Goal: Task Accomplishment & Management: Manage account settings

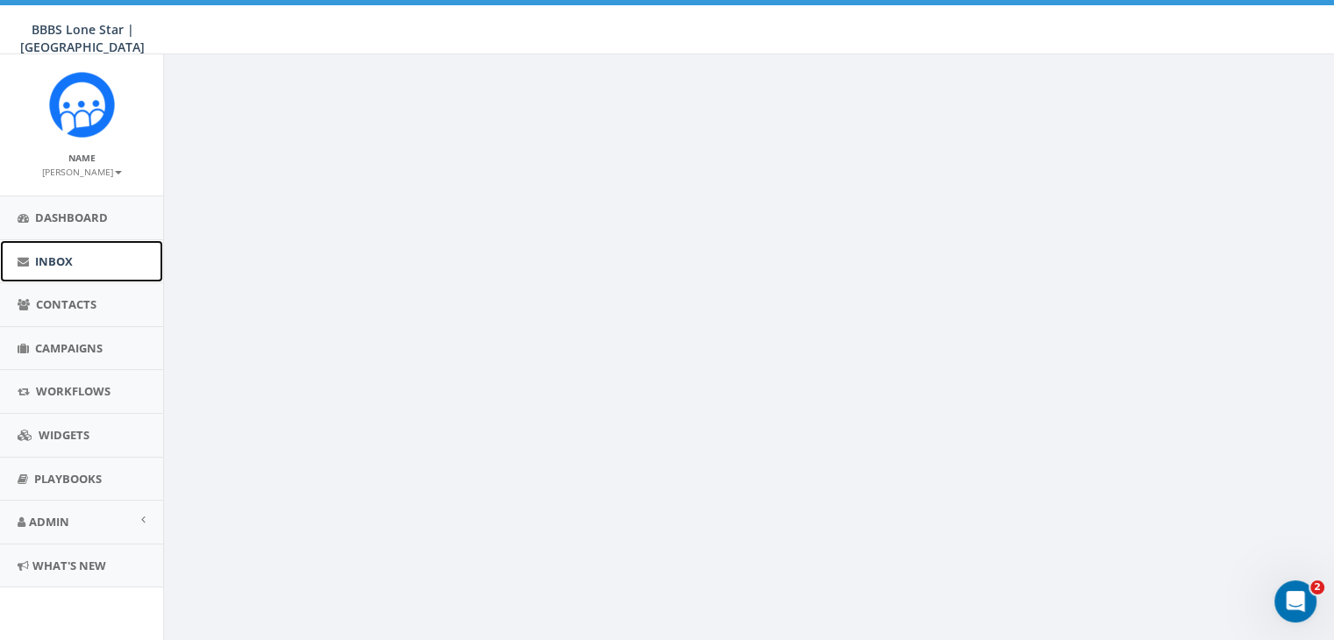
click at [60, 260] on span "Inbox" at bounding box center [54, 261] width 38 height 16
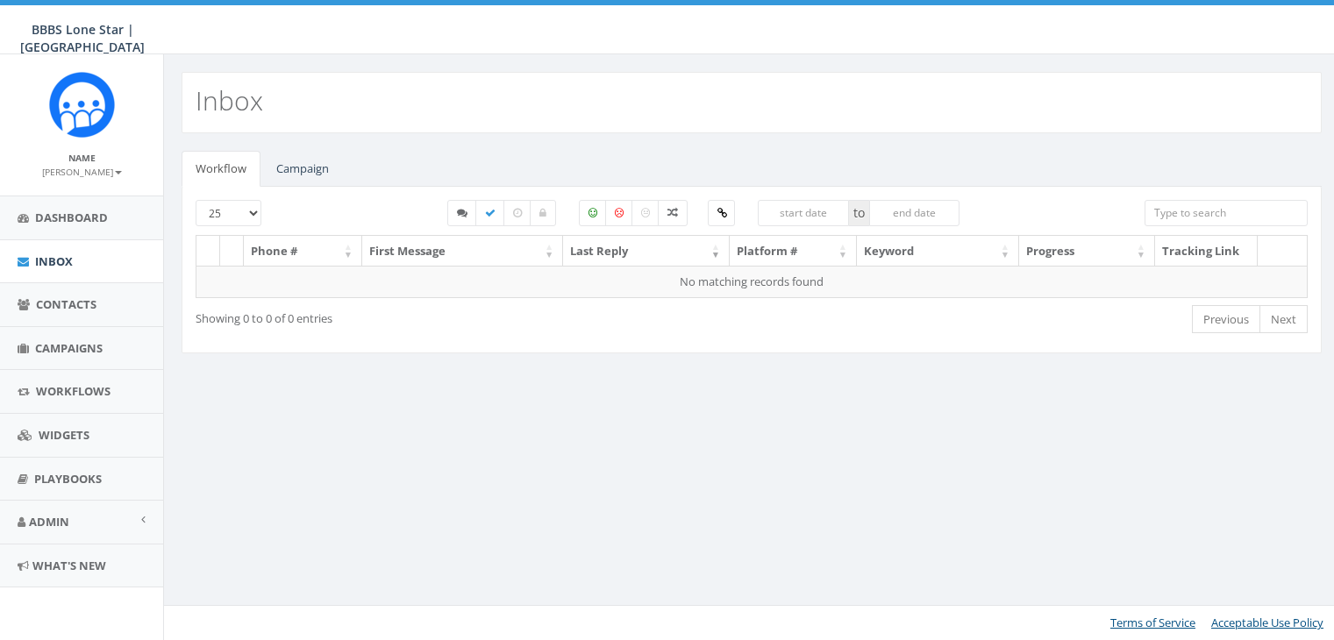
select select
click at [322, 160] on link "Campaign" at bounding box center [302, 169] width 81 height 36
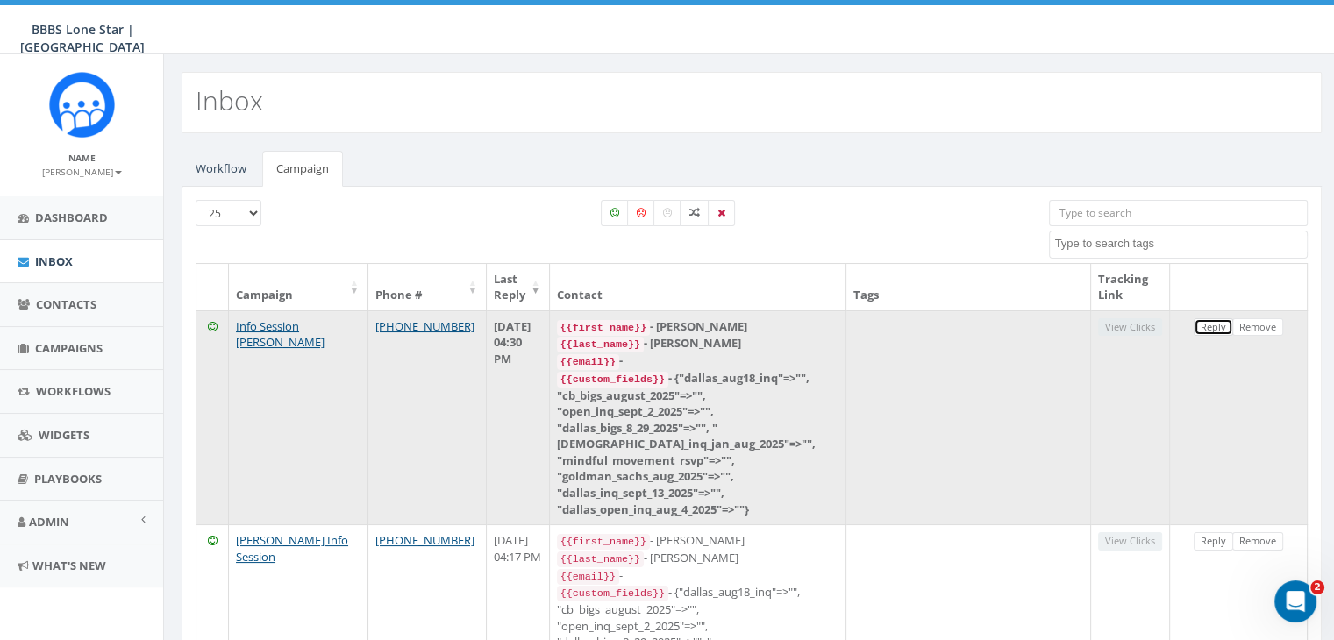
click at [1212, 327] on link "Reply" at bounding box center [1212, 327] width 39 height 18
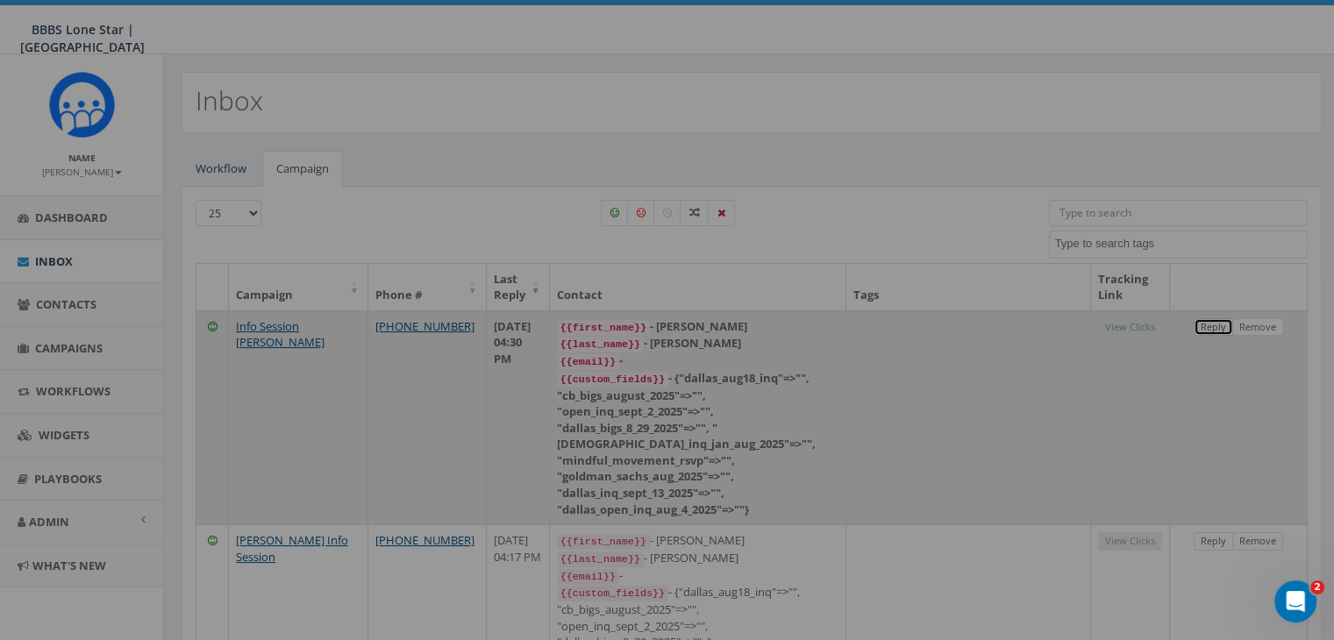
select select
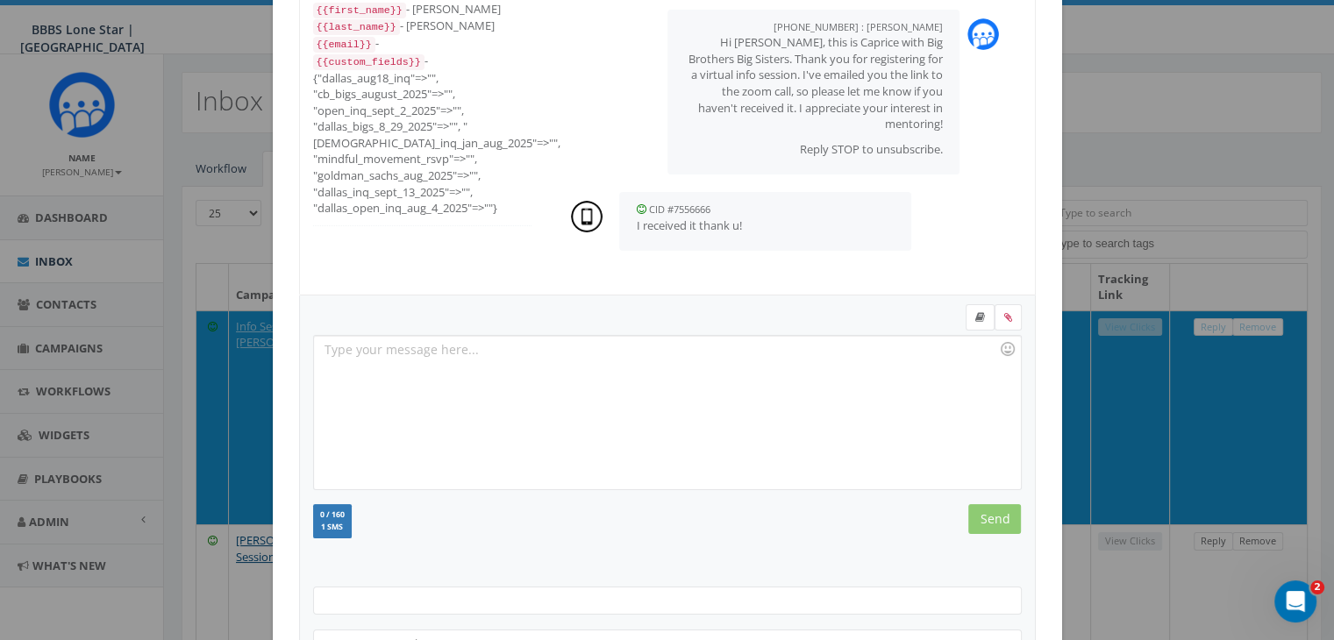
scroll to position [235, 0]
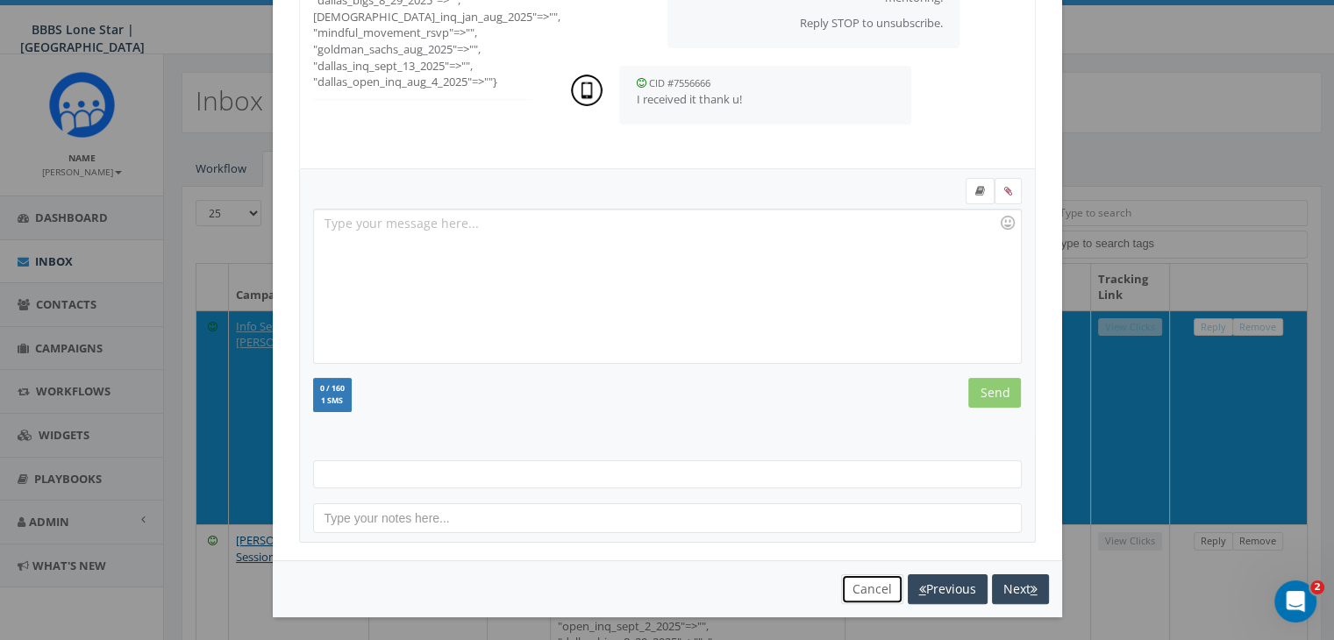
click at [858, 582] on button "Cancel" at bounding box center [872, 589] width 62 height 30
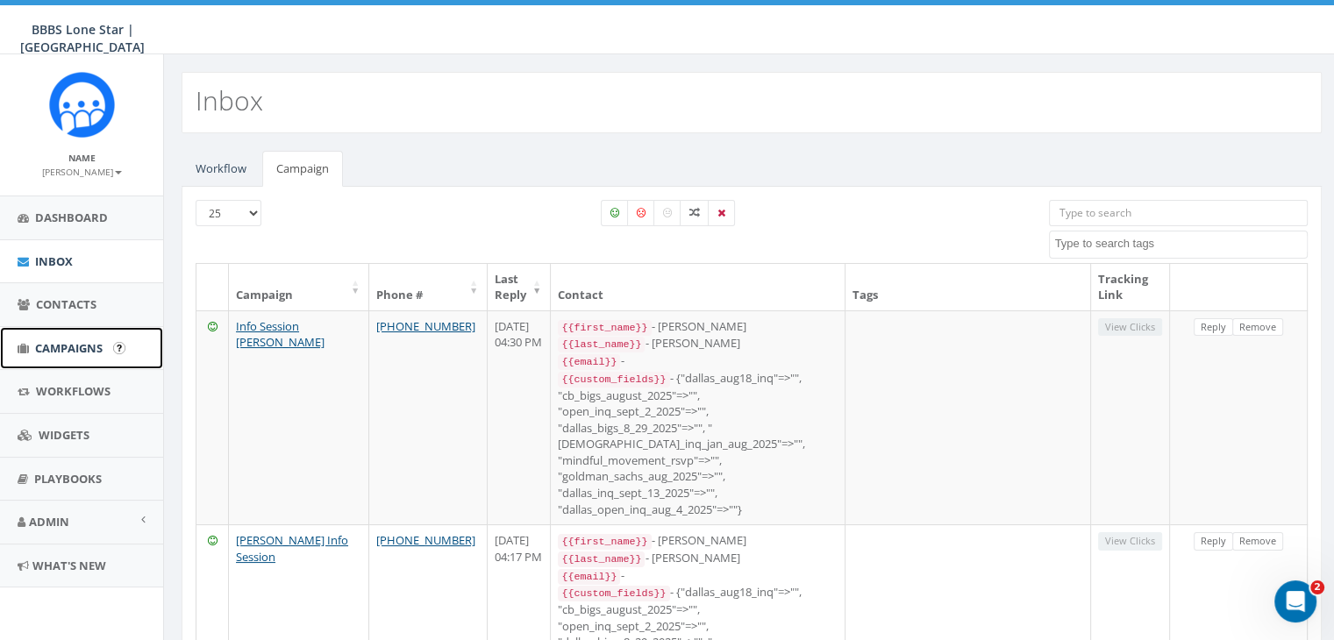
click at [69, 345] on span "Campaigns" at bounding box center [69, 348] width 68 height 16
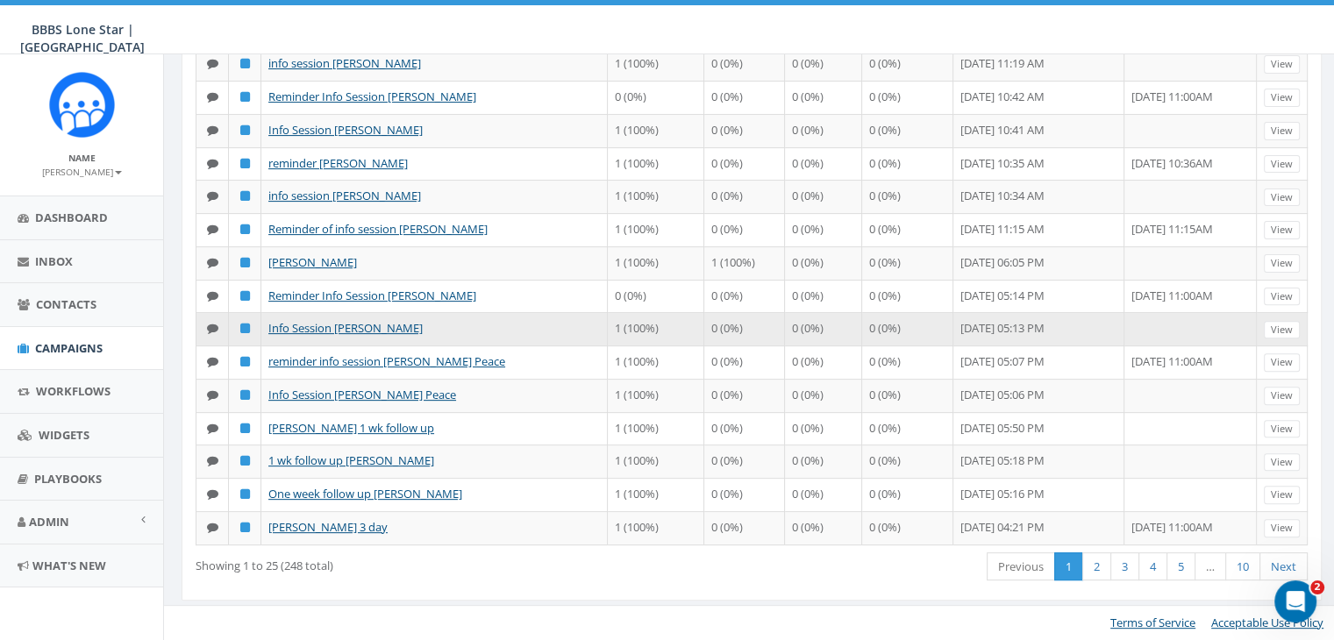
scroll to position [802, 0]
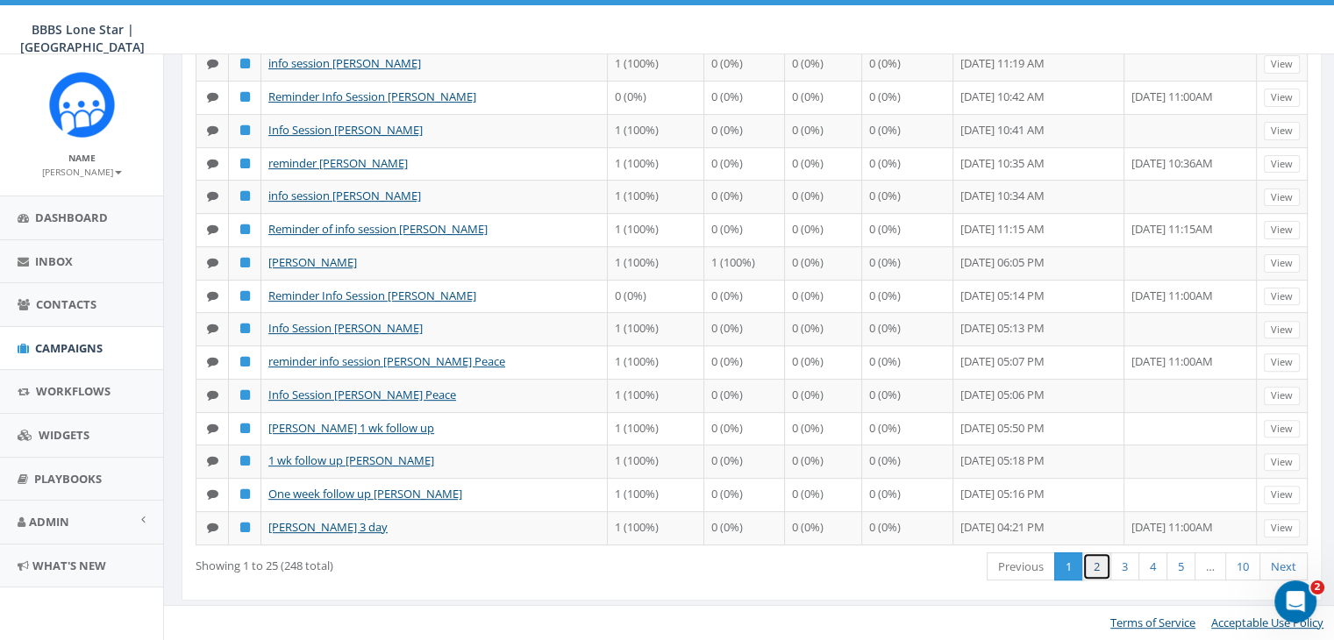
click at [1103, 573] on link "2" at bounding box center [1096, 566] width 29 height 29
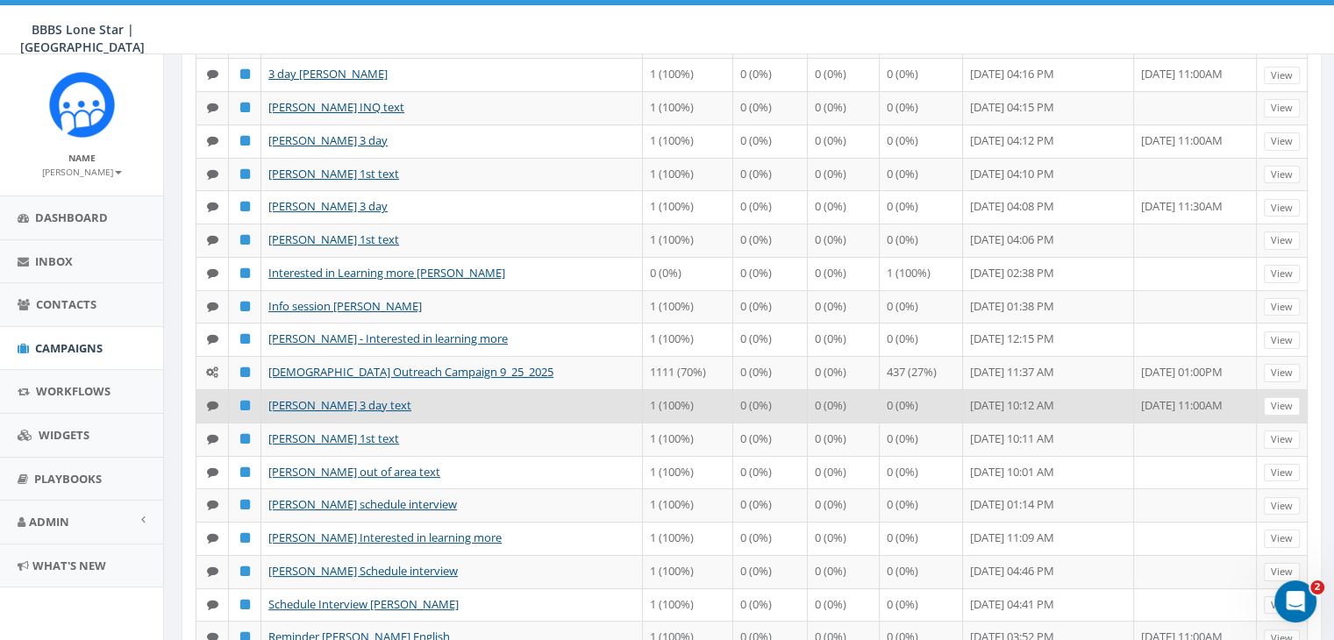
scroll to position [263, 0]
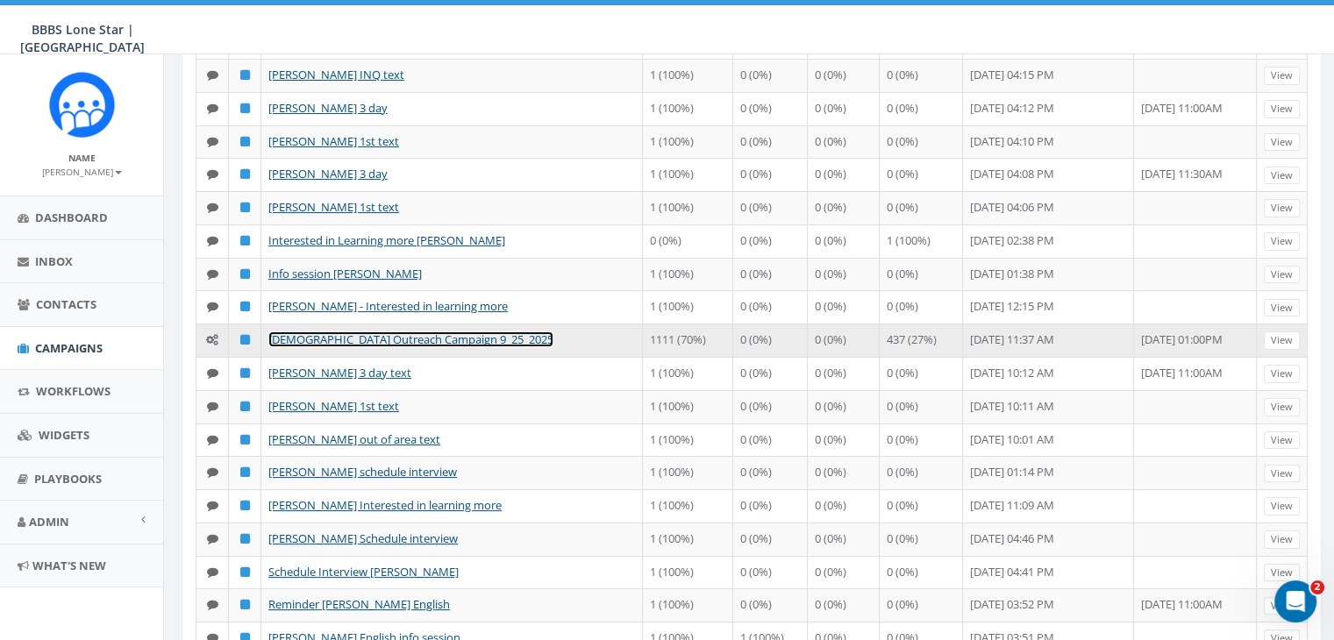
click at [366, 347] on link "Male Outreach Campaign 9_25_2025" at bounding box center [410, 339] width 285 height 16
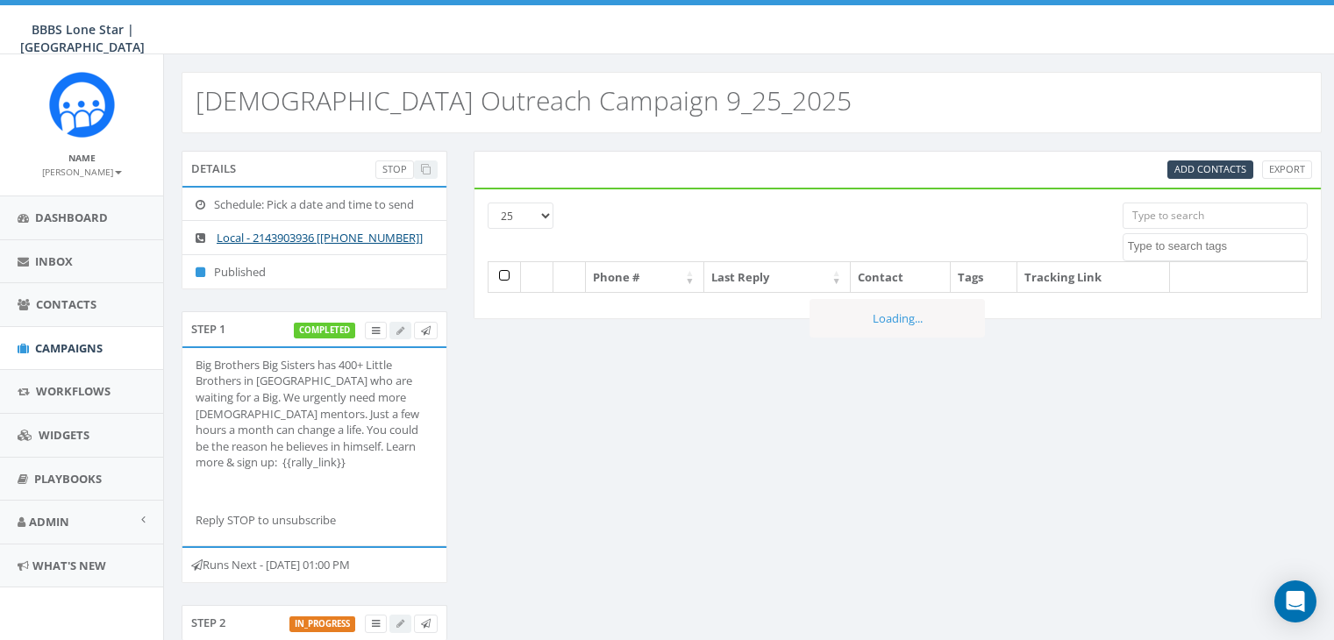
select select
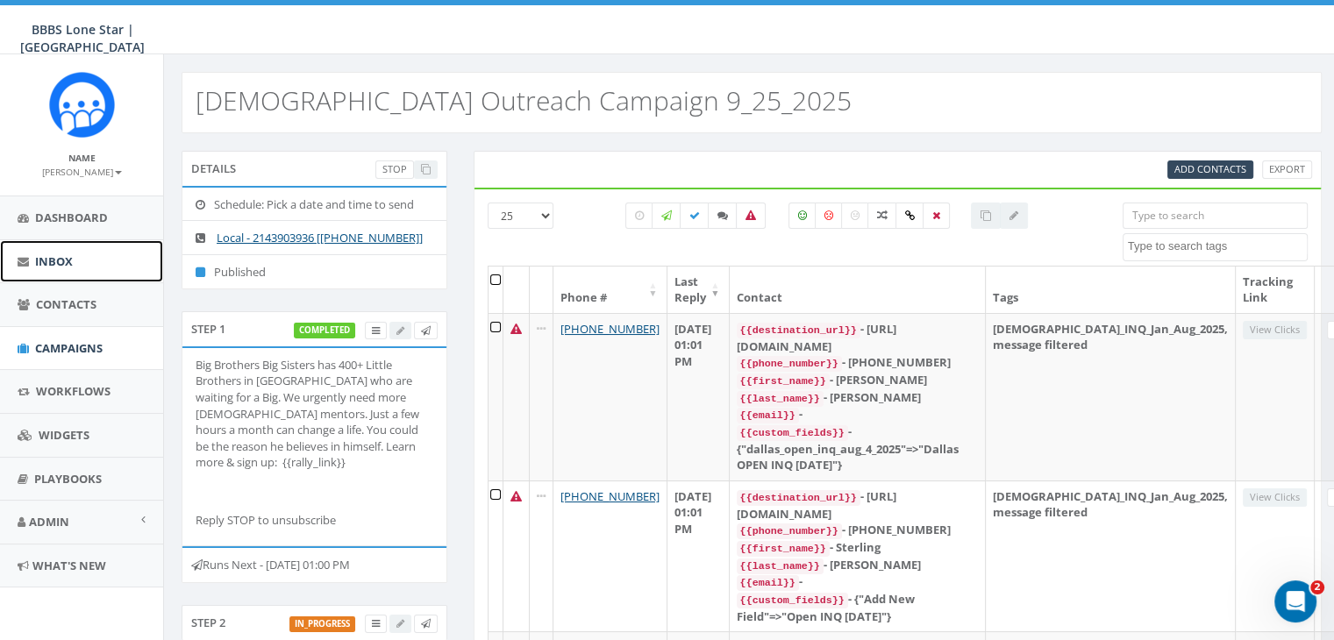
click at [56, 254] on span "Inbox" at bounding box center [54, 261] width 38 height 16
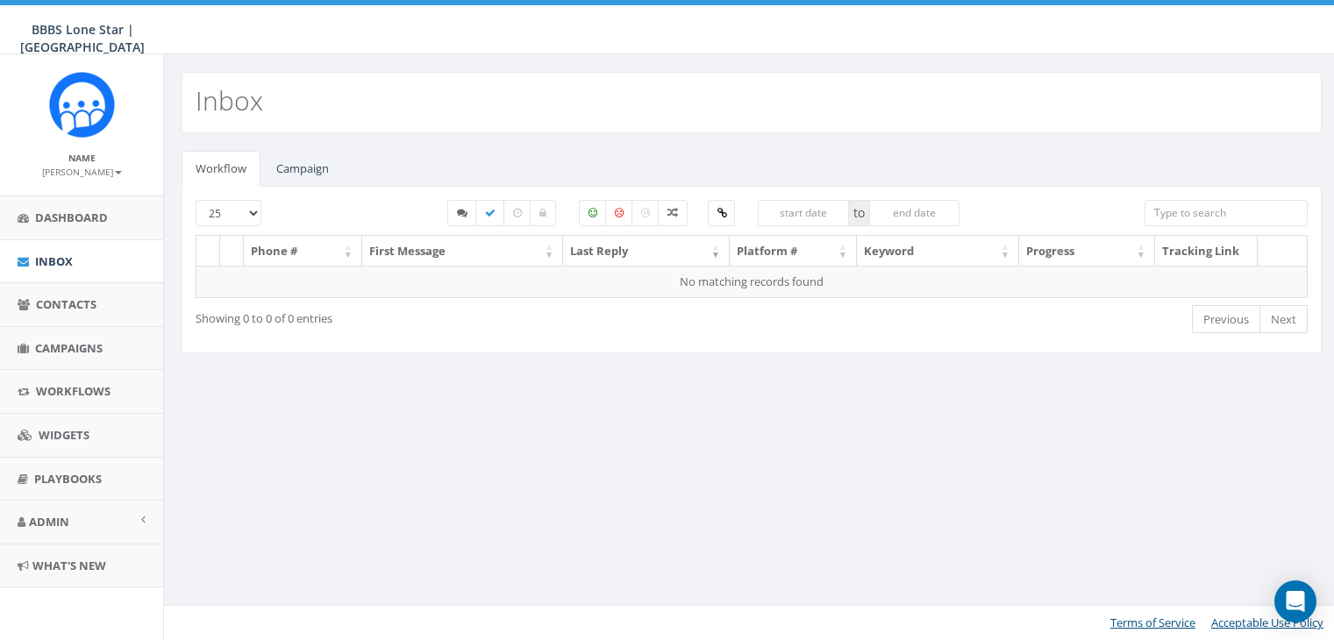
select select
click at [303, 162] on link "Campaign" at bounding box center [302, 169] width 81 height 36
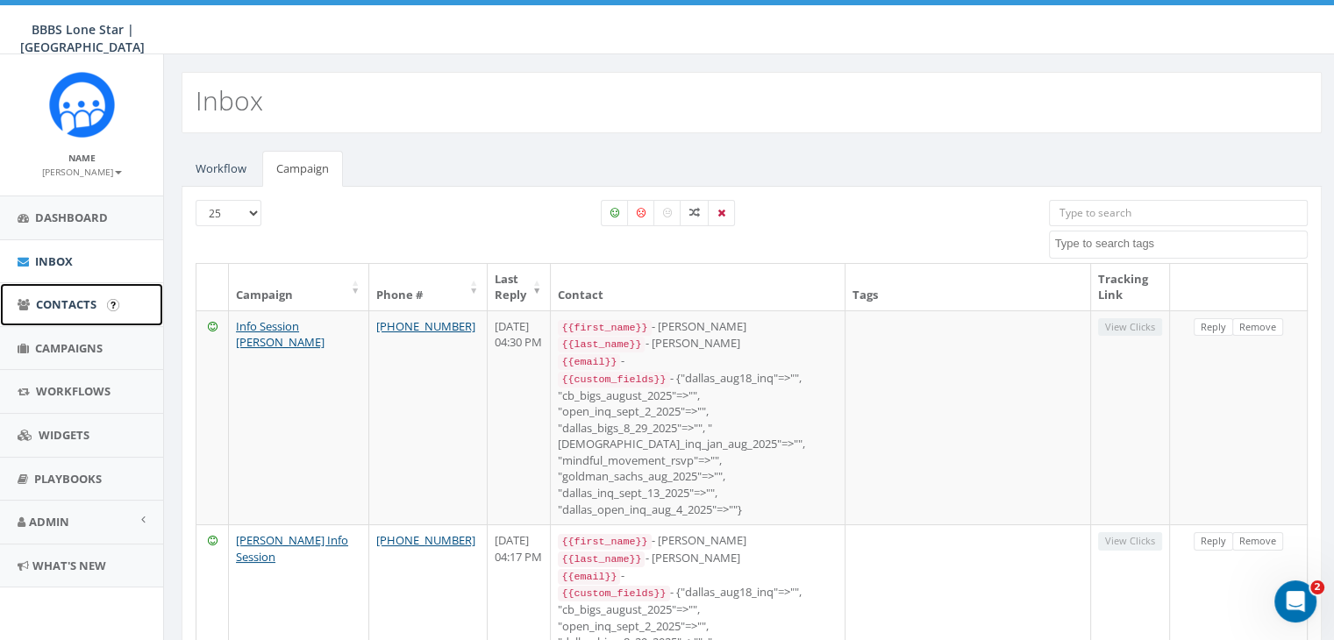
click at [45, 306] on span "Contacts" at bounding box center [66, 304] width 61 height 16
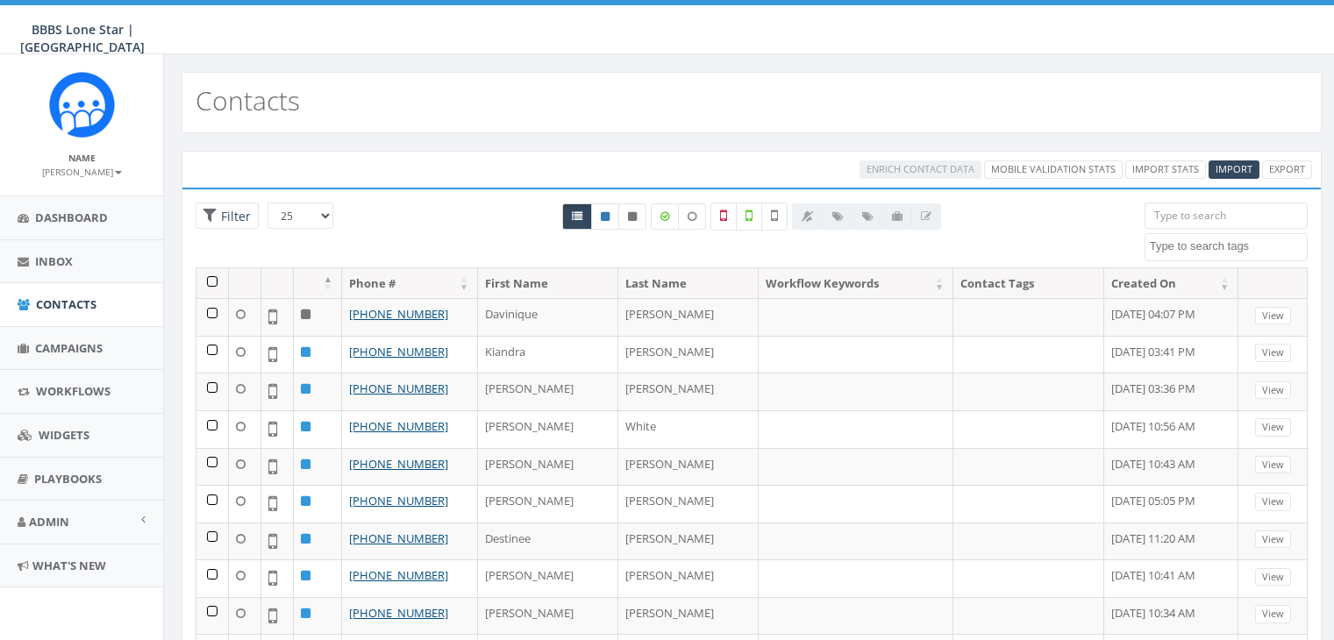
select select
click at [1168, 213] on input "search" at bounding box center [1225, 216] width 163 height 26
paste input "903-926-0080"
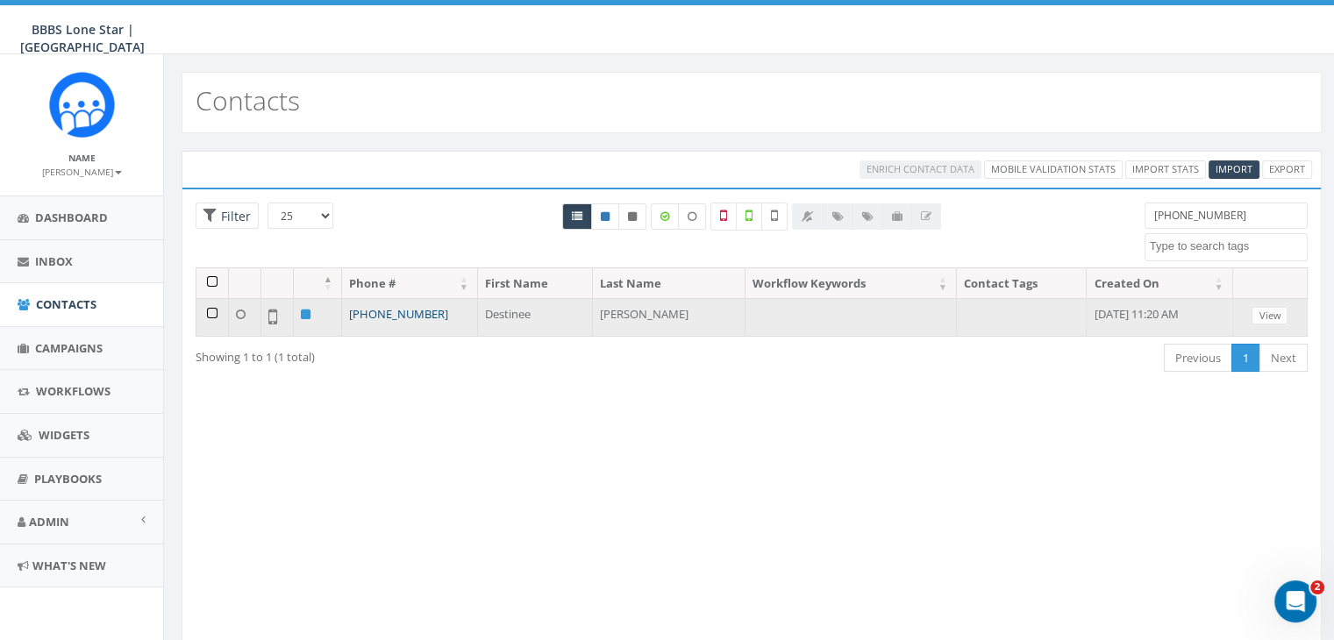
type input "903-926-0080"
click at [399, 315] on link "[PHONE_NUMBER]" at bounding box center [398, 314] width 99 height 16
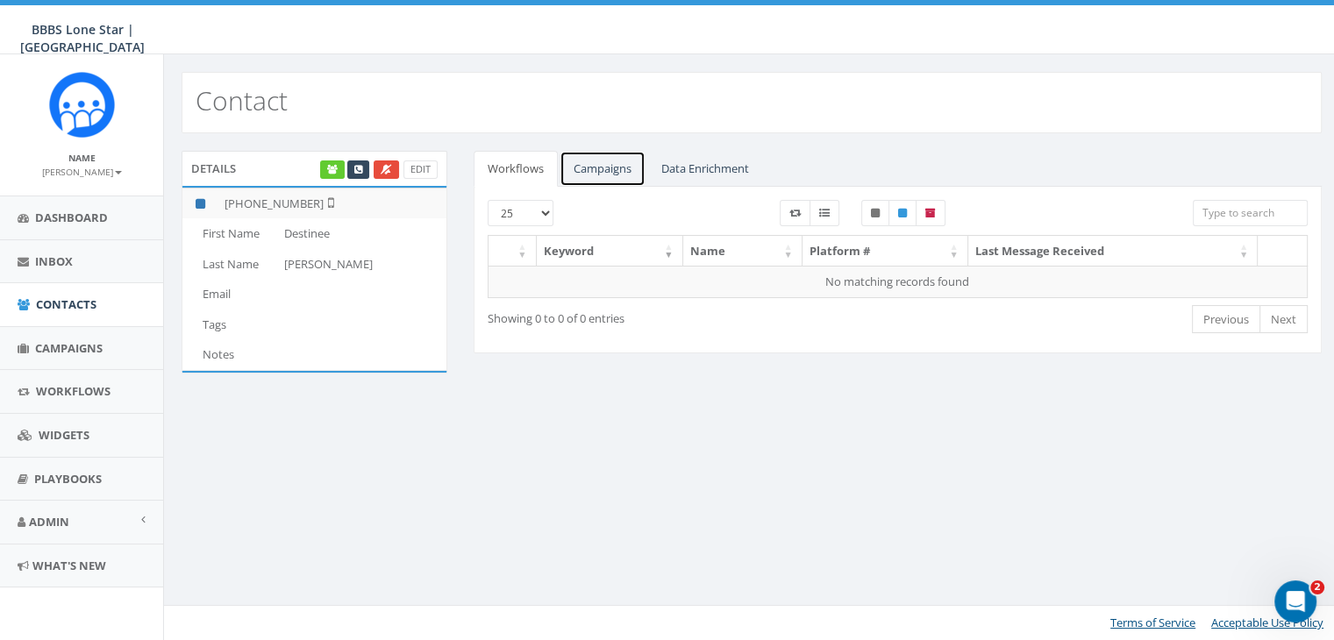
click at [598, 165] on link "Campaigns" at bounding box center [602, 169] width 86 height 36
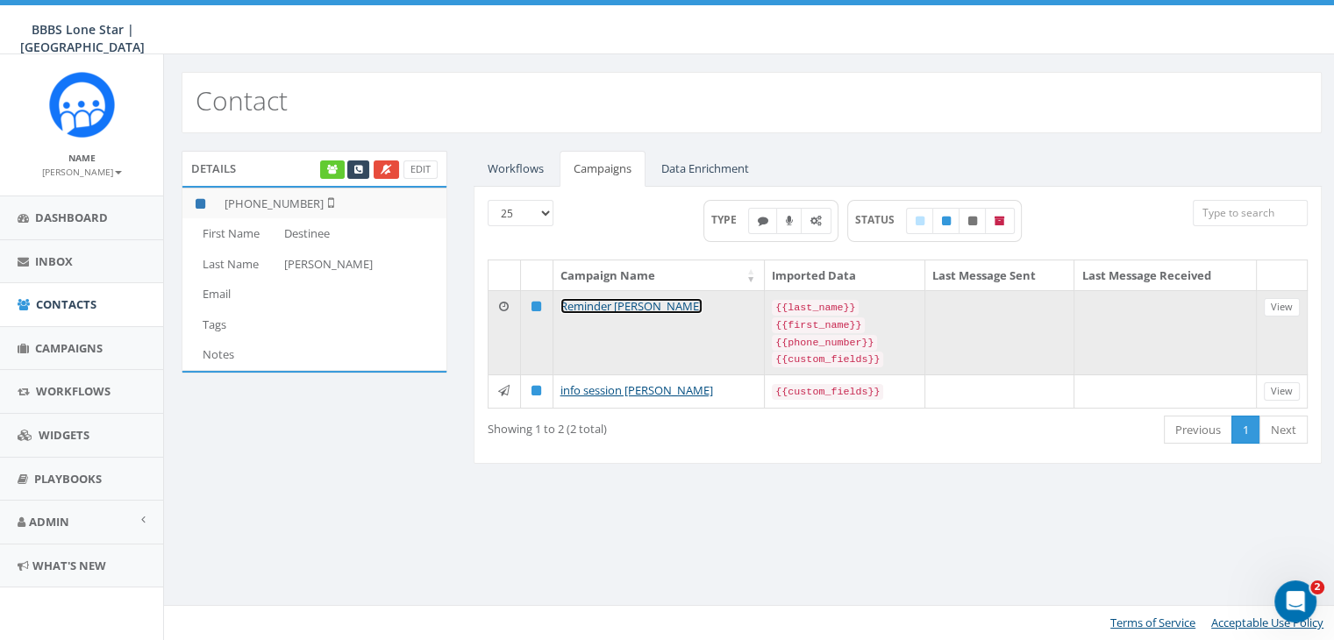
click at [645, 303] on link "Reminder [PERSON_NAME]" at bounding box center [631, 306] width 142 height 16
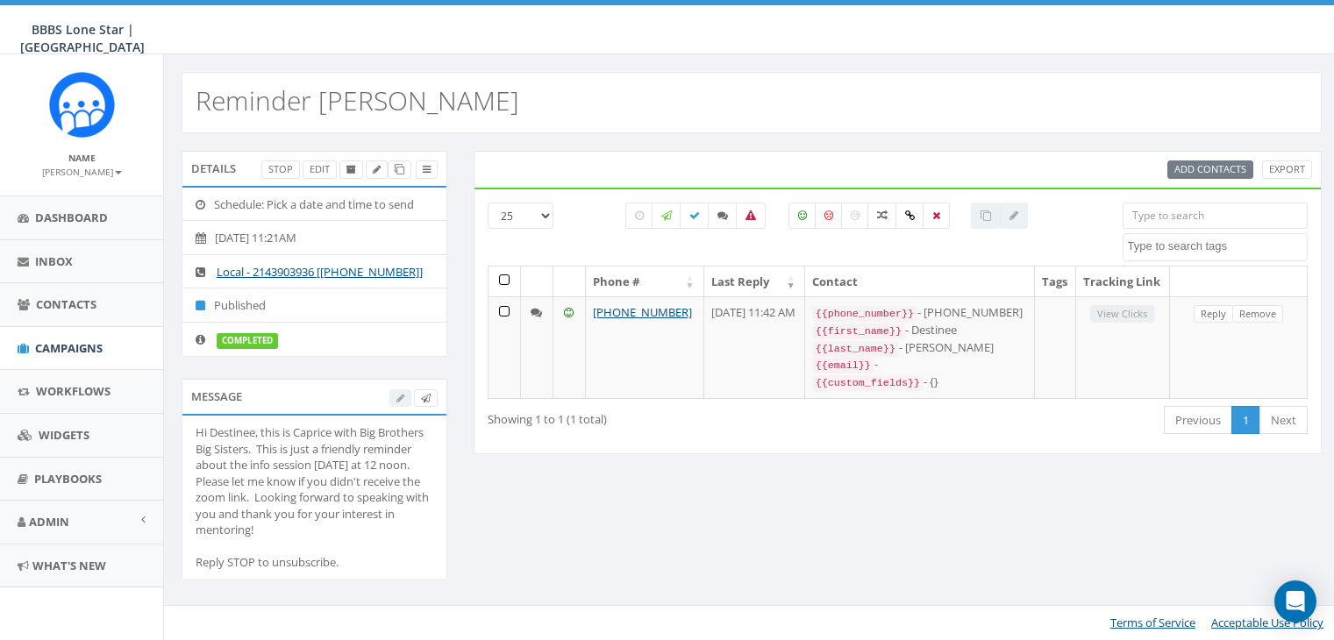
select select
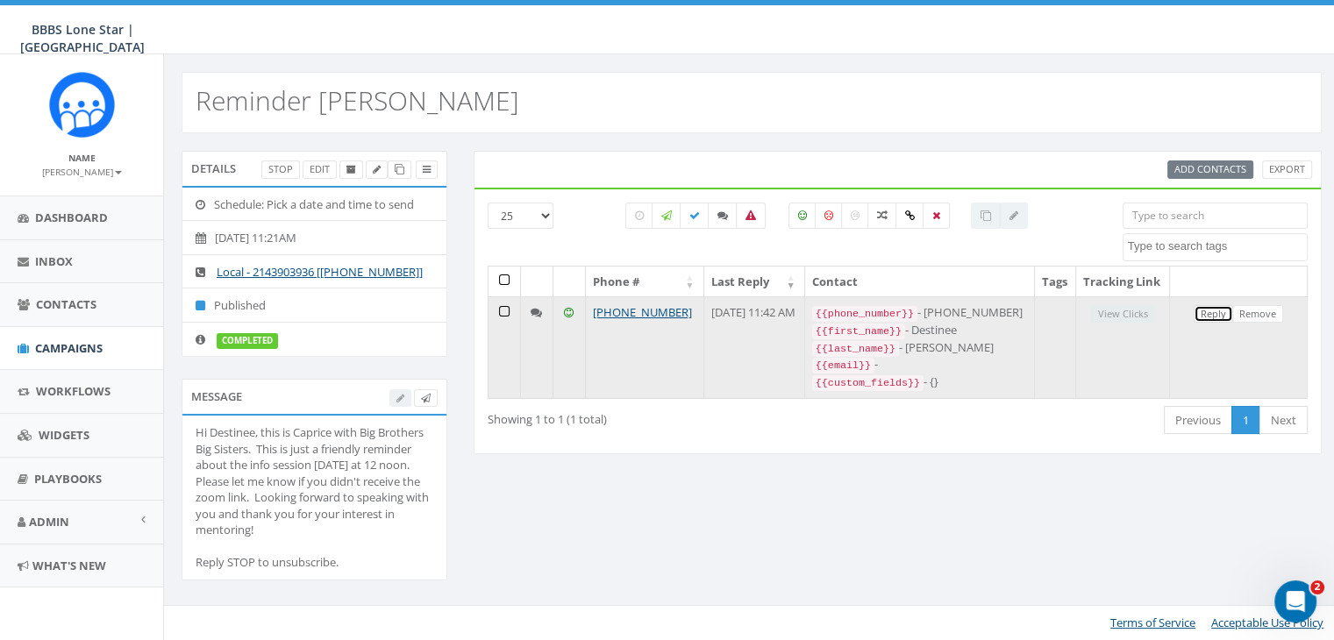
click at [1207, 322] on link "Reply" at bounding box center [1212, 314] width 39 height 18
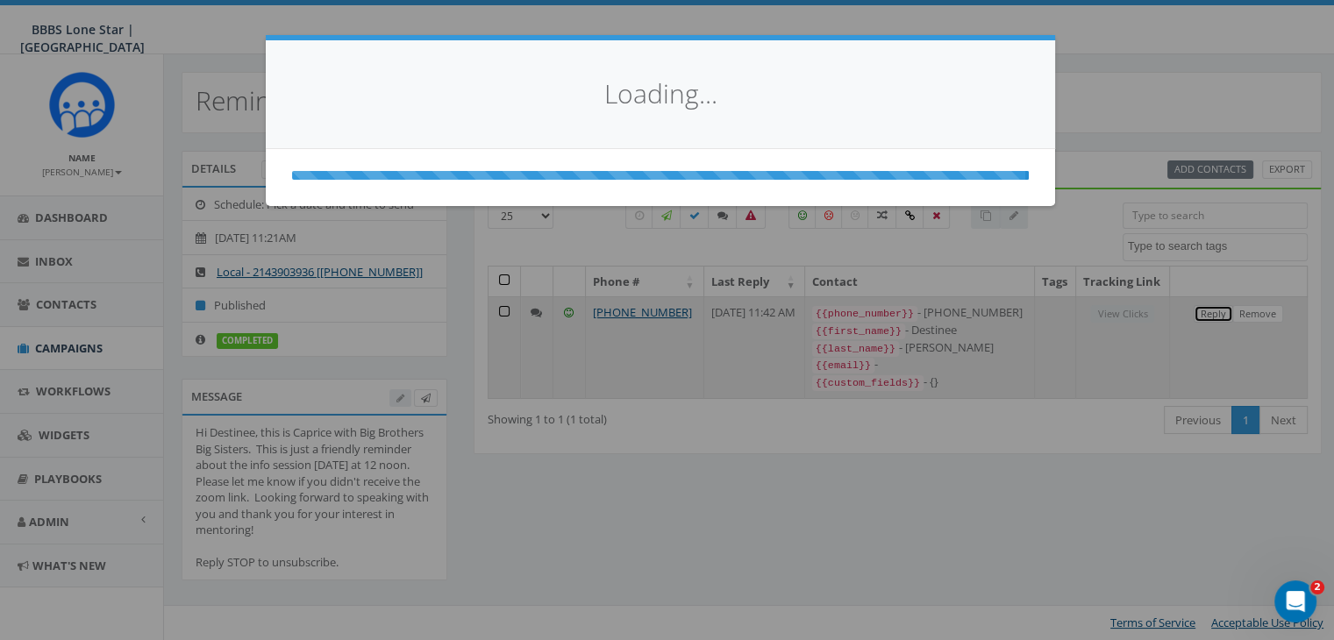
select select
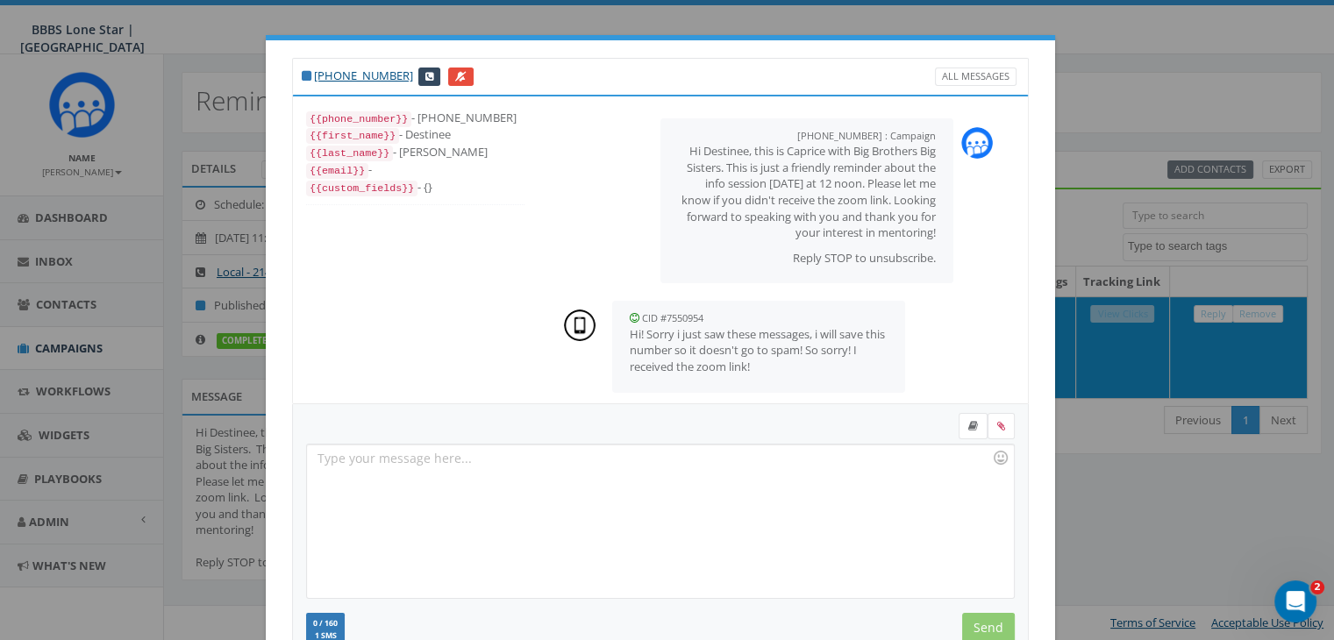
scroll to position [103, 0]
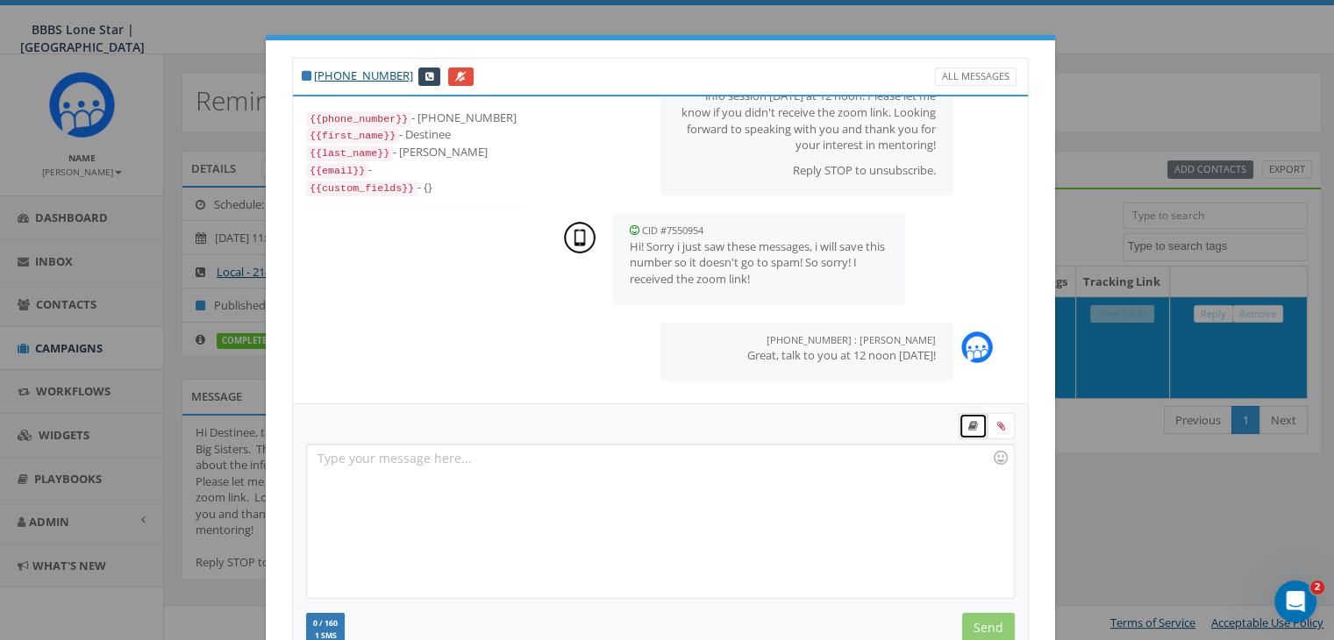
click at [968, 424] on icon at bounding box center [973, 426] width 10 height 11
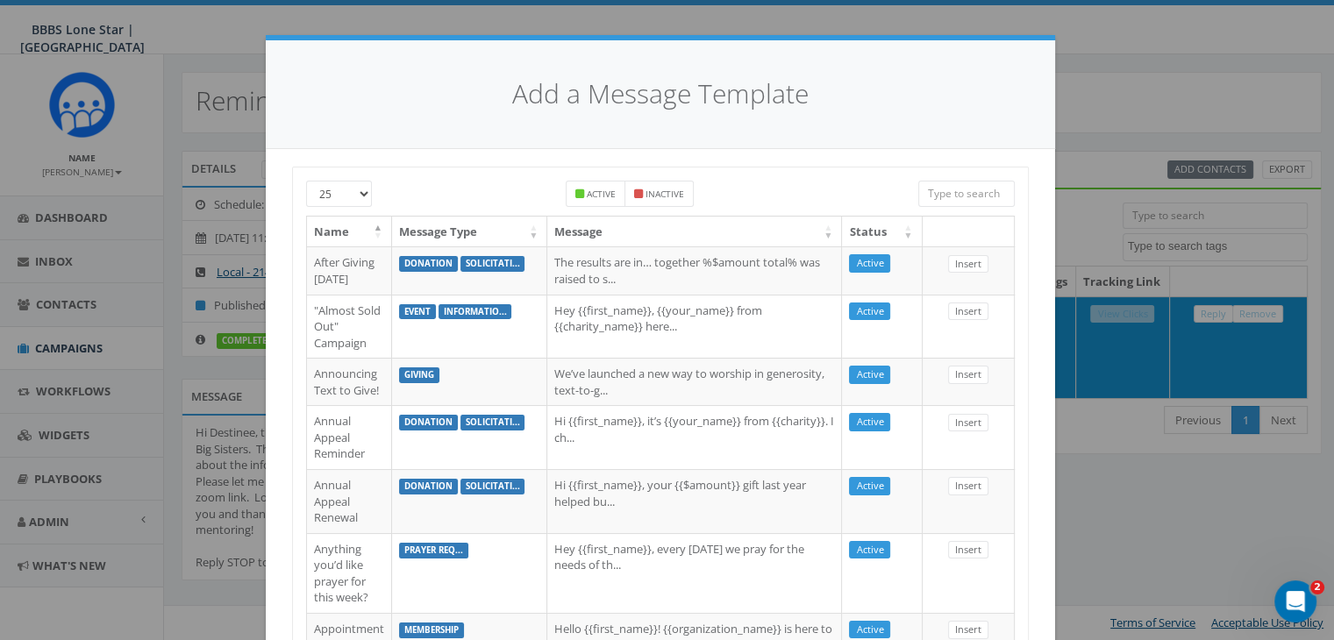
click at [928, 194] on input "search" at bounding box center [966, 194] width 96 height 26
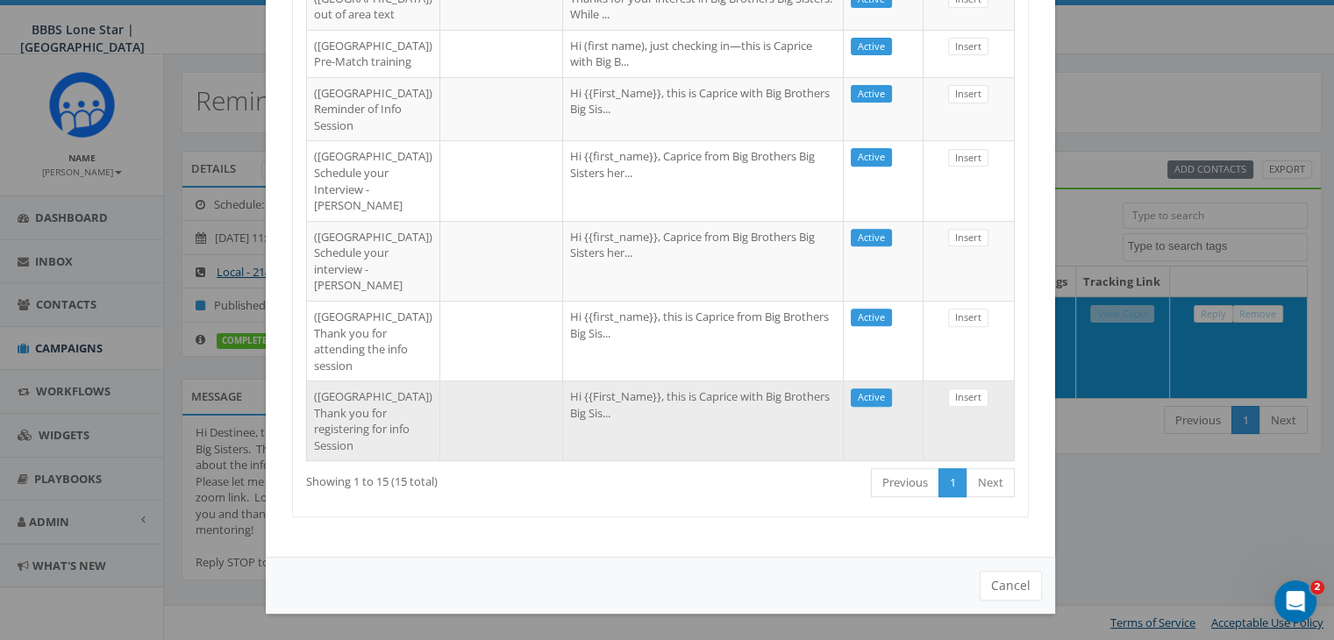
scroll to position [1030, 0]
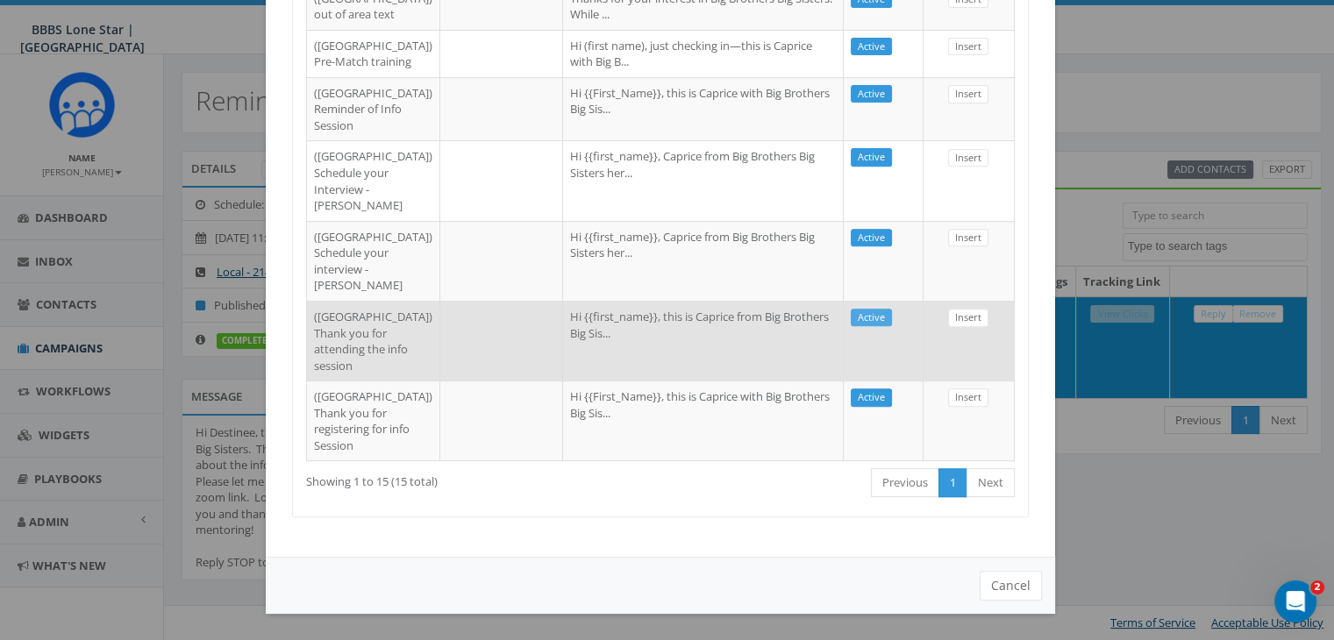
type input "dallas"
click at [851, 309] on link "Active" at bounding box center [871, 318] width 41 height 18
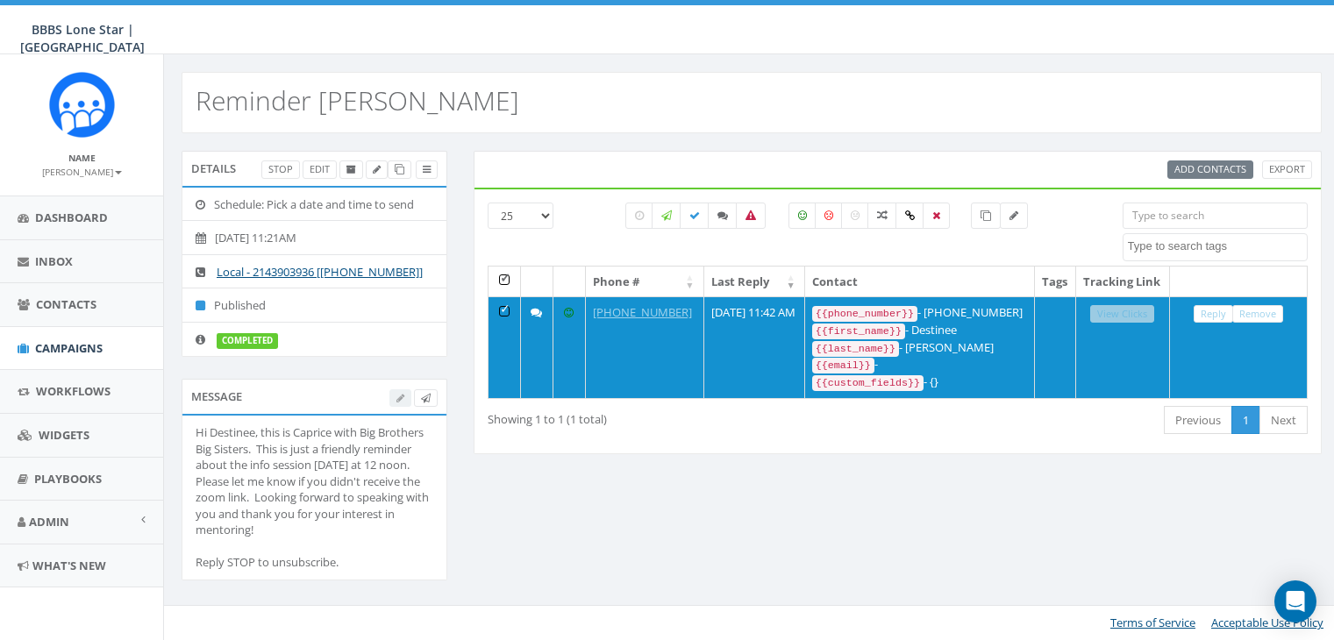
select select
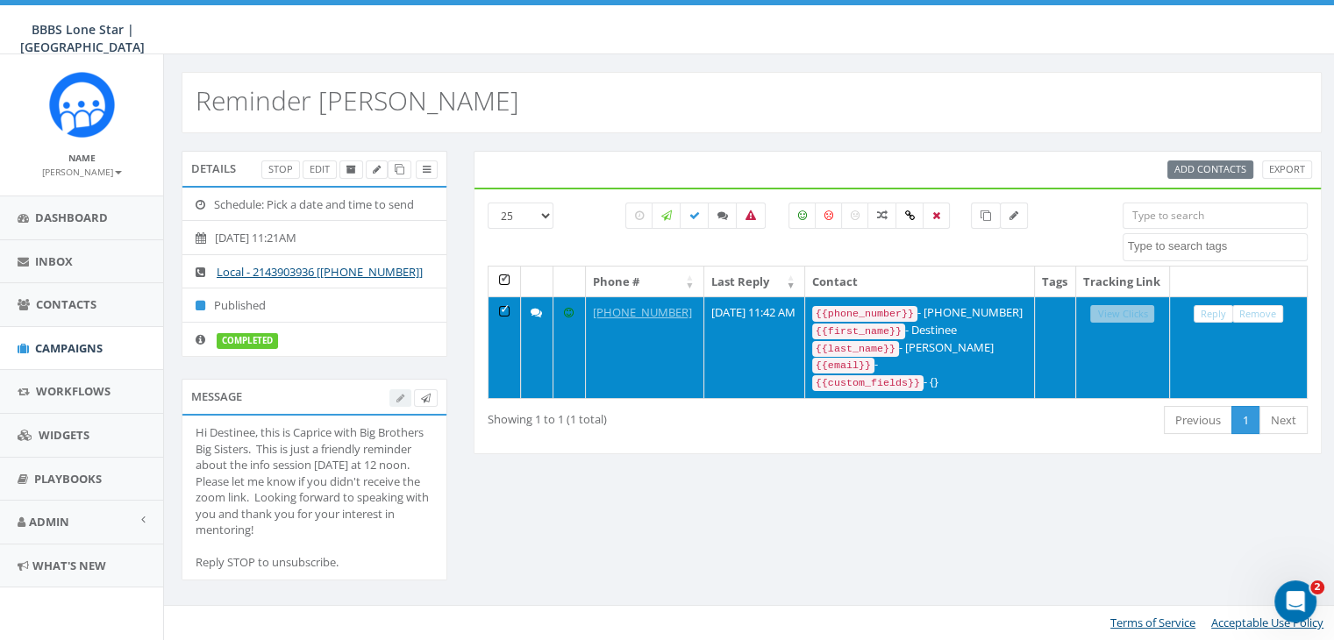
click at [1203, 317] on td "Reply Remove" at bounding box center [1239, 347] width 138 height 102
click at [1205, 324] on link "Reply" at bounding box center [1212, 314] width 39 height 18
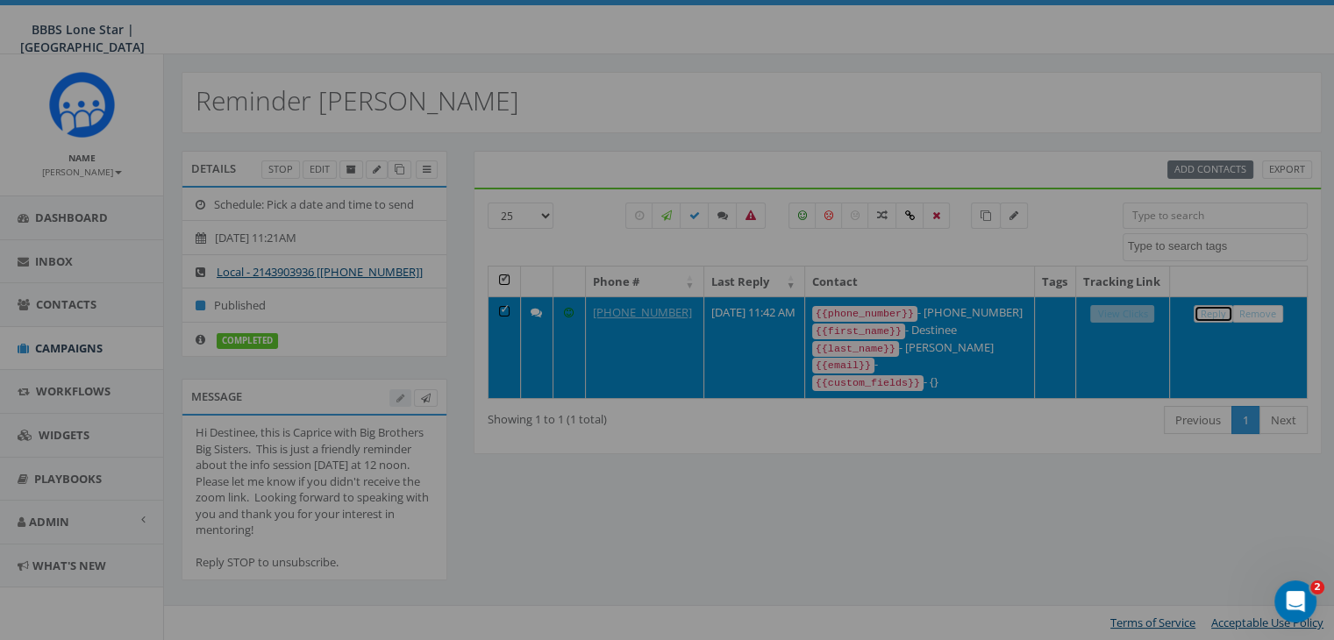
select select
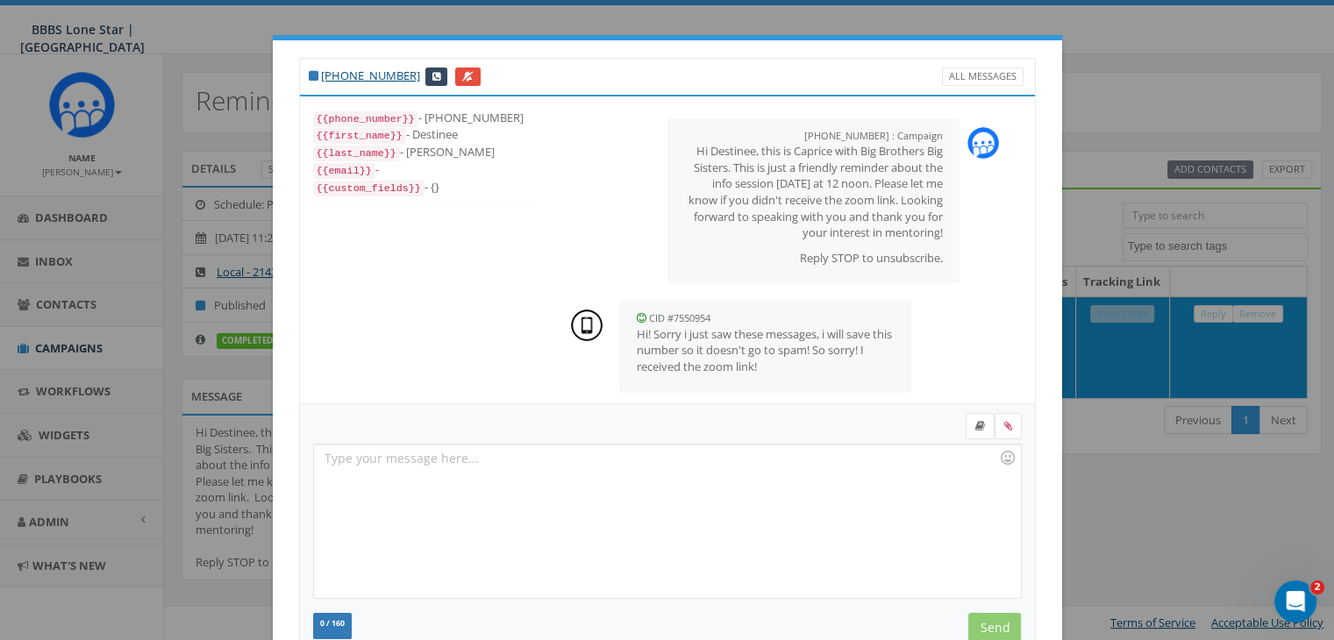
scroll to position [103, 0]
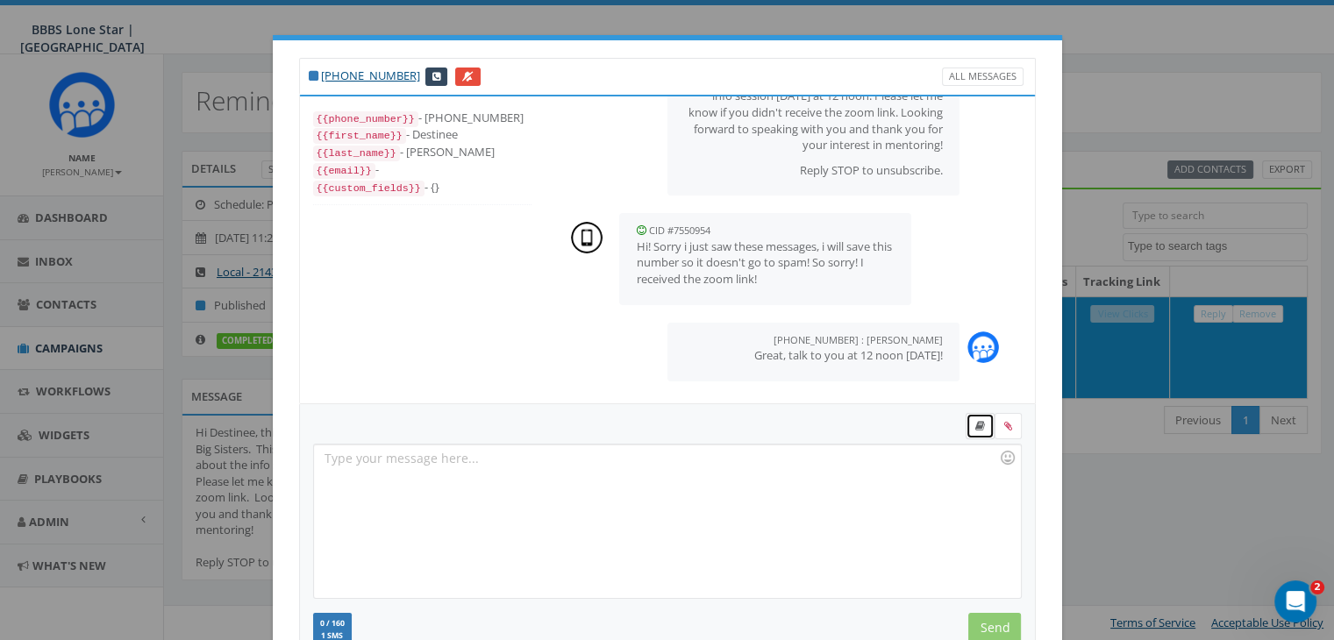
click at [975, 422] on icon at bounding box center [980, 426] width 10 height 11
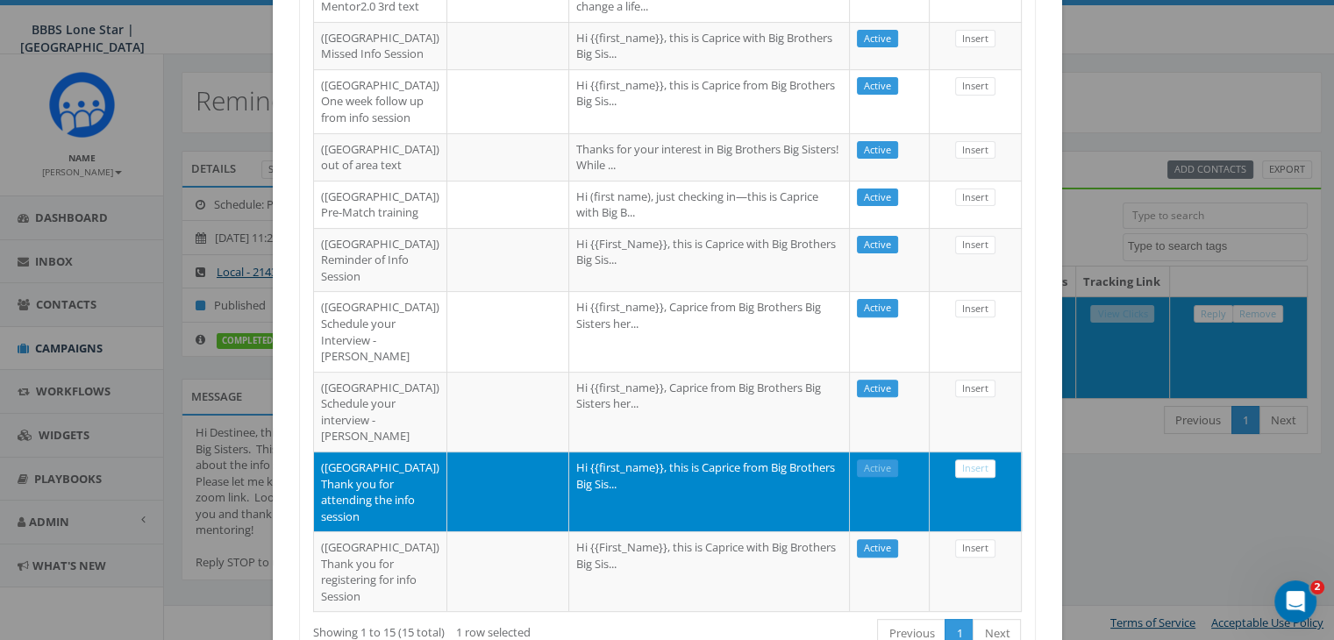
scroll to position [1030, 0]
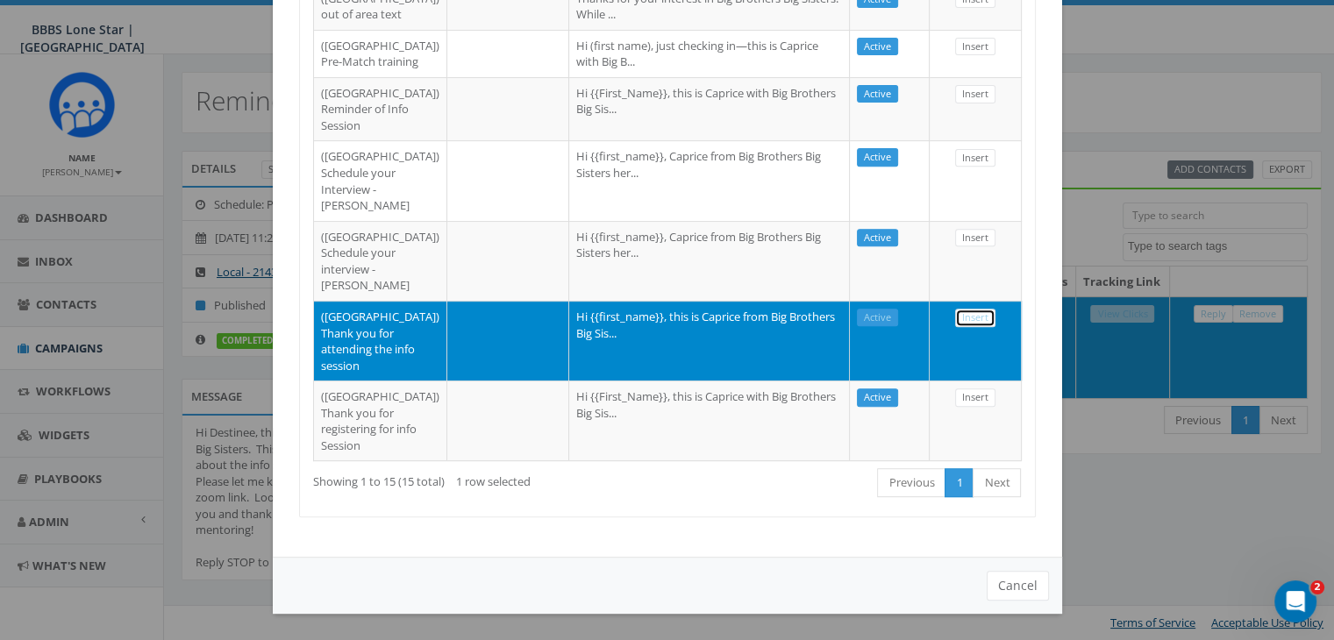
click at [958, 309] on link "Insert" at bounding box center [975, 318] width 40 height 18
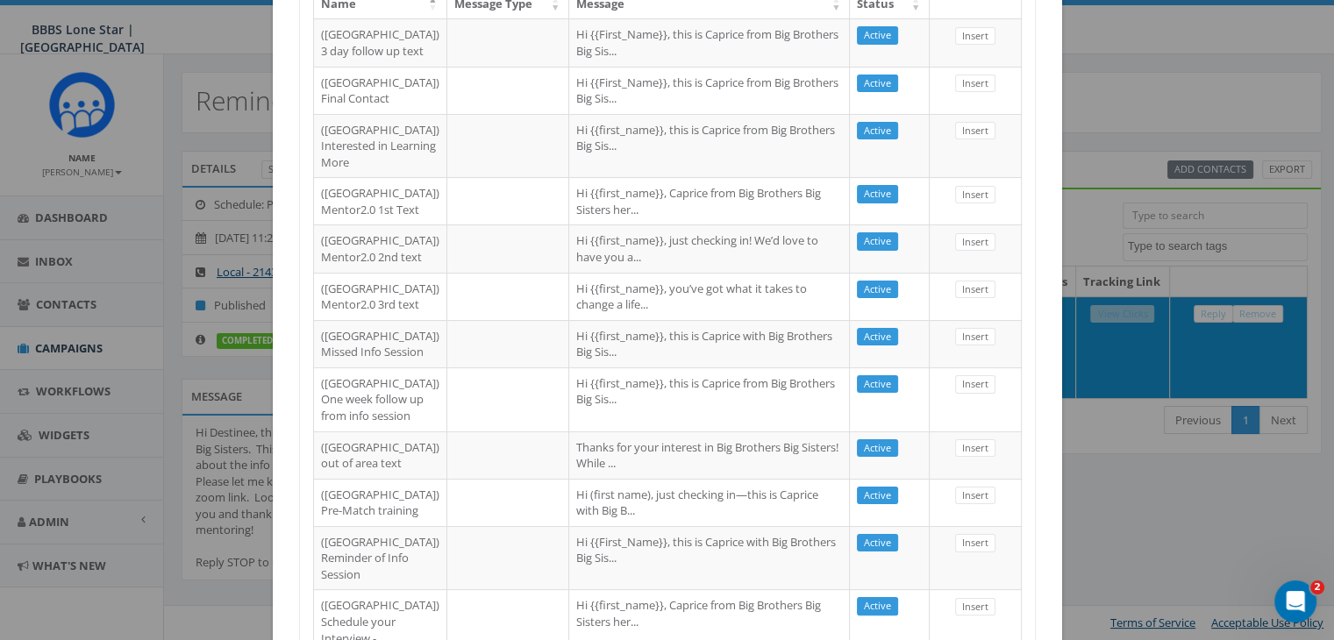
select select
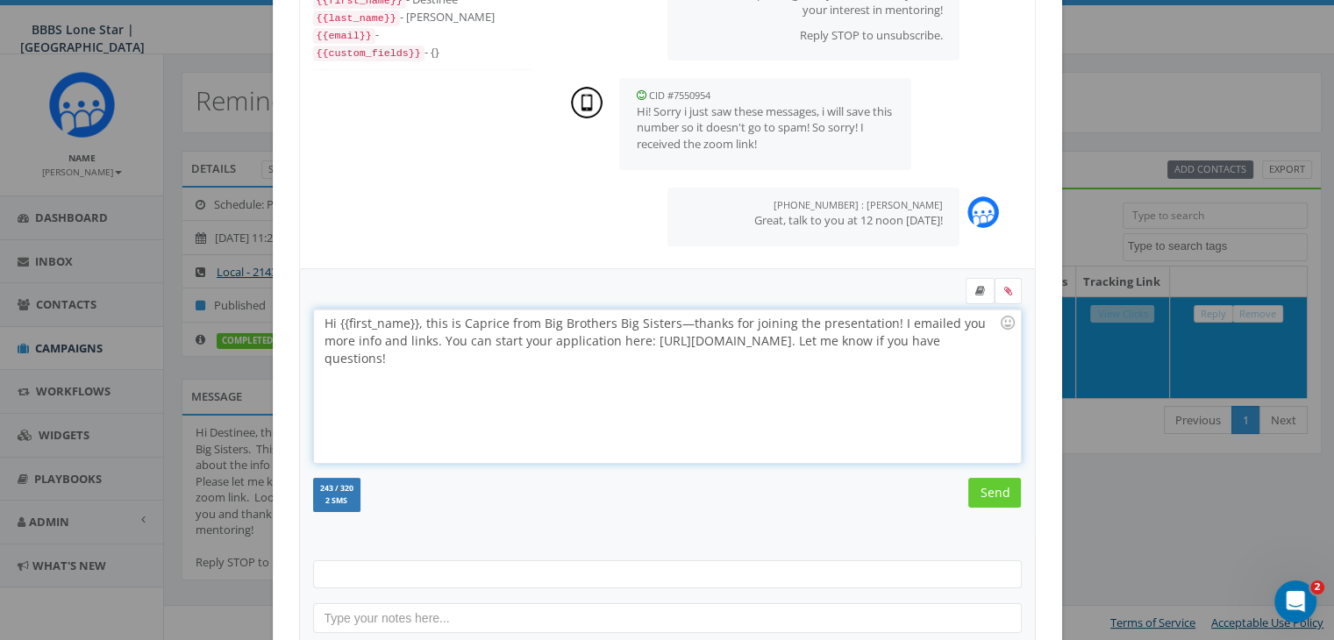
scroll to position [47, 0]
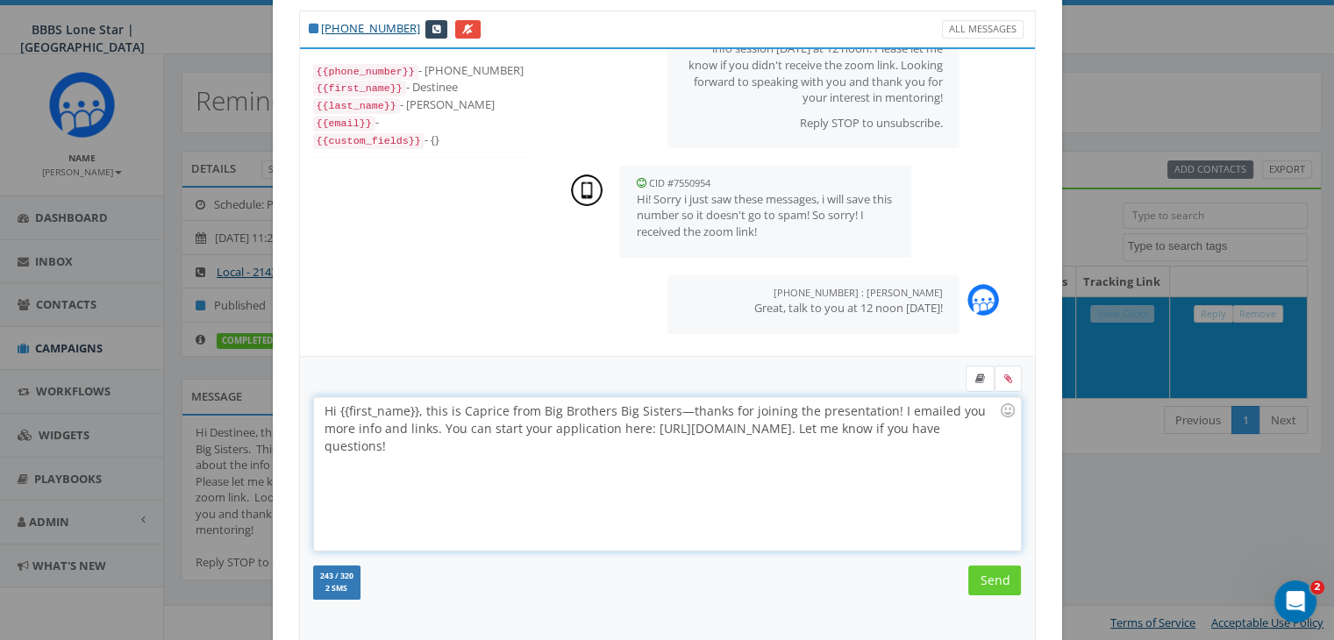
click at [410, 412] on div "Hi {{first_name}}, this is Caprice from Big Brothers Big Sisters—thanks for joi…" at bounding box center [667, 473] width 706 height 153
click at [844, 410] on div "Hi Destinee, this is Caprice from Big Brothers Big Sisters—thanks for joining t…" at bounding box center [667, 473] width 706 height 153
click at [998, 574] on input "Send" at bounding box center [994, 581] width 53 height 30
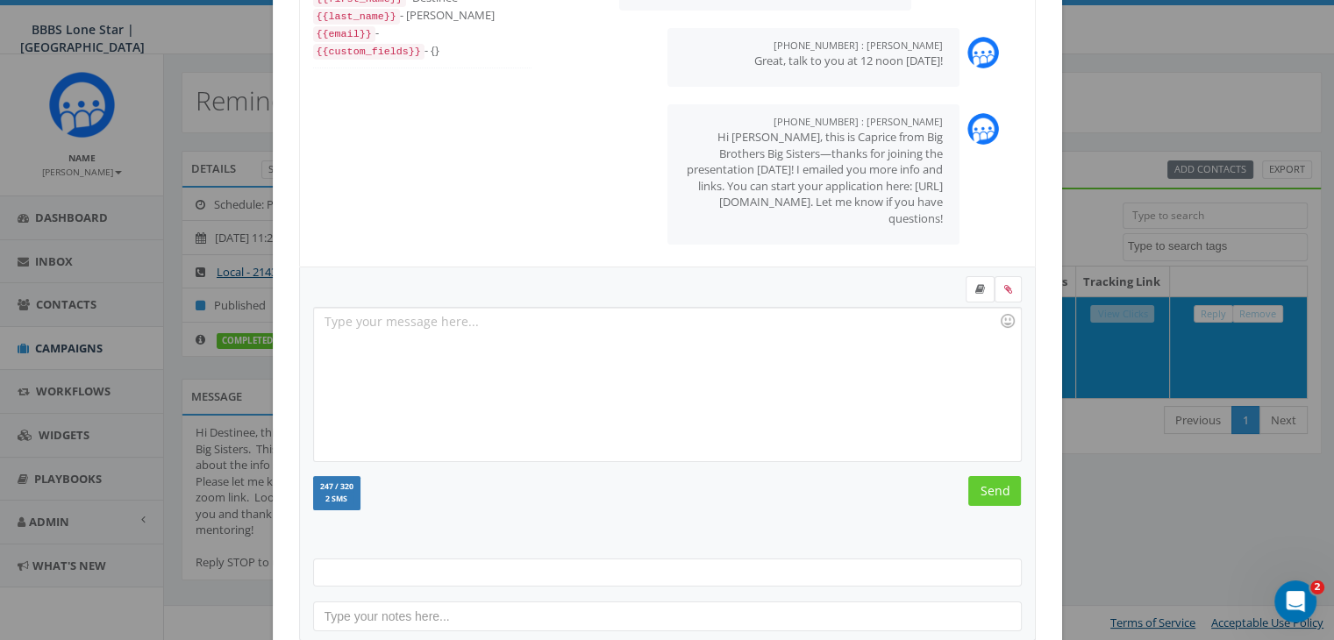
scroll to position [235, 0]
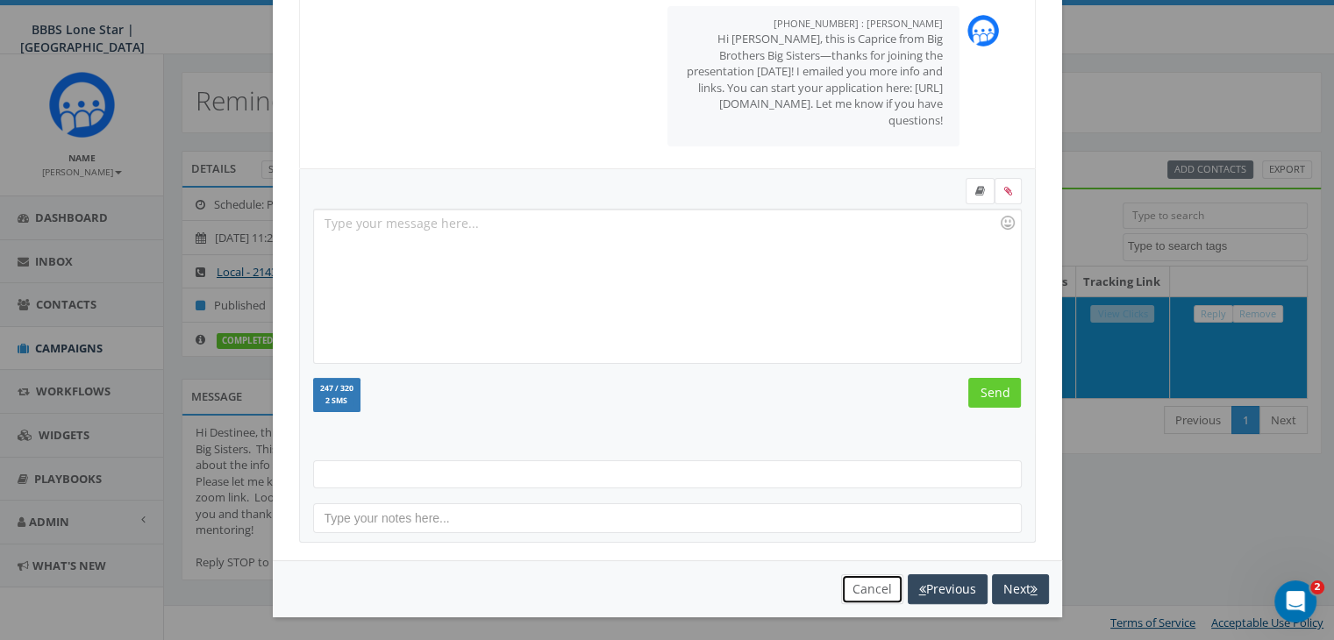
click at [866, 588] on button "Cancel" at bounding box center [872, 589] width 62 height 30
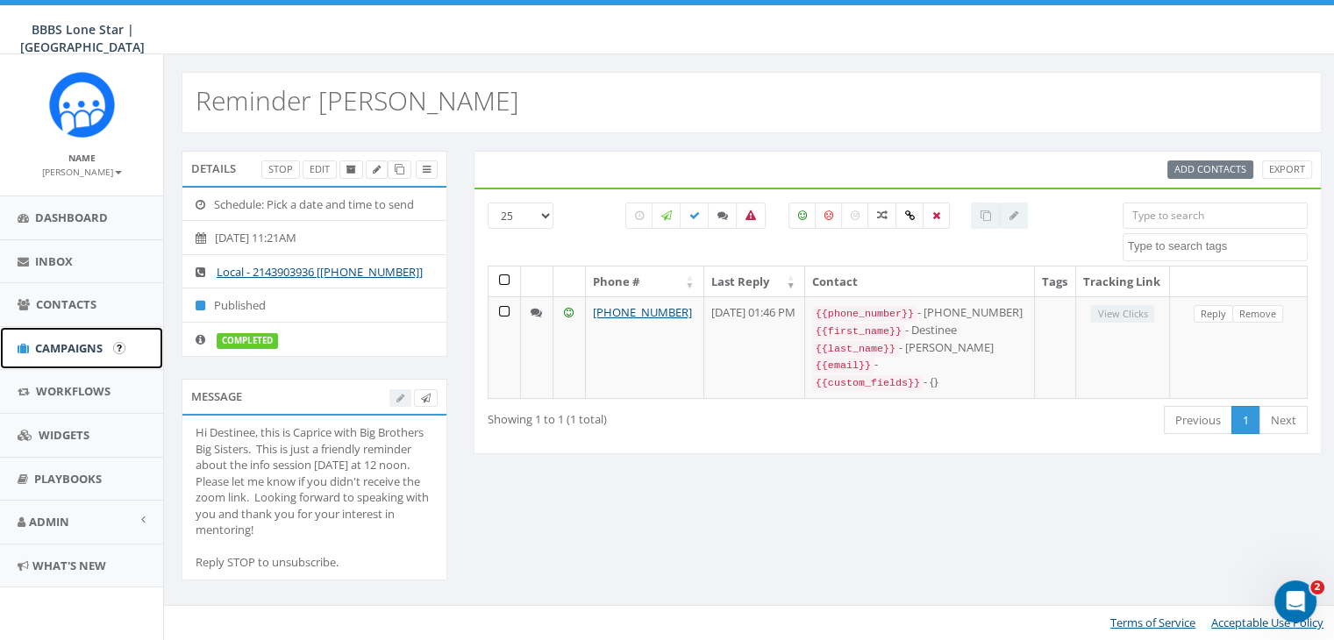
click at [64, 346] on span "Campaigns" at bounding box center [69, 348] width 68 height 16
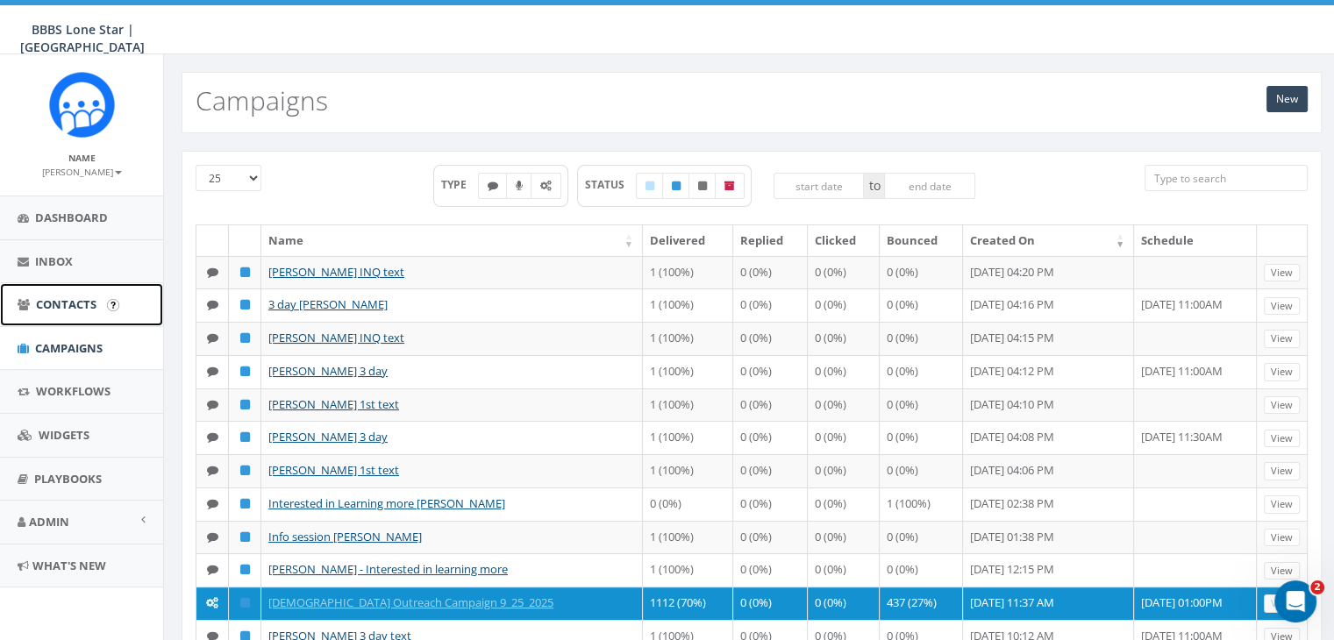
click at [79, 304] on span "Contacts" at bounding box center [66, 304] width 61 height 16
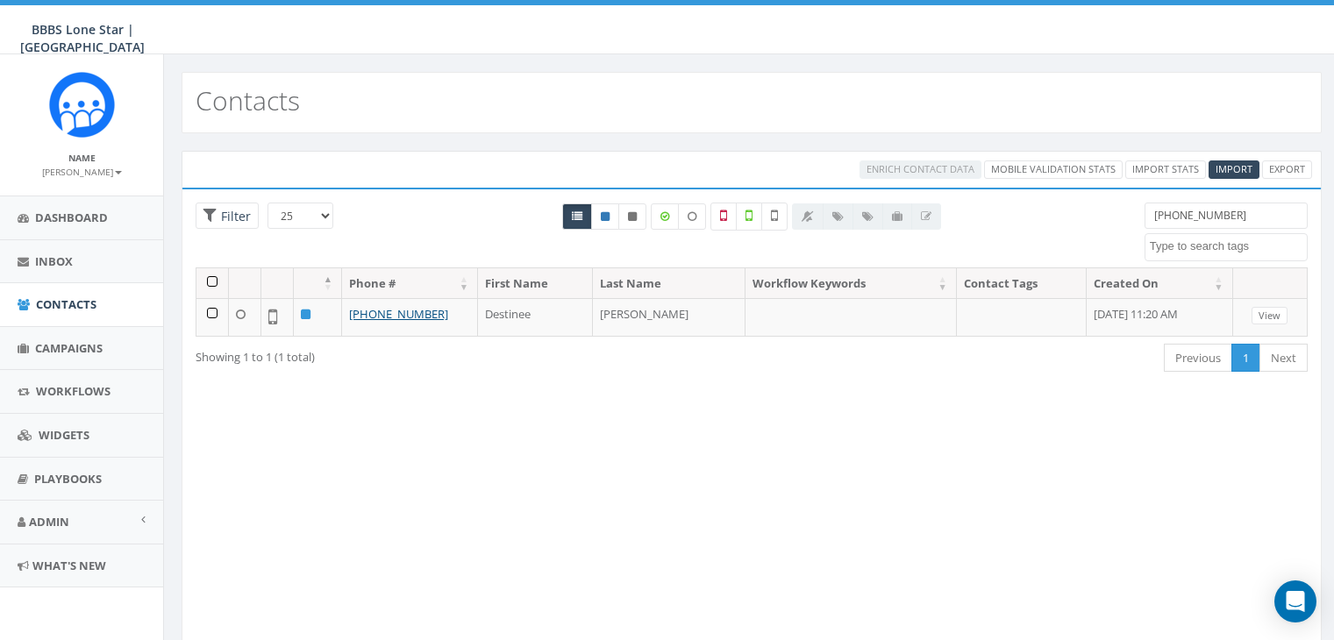
select select
drag, startPoint x: 1254, startPoint y: 216, endPoint x: 1076, endPoint y: 218, distance: 178.0
click at [1077, 218] on div "25 50 100 Filter 903-926-0080 Dallas BIGS 8_29_2025 Dallas_INQ_Sept_13_2025 Imp…" at bounding box center [751, 235] width 1138 height 65
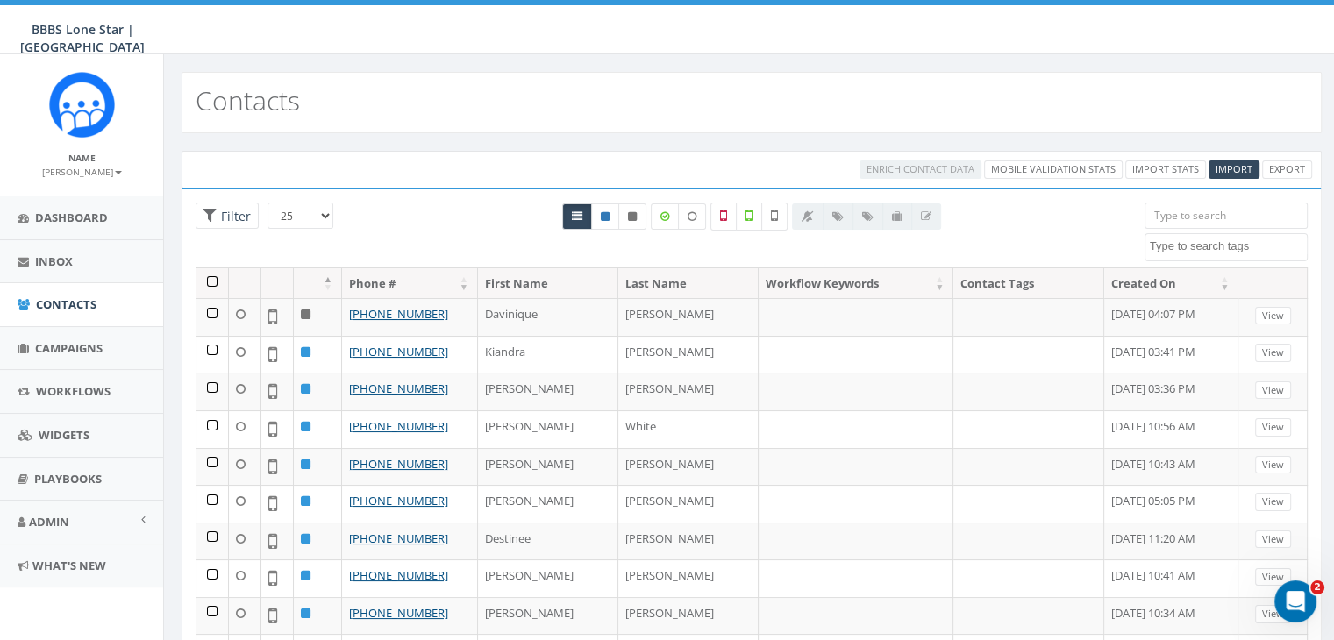
paste input "903-453-1844"
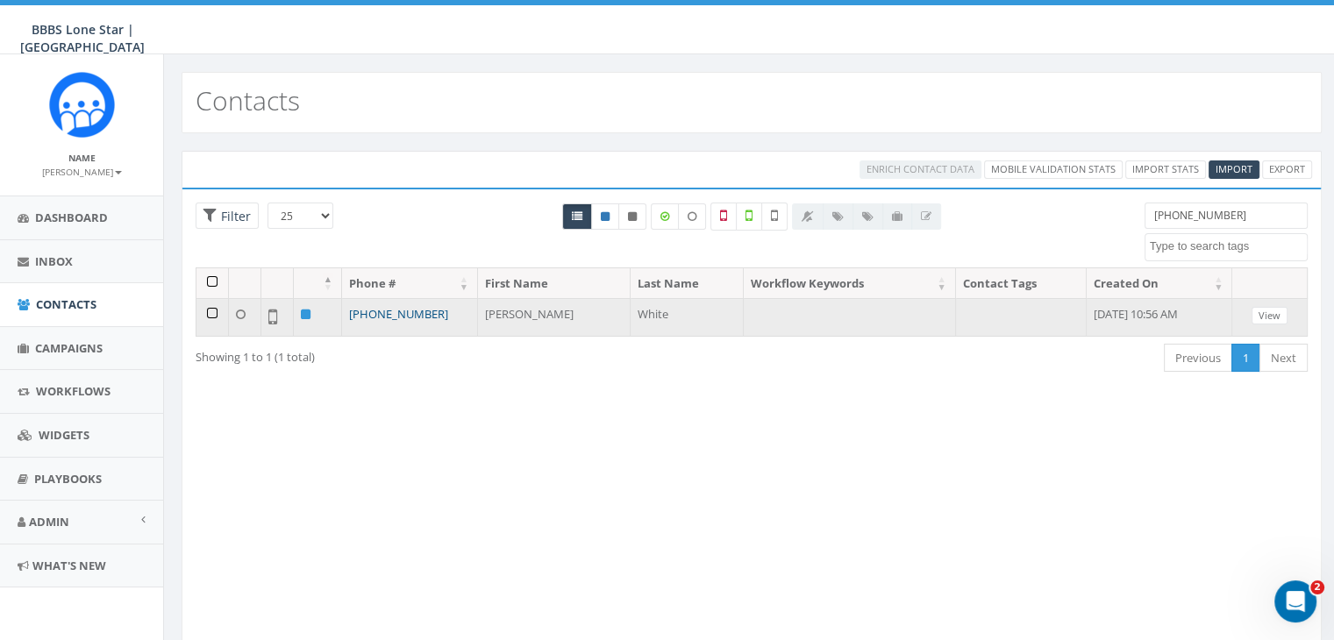
type input "903-453-1844"
click at [417, 310] on link "[PHONE_NUMBER]" at bounding box center [398, 314] width 99 height 16
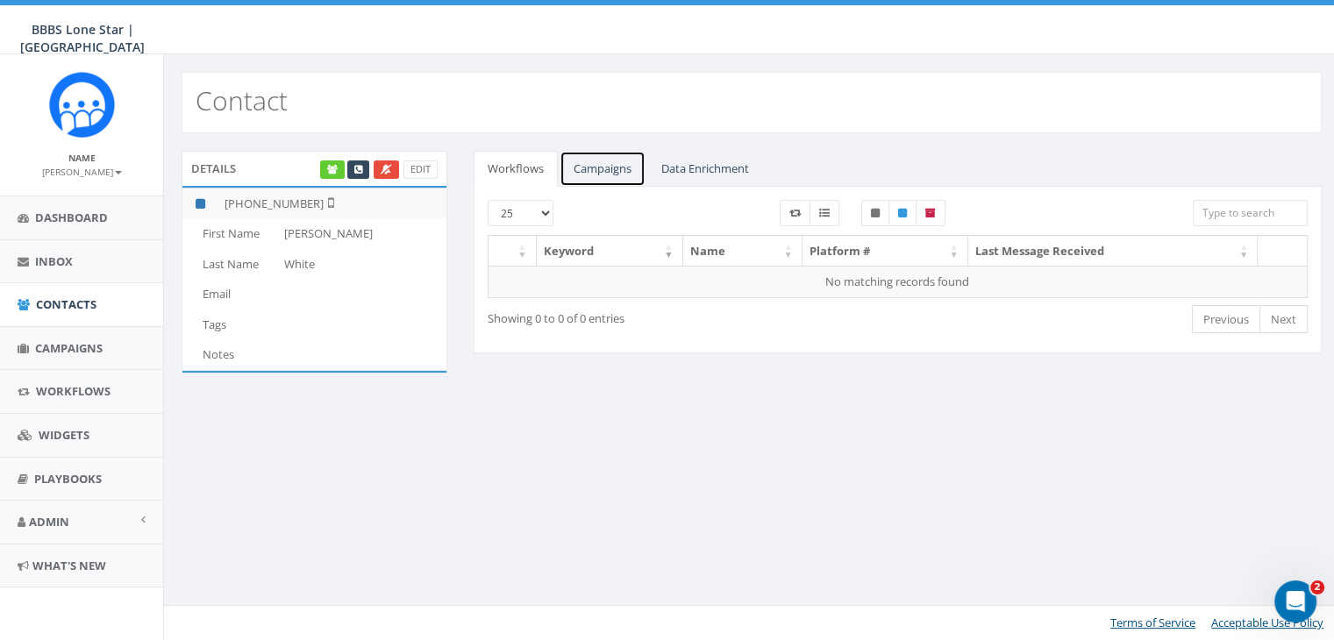
click at [617, 163] on link "Campaigns" at bounding box center [602, 169] width 86 height 36
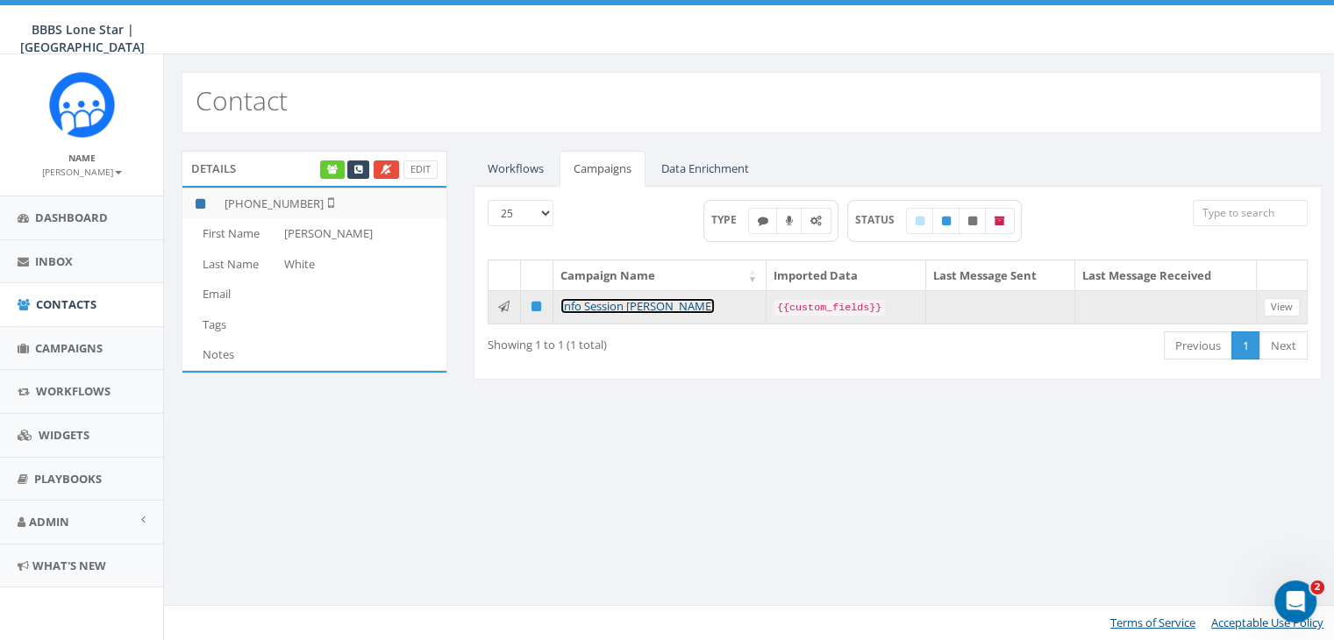
click at [624, 306] on link "Info Session [PERSON_NAME]" at bounding box center [637, 306] width 154 height 16
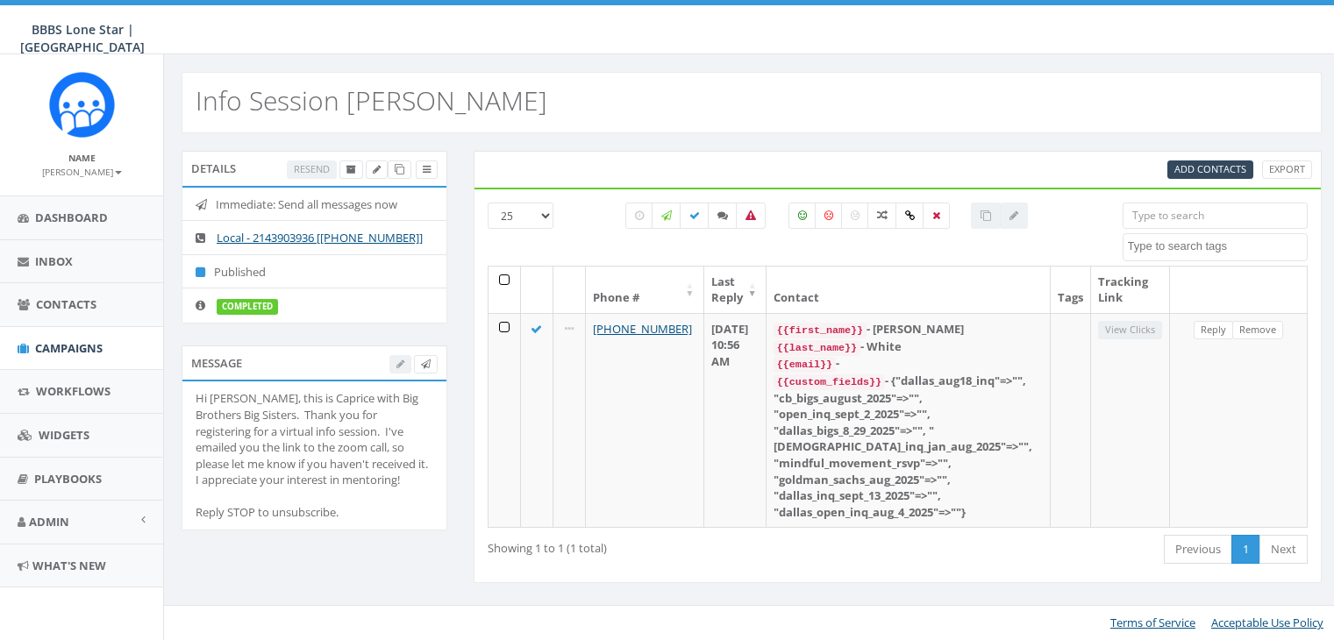
select select
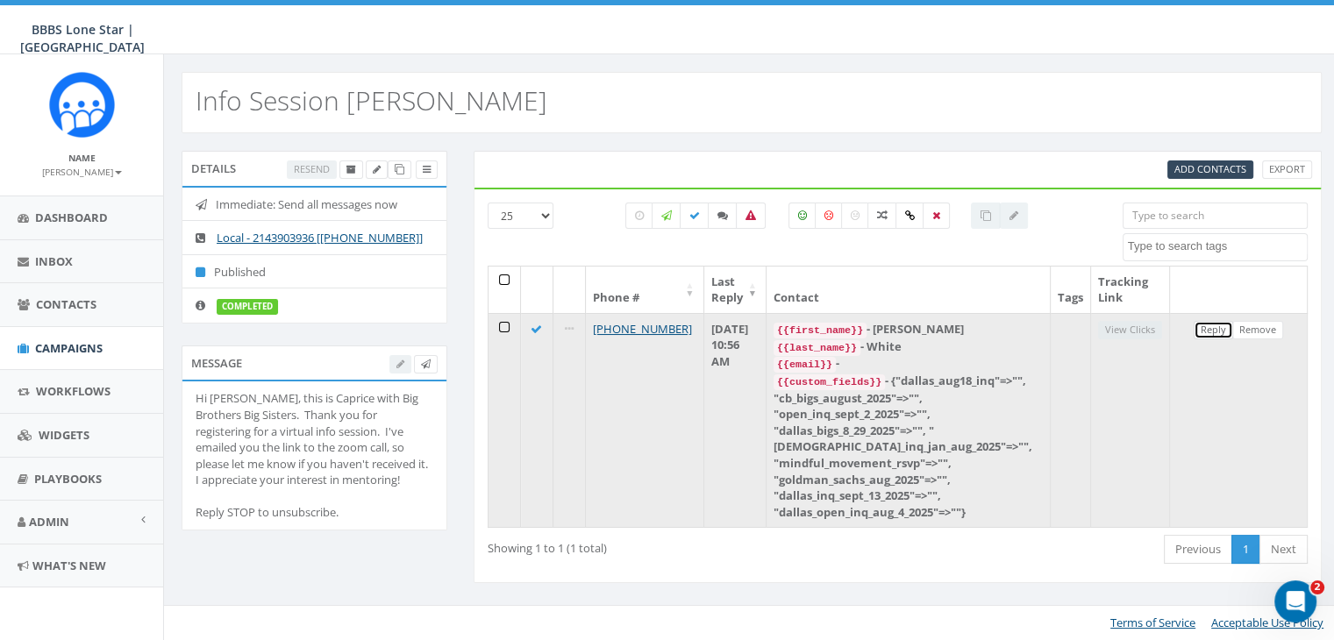
click at [1220, 324] on link "Reply" at bounding box center [1212, 330] width 39 height 18
select select
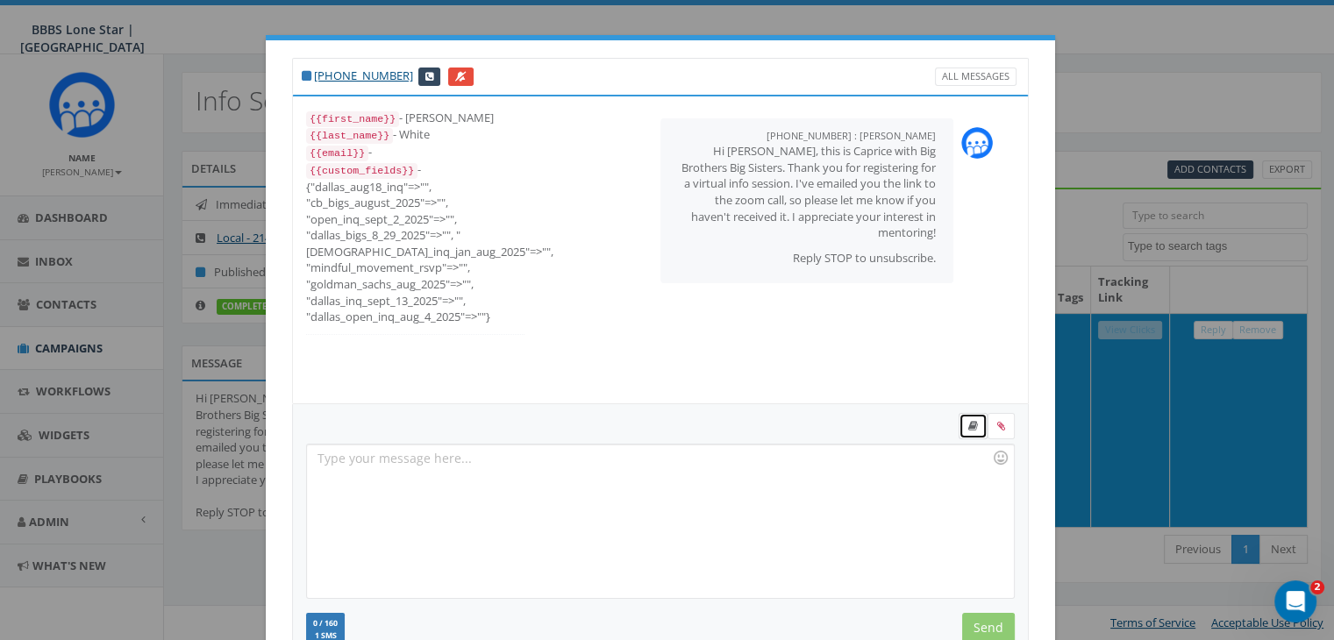
click at [968, 417] on link at bounding box center [972, 426] width 29 height 26
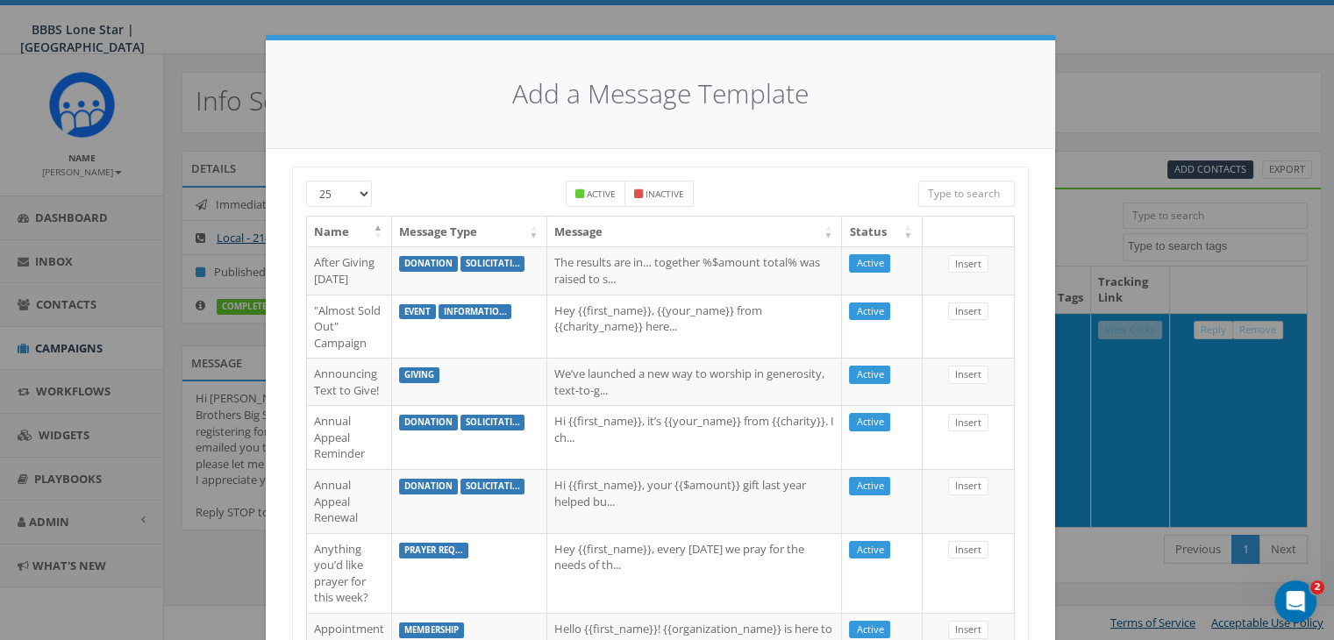
click at [940, 191] on input "search" at bounding box center [966, 194] width 96 height 26
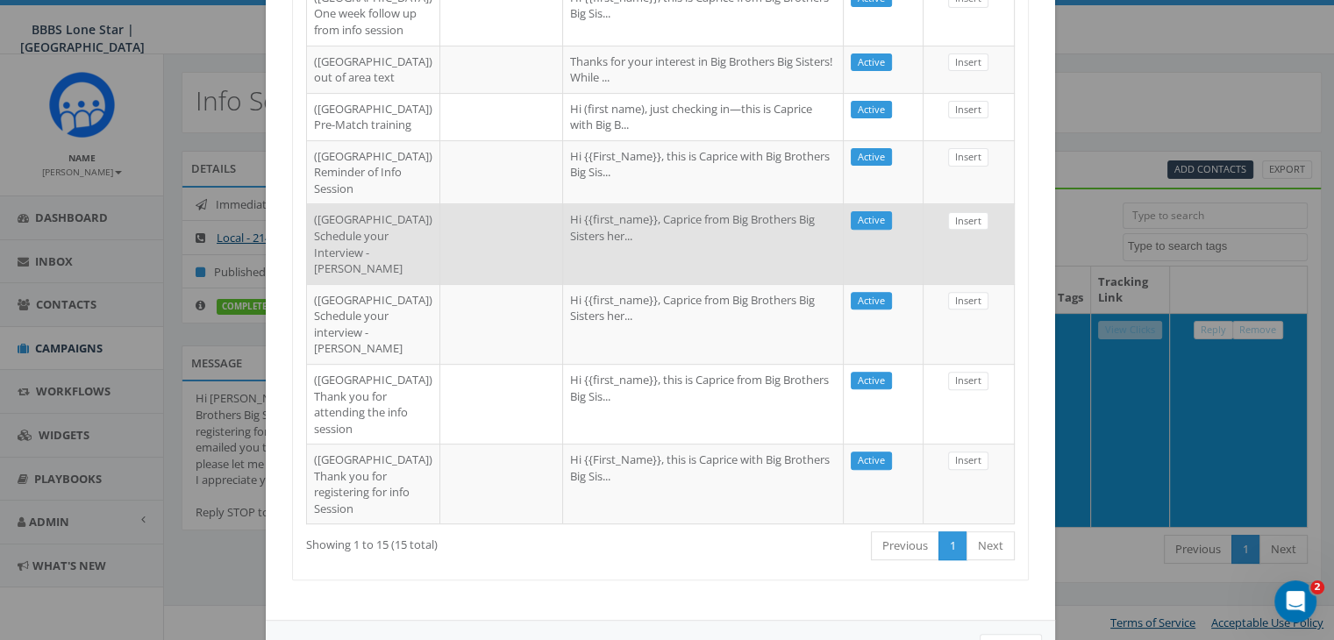
scroll to position [1030, 0]
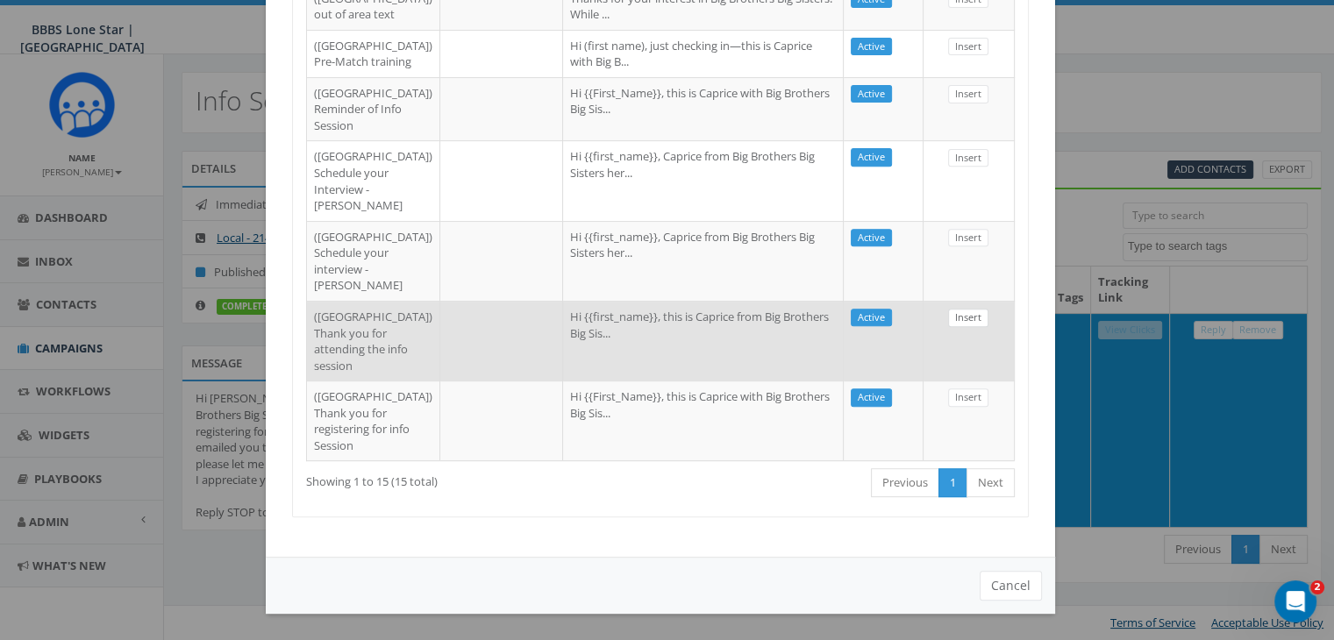
type input "dall"
click at [963, 309] on link "Insert" at bounding box center [968, 318] width 40 height 18
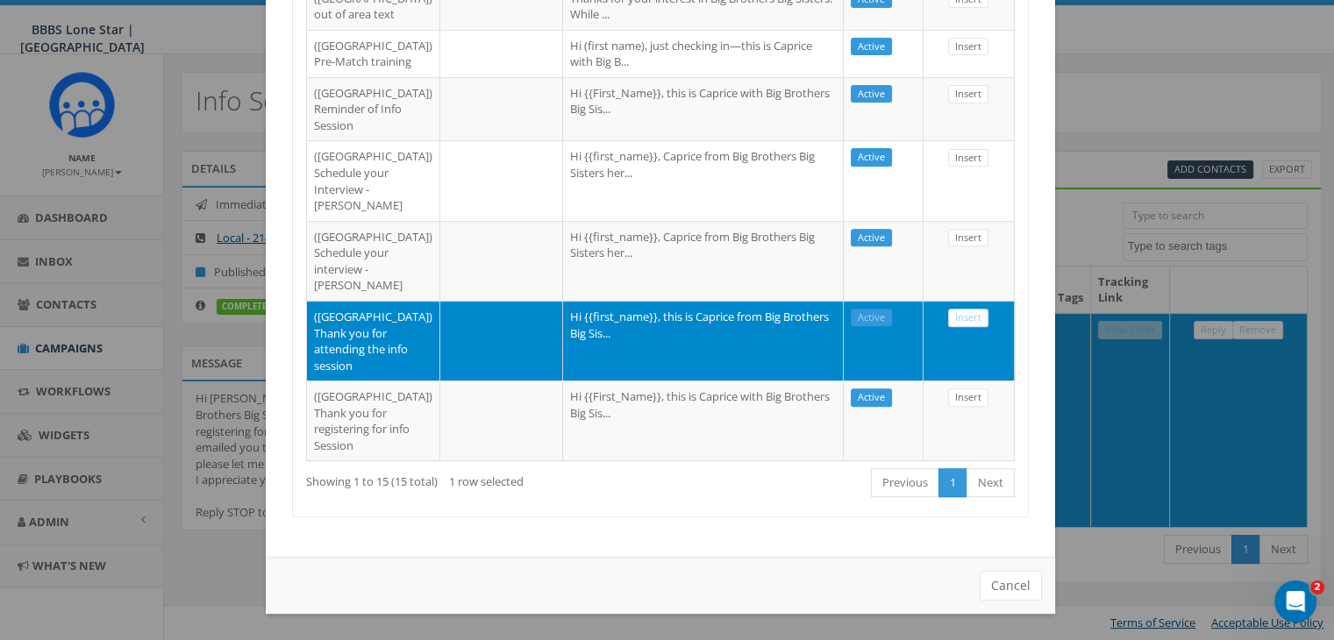
select select
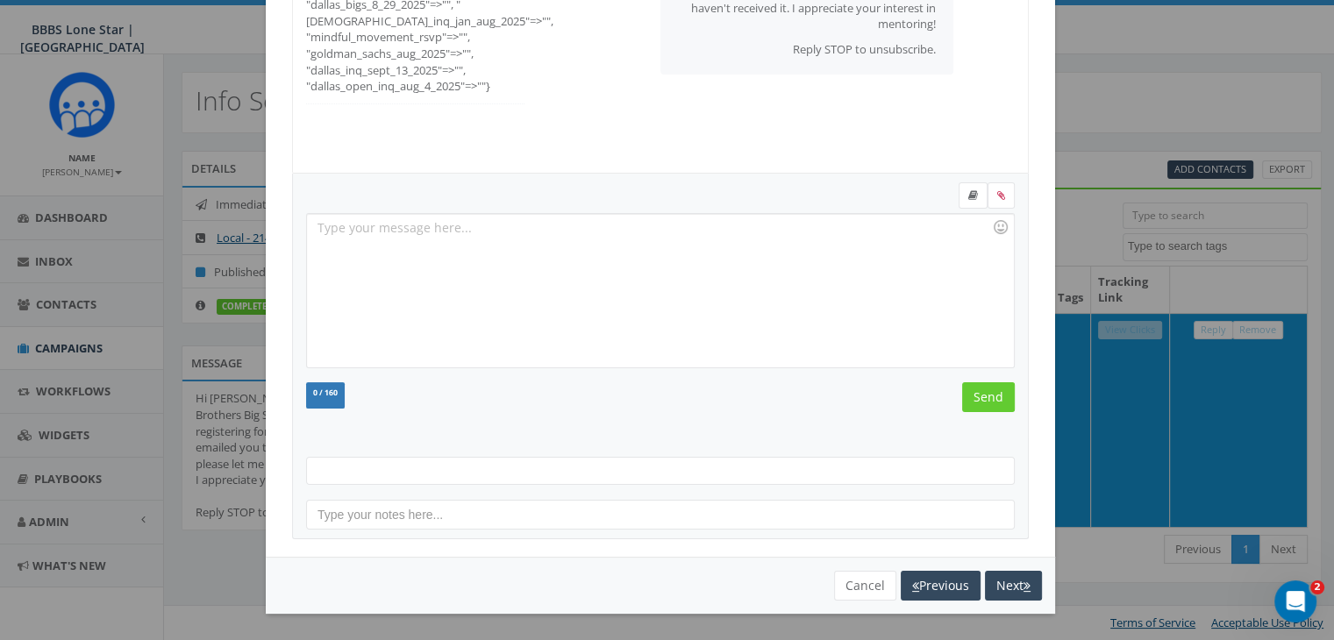
scroll to position [228, 0]
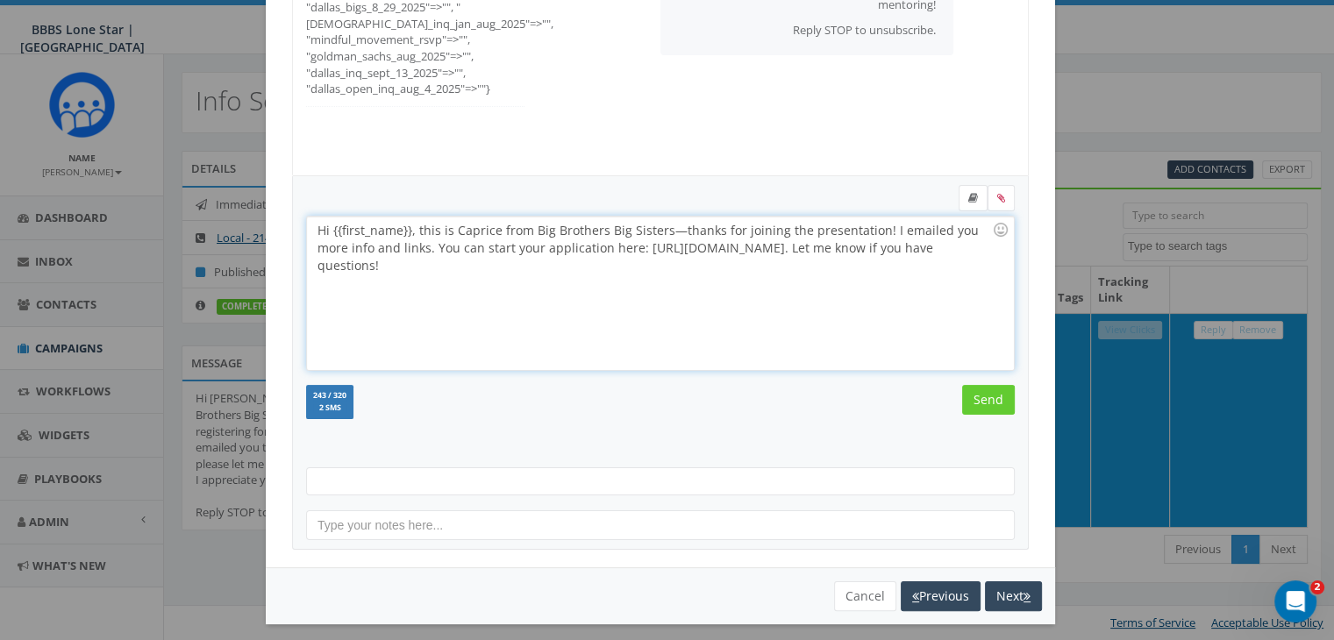
click at [404, 225] on div "Hi {{first_name}}, this is Caprice from Big Brothers Big Sisters—thanks for joi…" at bounding box center [660, 293] width 706 height 153
click at [806, 224] on div "Hi Joe, this is Caprice from Big Brothers Big Sisters—thanks for joining the pr…" at bounding box center [660, 293] width 706 height 153
click at [986, 395] on input "Send" at bounding box center [988, 400] width 53 height 30
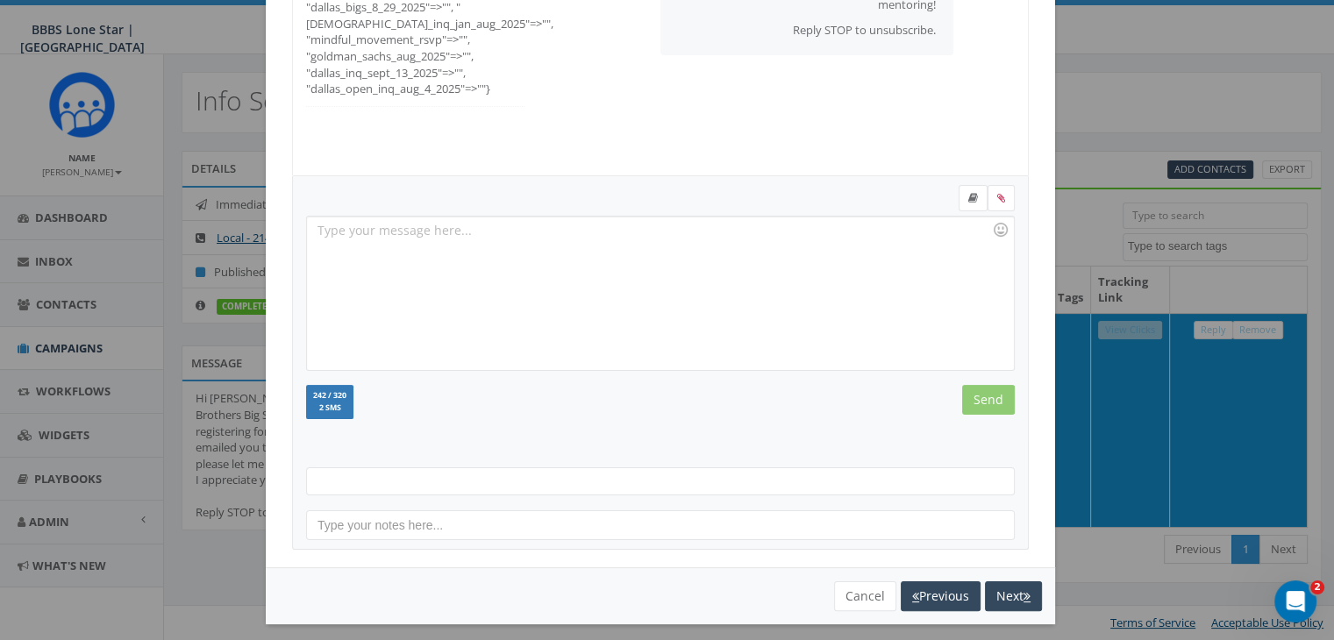
scroll to position [60, 0]
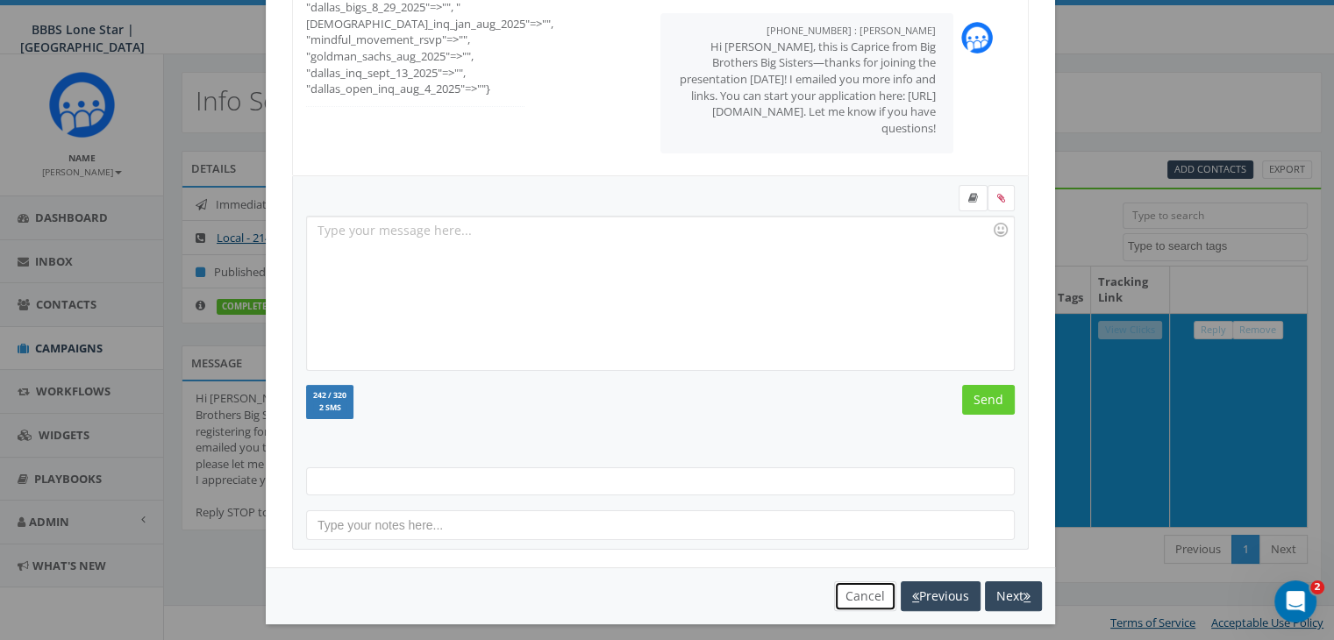
click at [869, 589] on button "Cancel" at bounding box center [865, 596] width 62 height 30
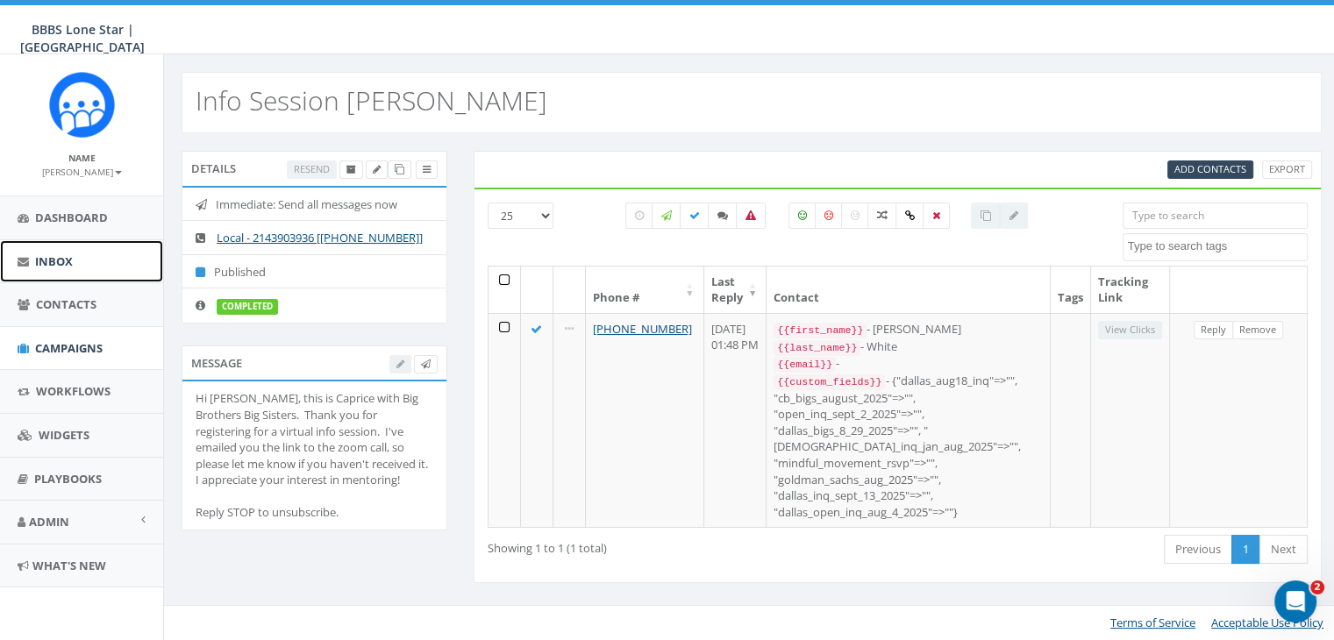
click at [37, 255] on span "Inbox" at bounding box center [54, 261] width 38 height 16
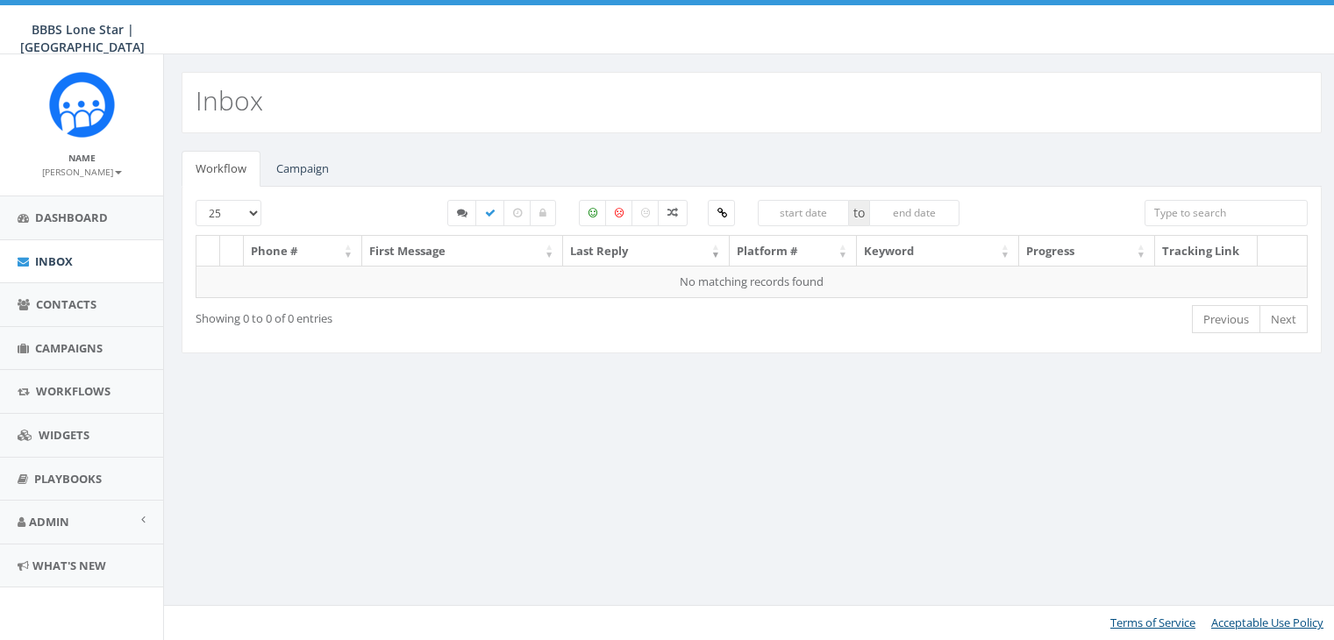
select select
click at [289, 158] on link "Campaign" at bounding box center [302, 169] width 81 height 36
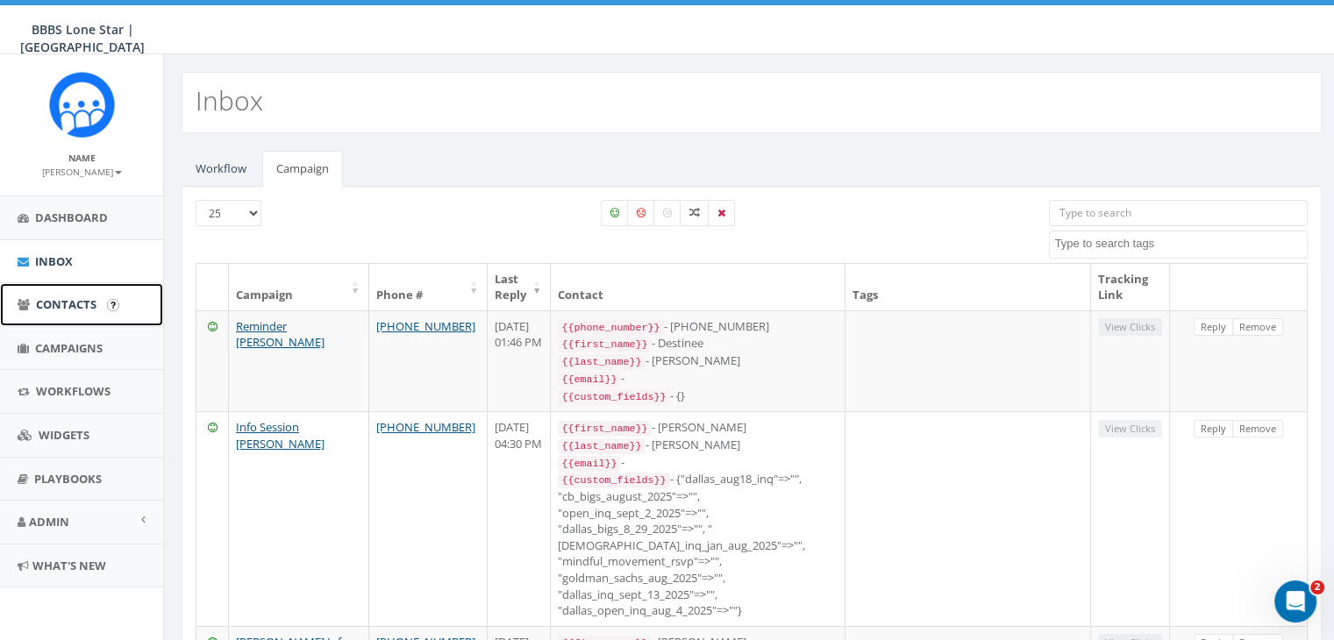
click at [56, 305] on span "Contacts" at bounding box center [66, 304] width 61 height 16
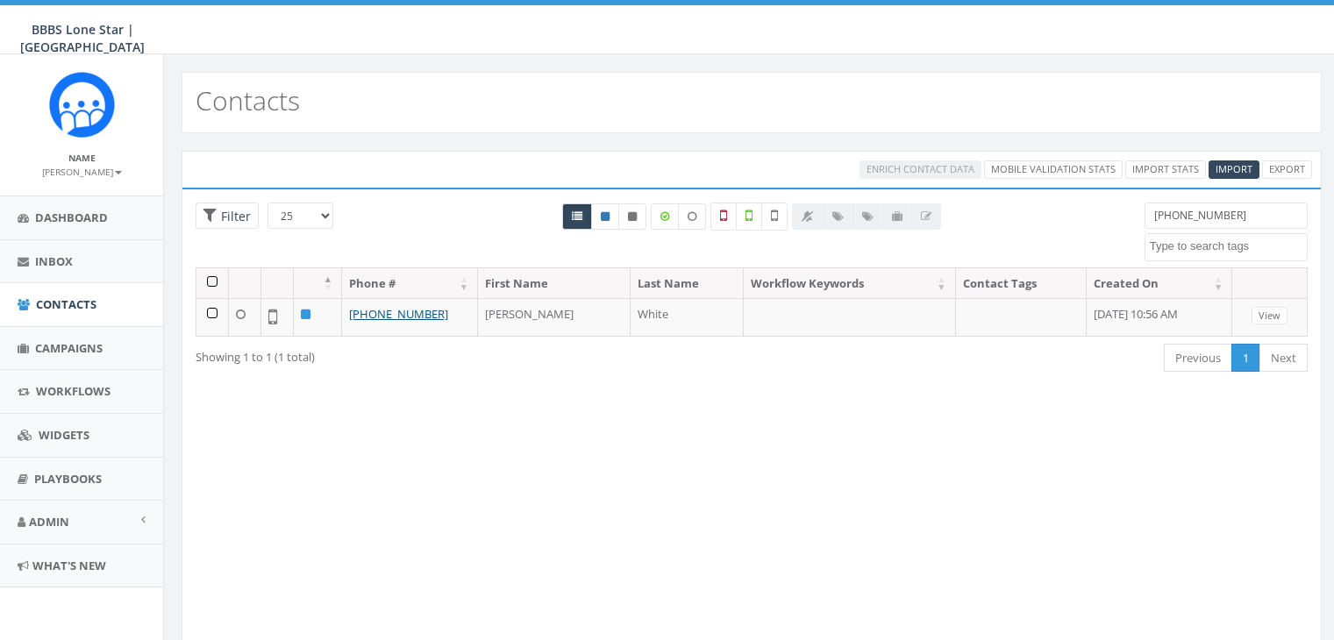
select select
drag, startPoint x: 1244, startPoint y: 212, endPoint x: 1136, endPoint y: 214, distance: 108.8
click at [1136, 214] on div "903-453-1844 Dallas BIGS 8_29_2025 Dallas_INQ_Sept_13_2025 Import - 08/04/2025 …" at bounding box center [1225, 232] width 189 height 59
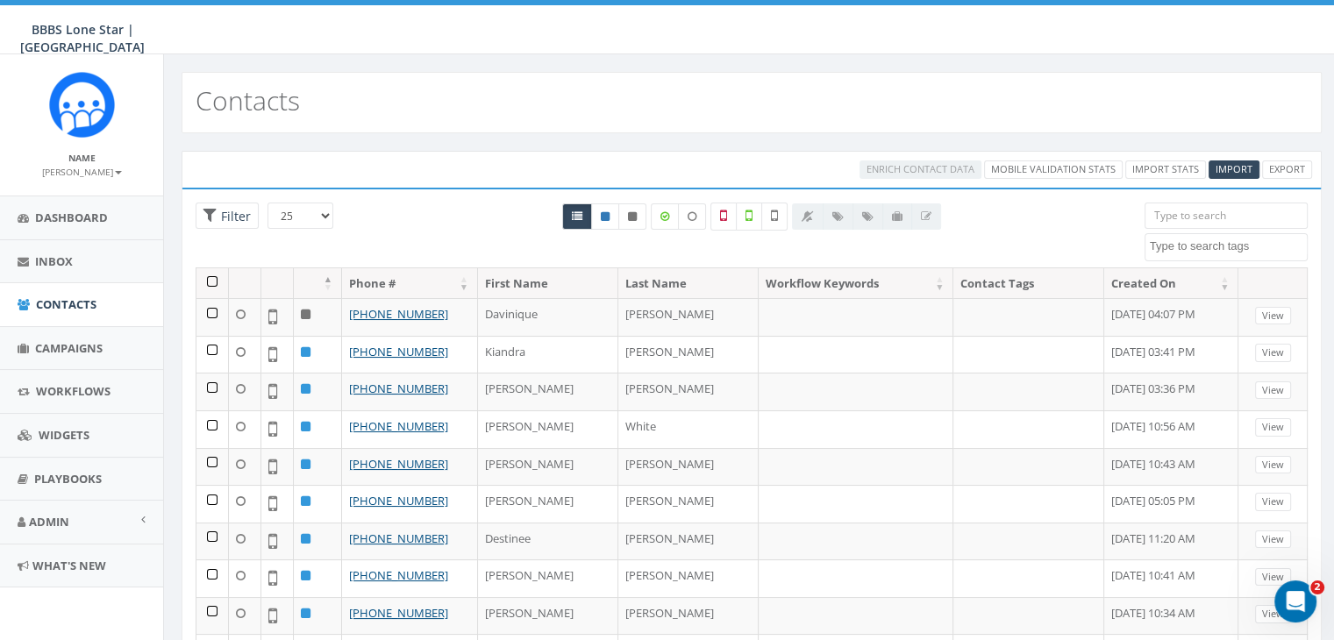
paste input "972-754-5764"
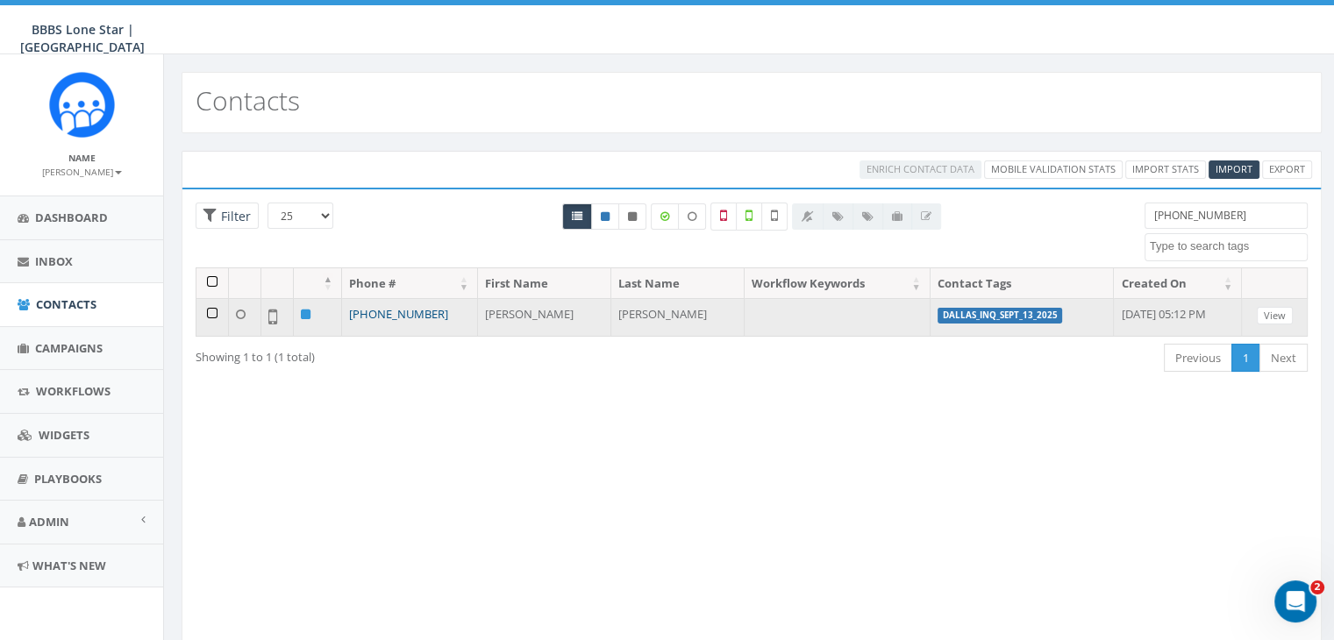
type input "972-754-5764"
click at [387, 313] on link "+1 972-754-5764" at bounding box center [398, 314] width 99 height 16
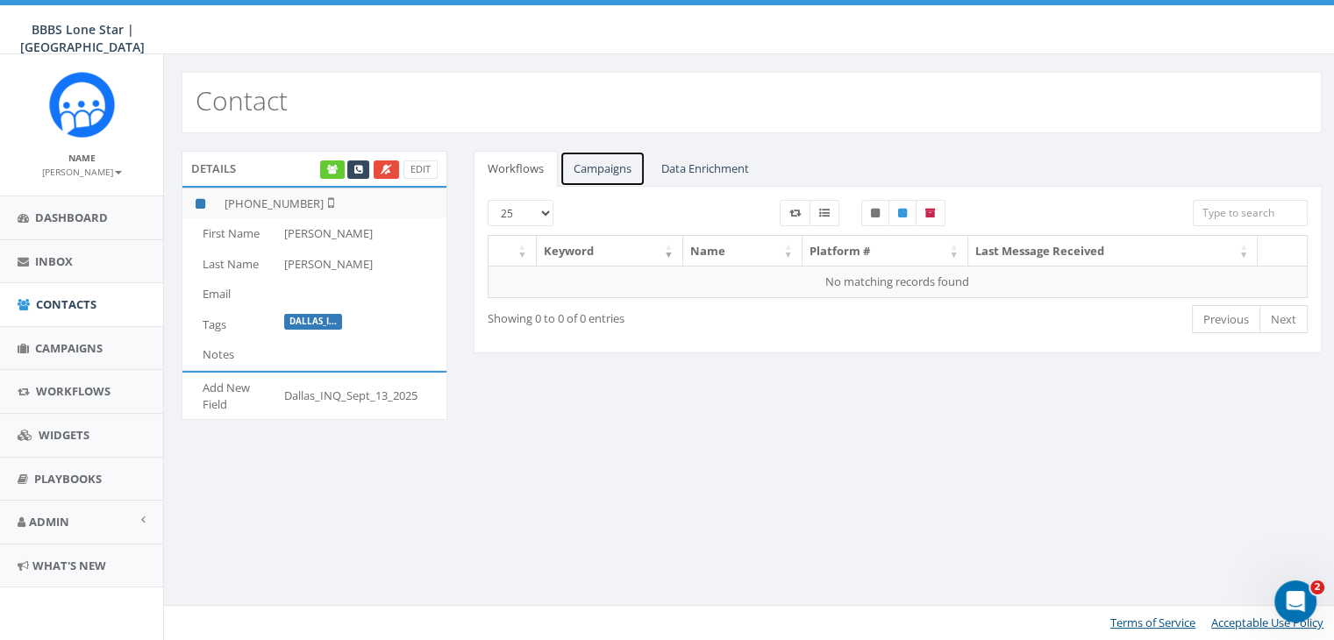
click at [623, 169] on link "Campaigns" at bounding box center [602, 169] width 86 height 36
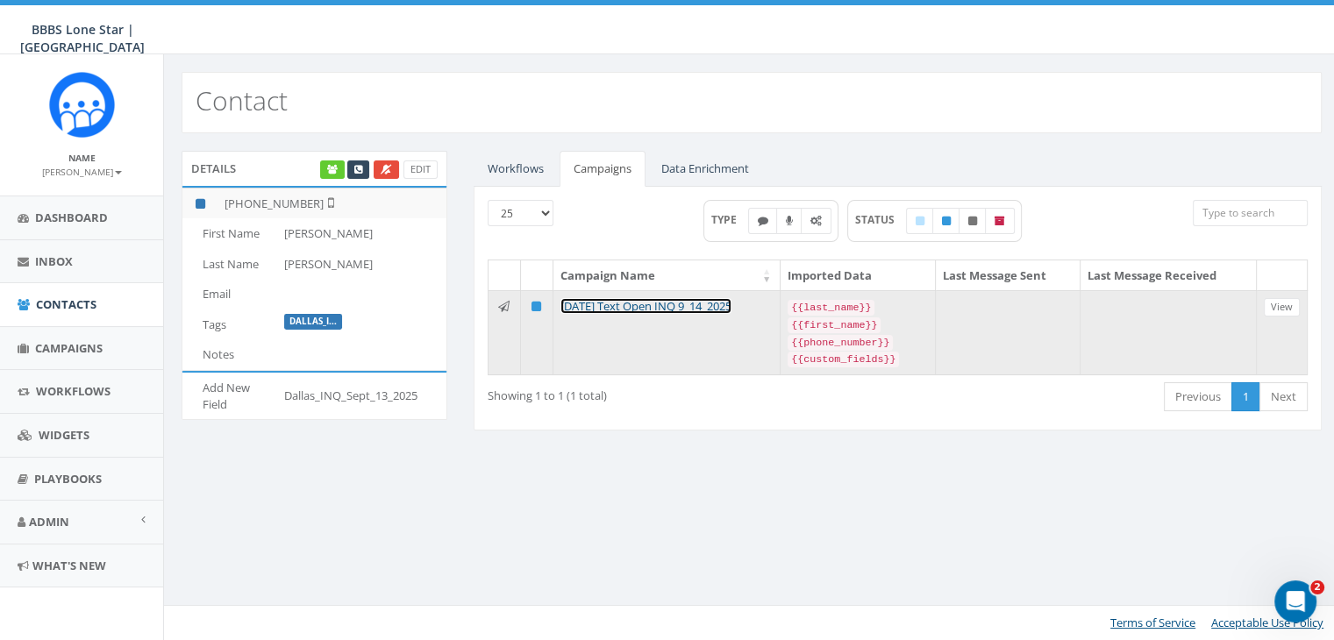
click at [656, 306] on link "[DATE] Text Open INQ 9_14_2025" at bounding box center [645, 306] width 171 height 16
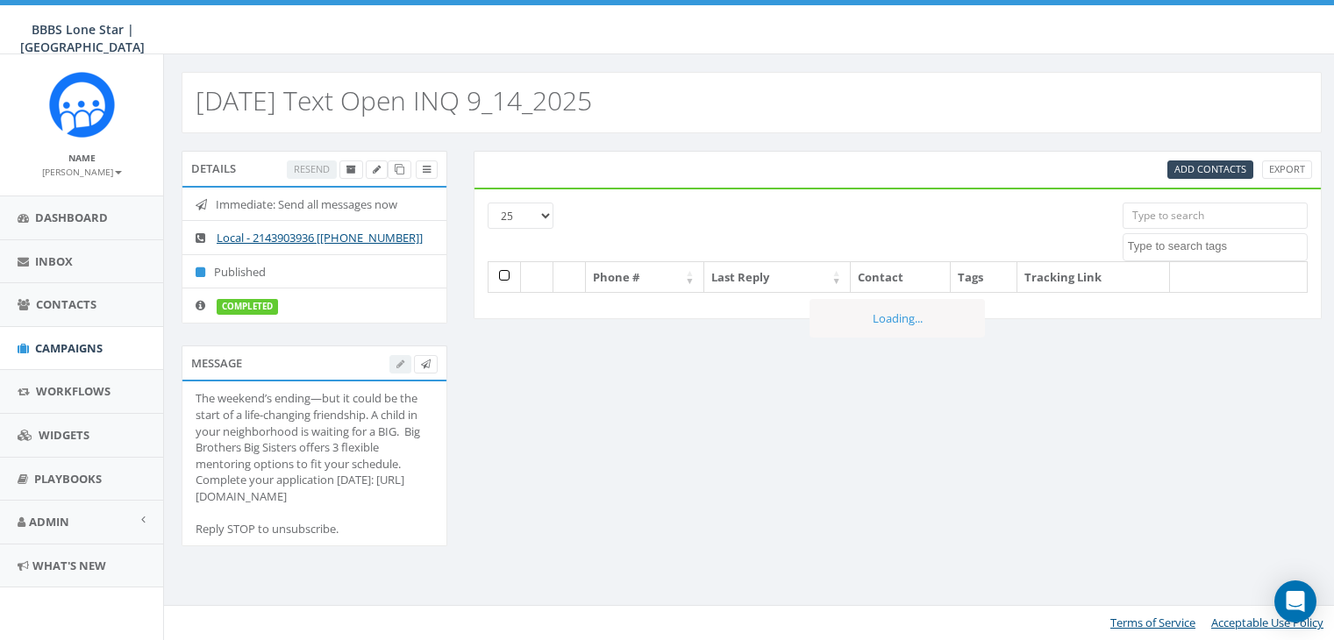
select select
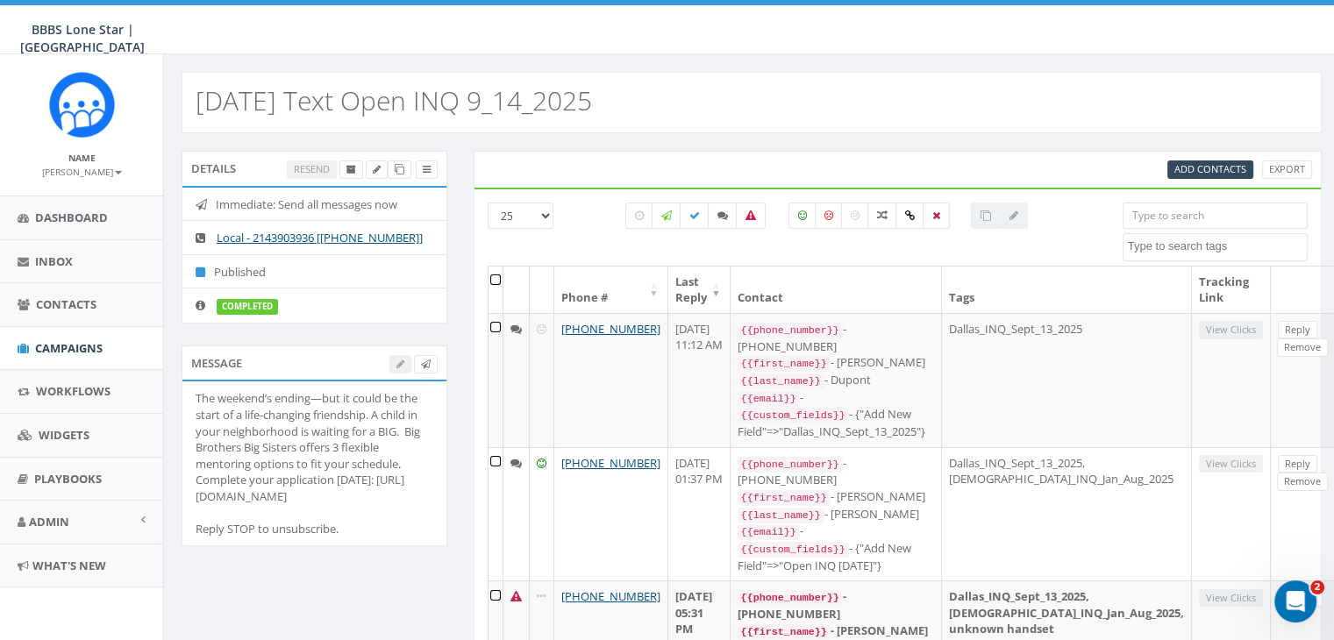
click at [1150, 207] on input "search" at bounding box center [1214, 216] width 185 height 26
paste input "[PHONE_NUMBER]"
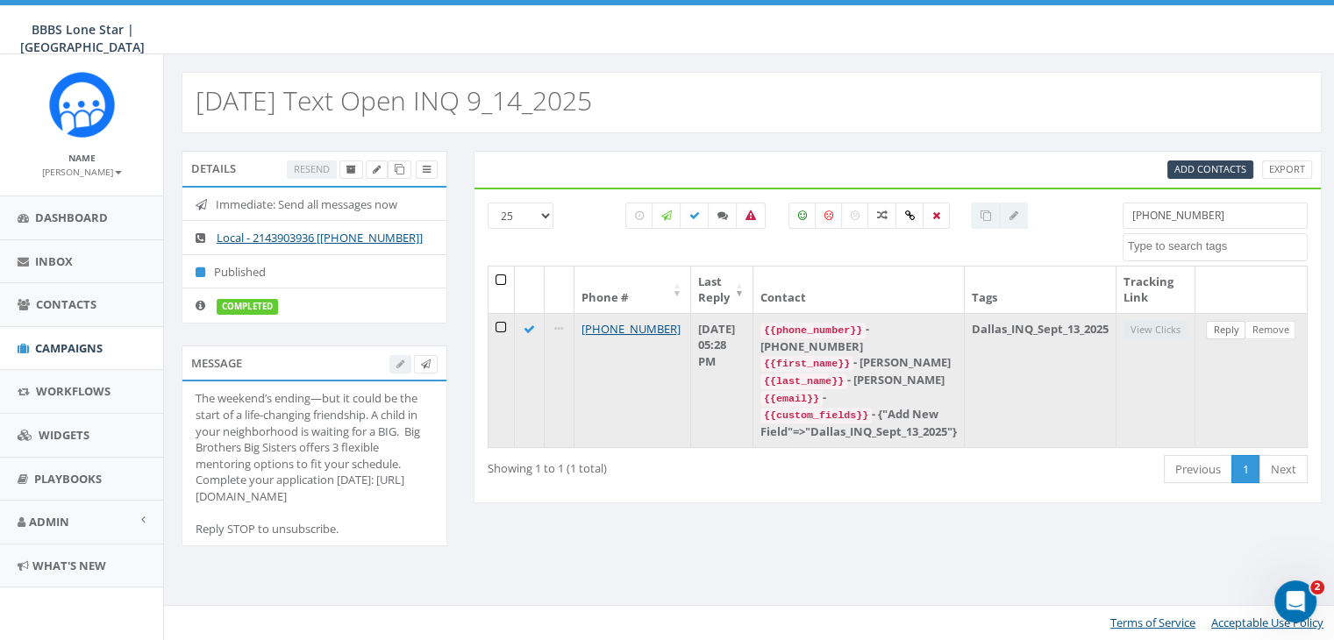
type input "[PHONE_NUMBER]"
click at [1223, 326] on link "Reply" at bounding box center [1225, 330] width 39 height 18
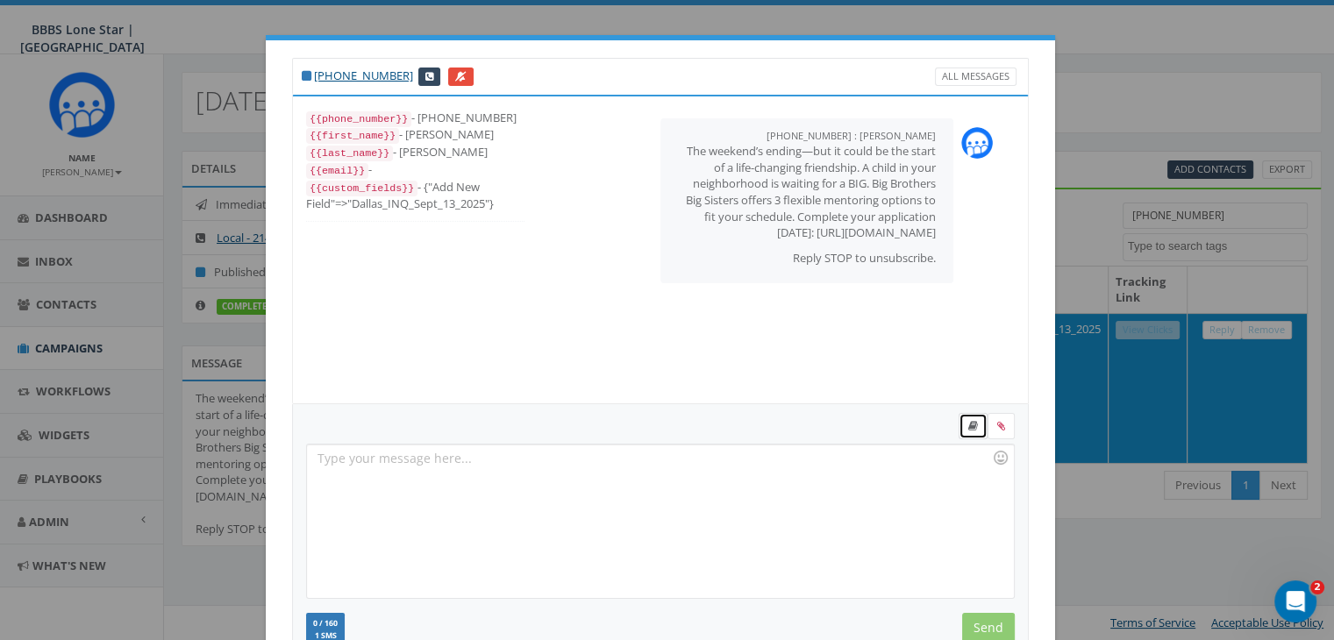
click at [972, 425] on link at bounding box center [972, 426] width 29 height 26
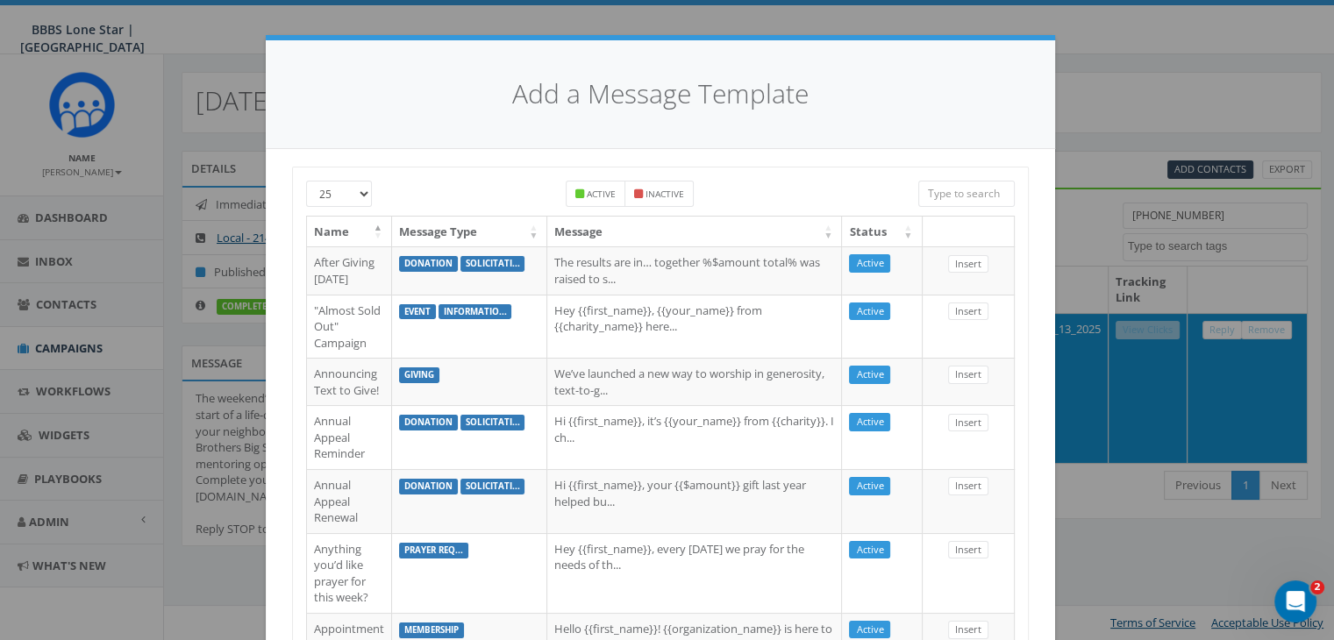
click at [959, 191] on input "search" at bounding box center [966, 194] width 96 height 26
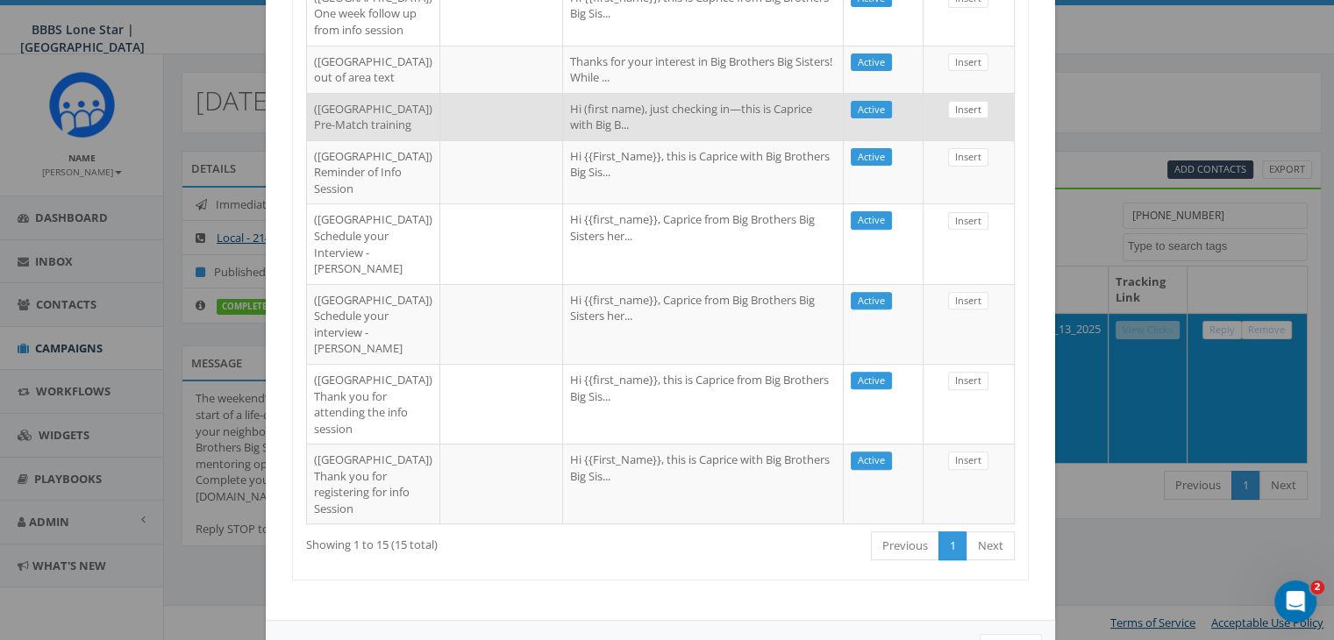
scroll to position [1030, 0]
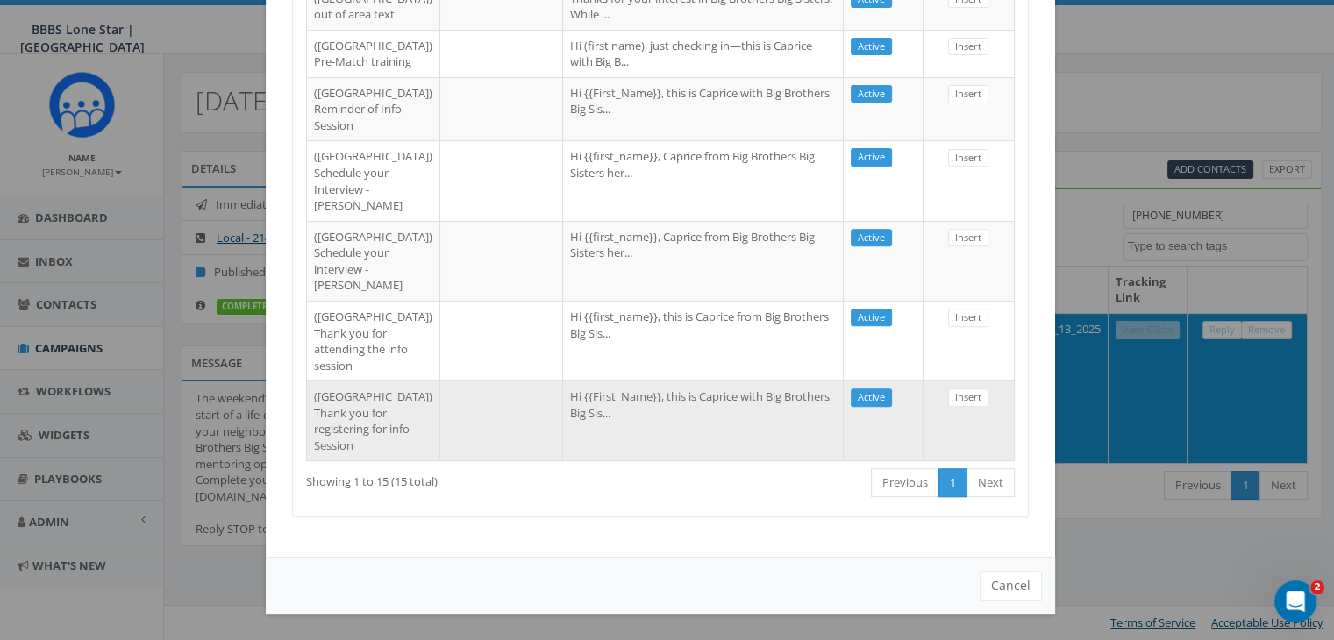
type input "dallas"
click at [709, 382] on td "Hi {{First_Name}}, this is Caprice with Big Brothers Big Sis..." at bounding box center [703, 421] width 281 height 80
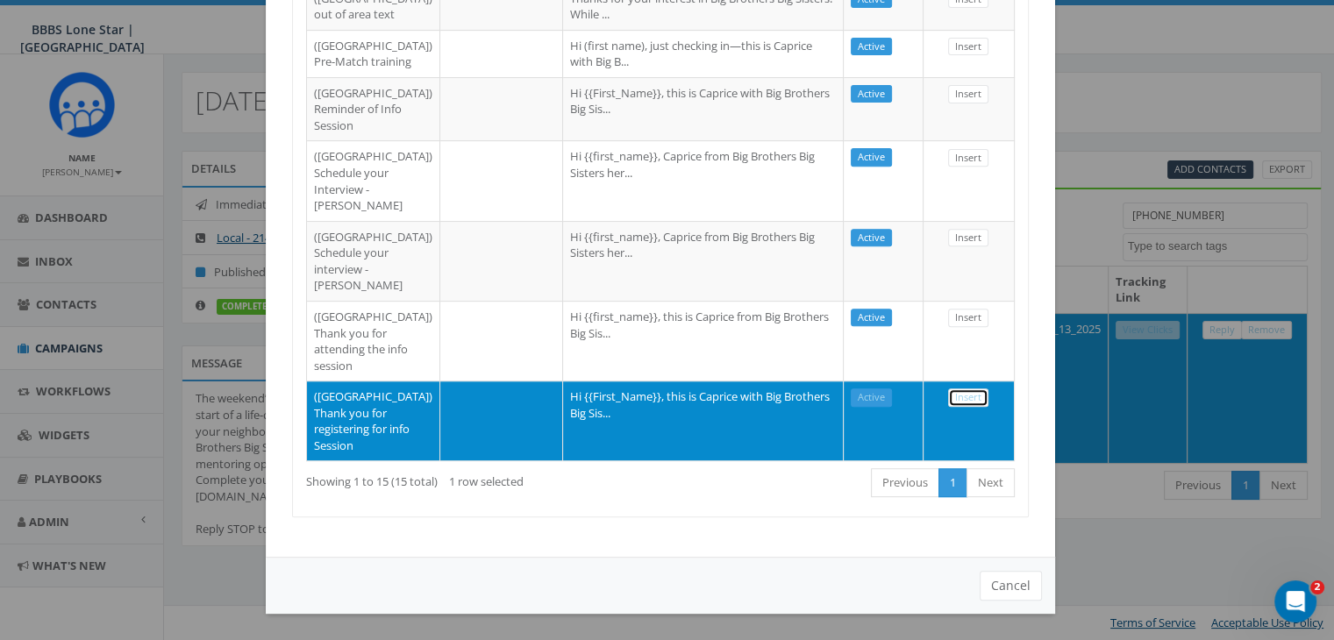
click at [950, 388] on link "Insert" at bounding box center [968, 397] width 40 height 18
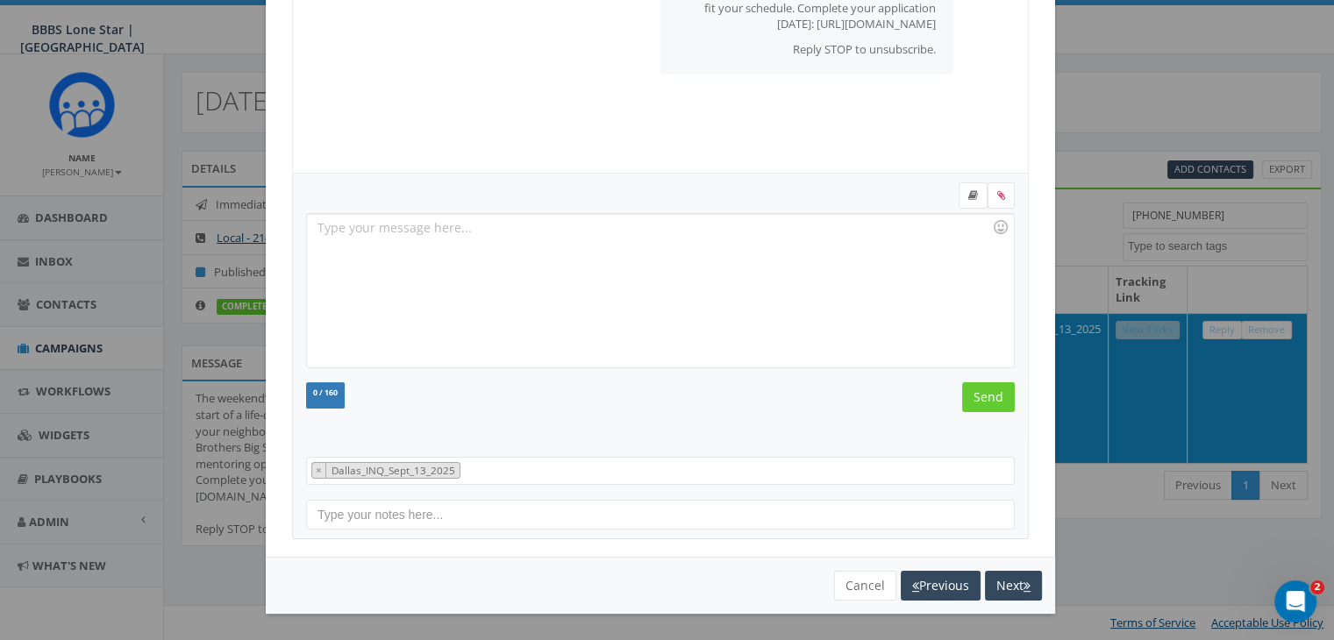
scroll to position [228, 0]
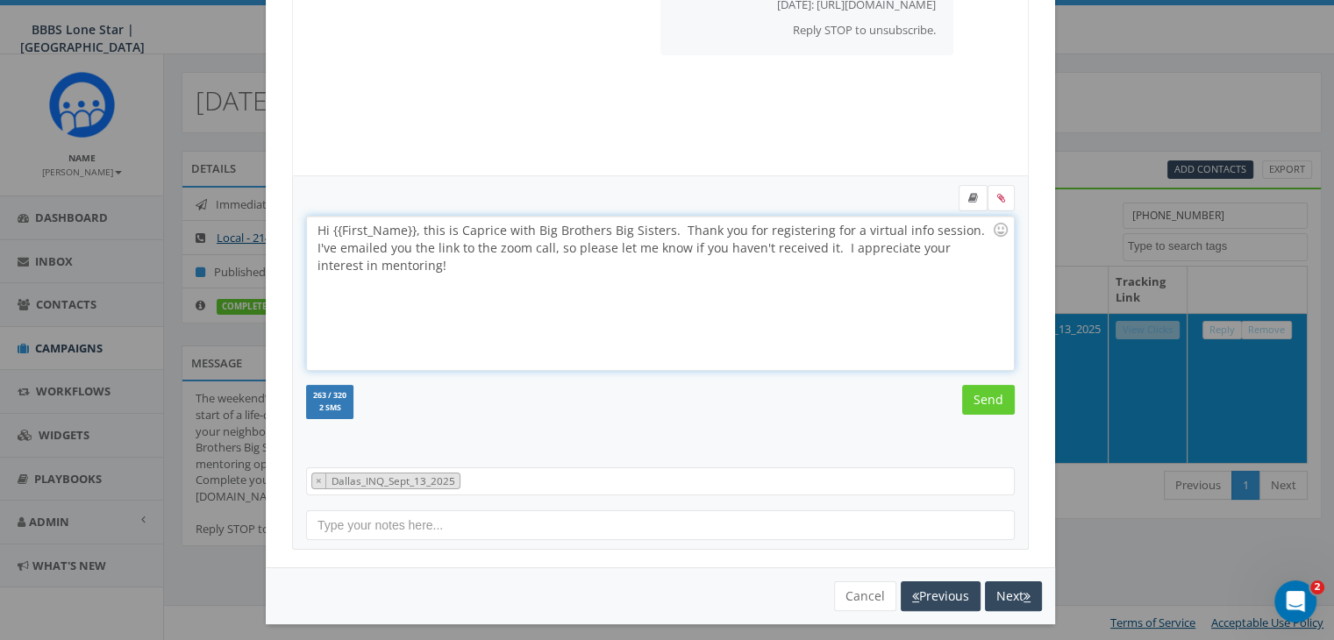
click at [407, 218] on div "Hi {{First_Name}}, this is Caprice with Big Brothers Big Sisters. Thank you for…" at bounding box center [660, 293] width 706 height 153
click at [963, 395] on input "Send" at bounding box center [988, 400] width 53 height 30
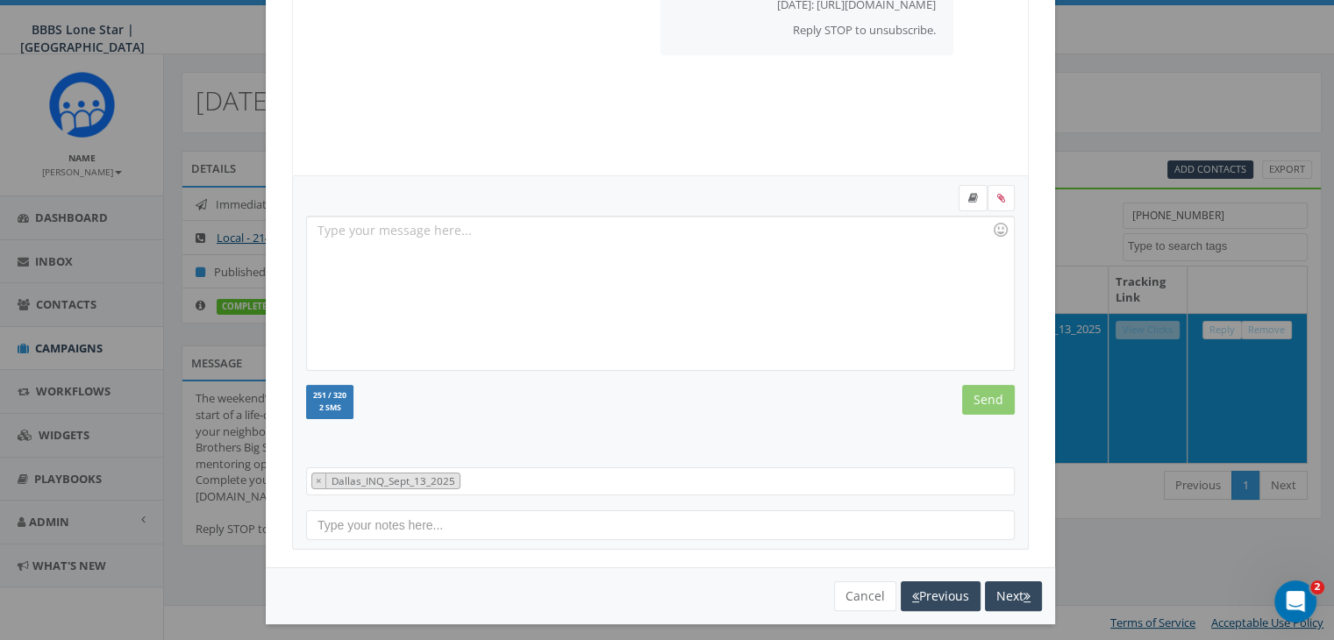
scroll to position [75, 0]
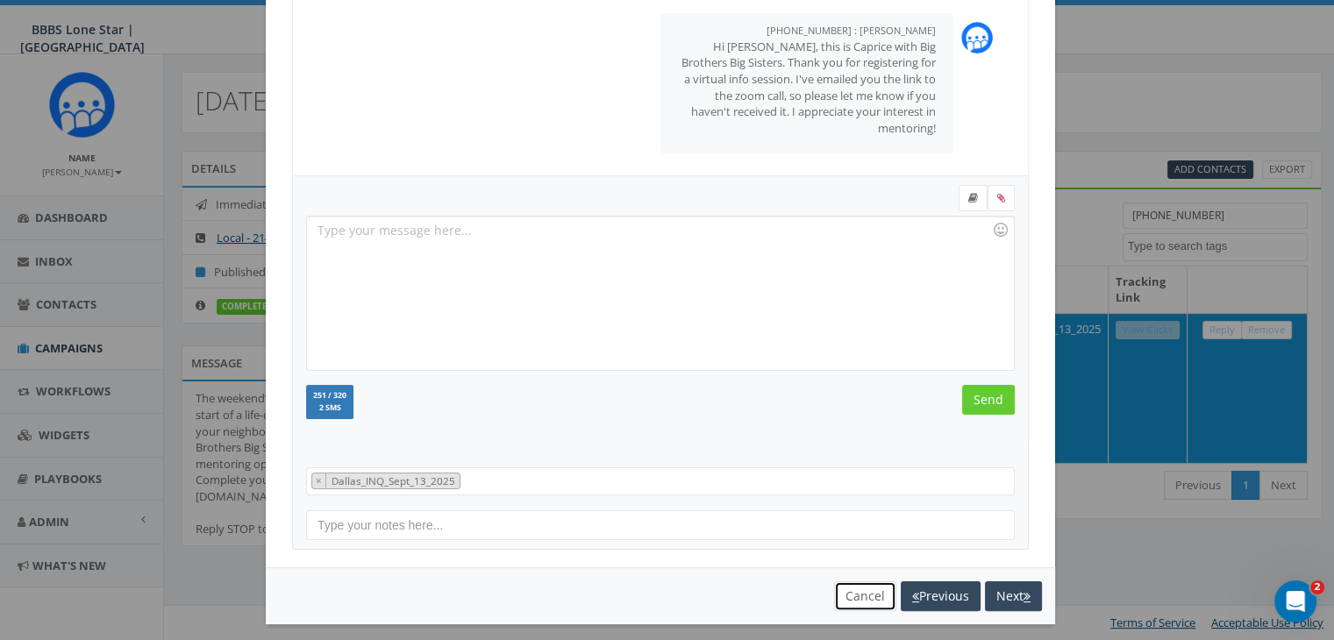
click at [834, 591] on button "Cancel" at bounding box center [865, 596] width 62 height 30
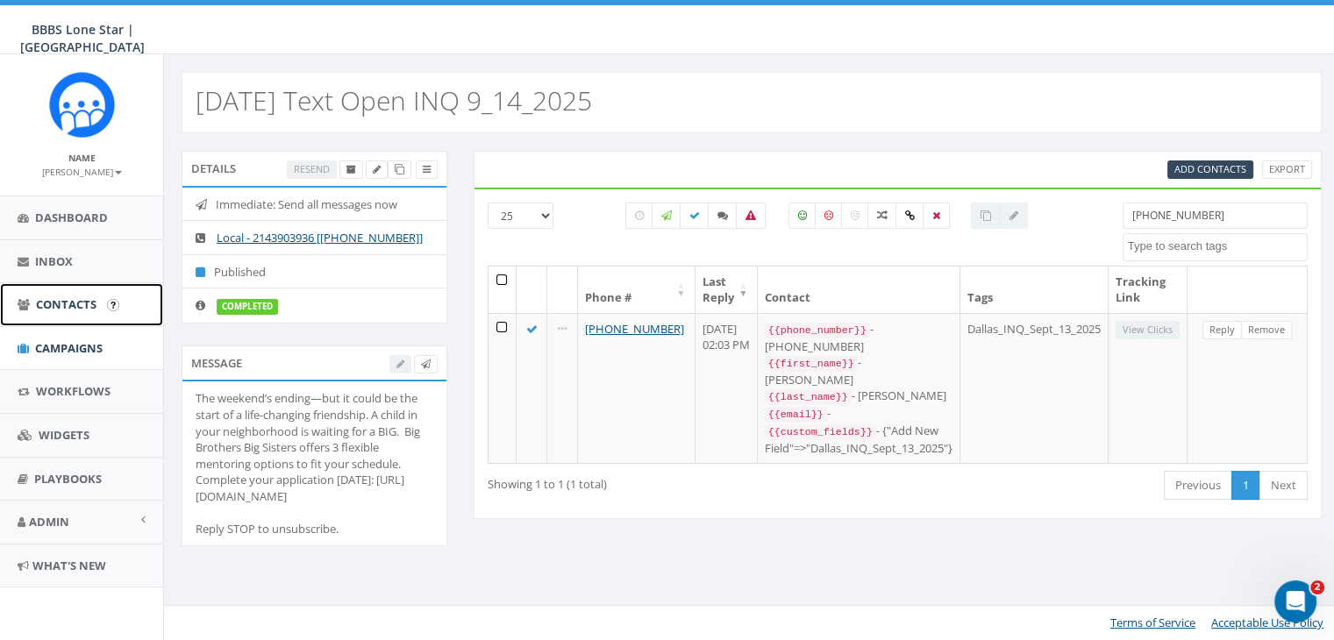
click at [68, 299] on span "Contacts" at bounding box center [66, 304] width 61 height 16
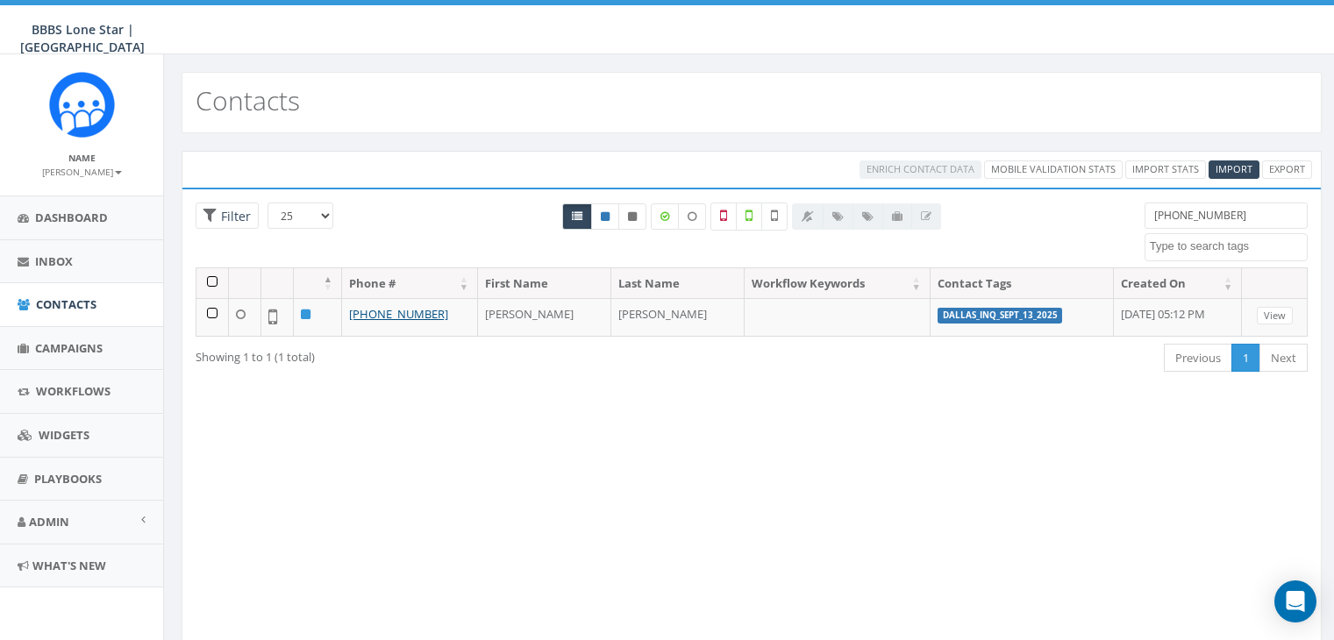
select select
drag, startPoint x: 1228, startPoint y: 215, endPoint x: 1077, endPoint y: 225, distance: 151.2
click at [1077, 227] on div "25 50 100 Filter 972-754-5764 Dallas BIGS 8_29_2025 Dallas_INQ_Sept_13_2025 Imp…" at bounding box center [751, 235] width 1138 height 65
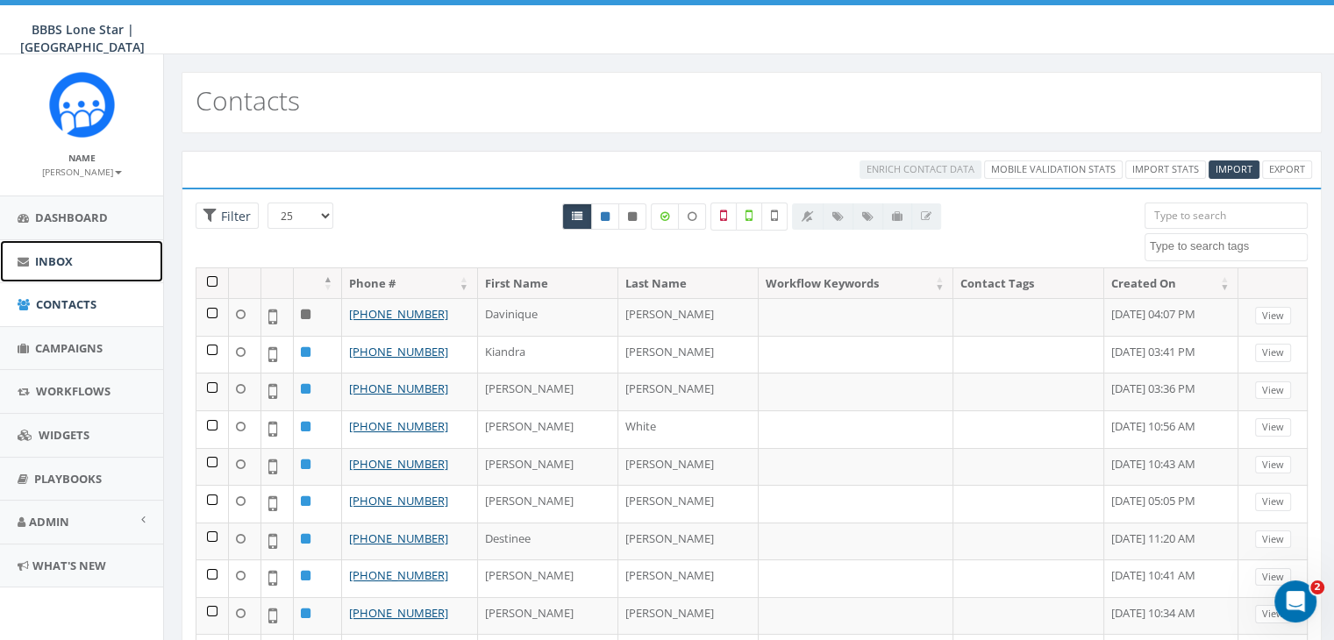
click at [48, 266] on span "Inbox" at bounding box center [54, 261] width 38 height 16
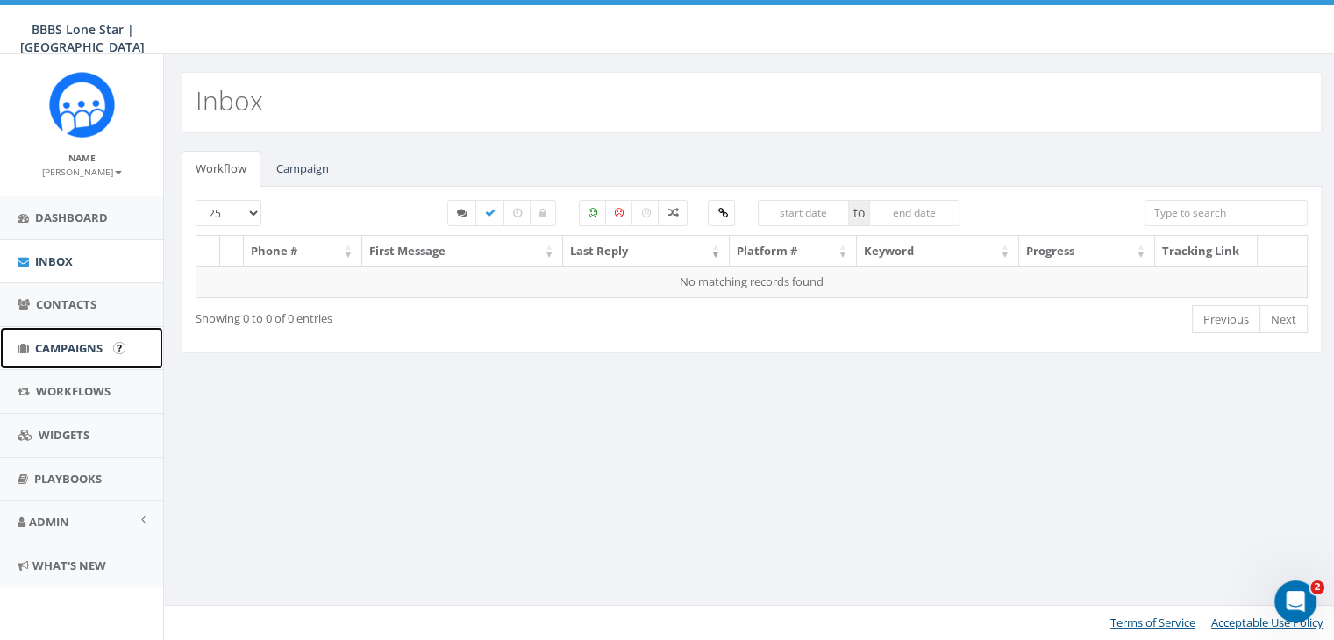
click at [65, 352] on span "Campaigns" at bounding box center [69, 348] width 68 height 16
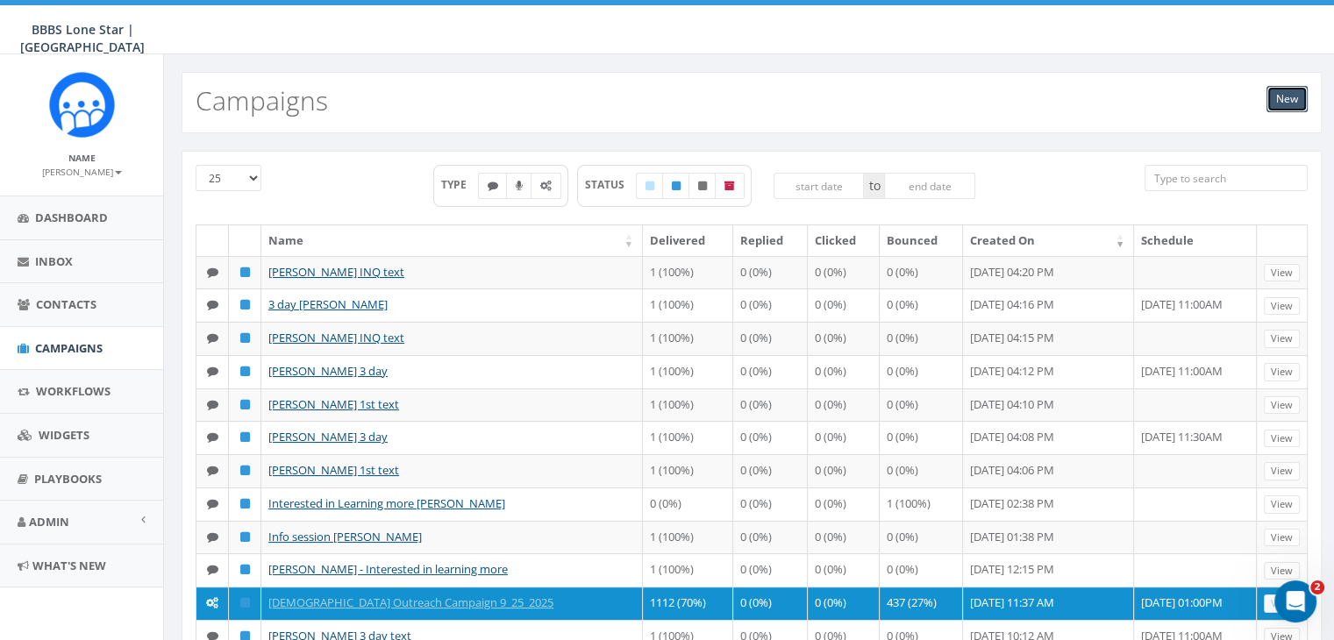
click at [1282, 102] on link "New" at bounding box center [1286, 99] width 41 height 26
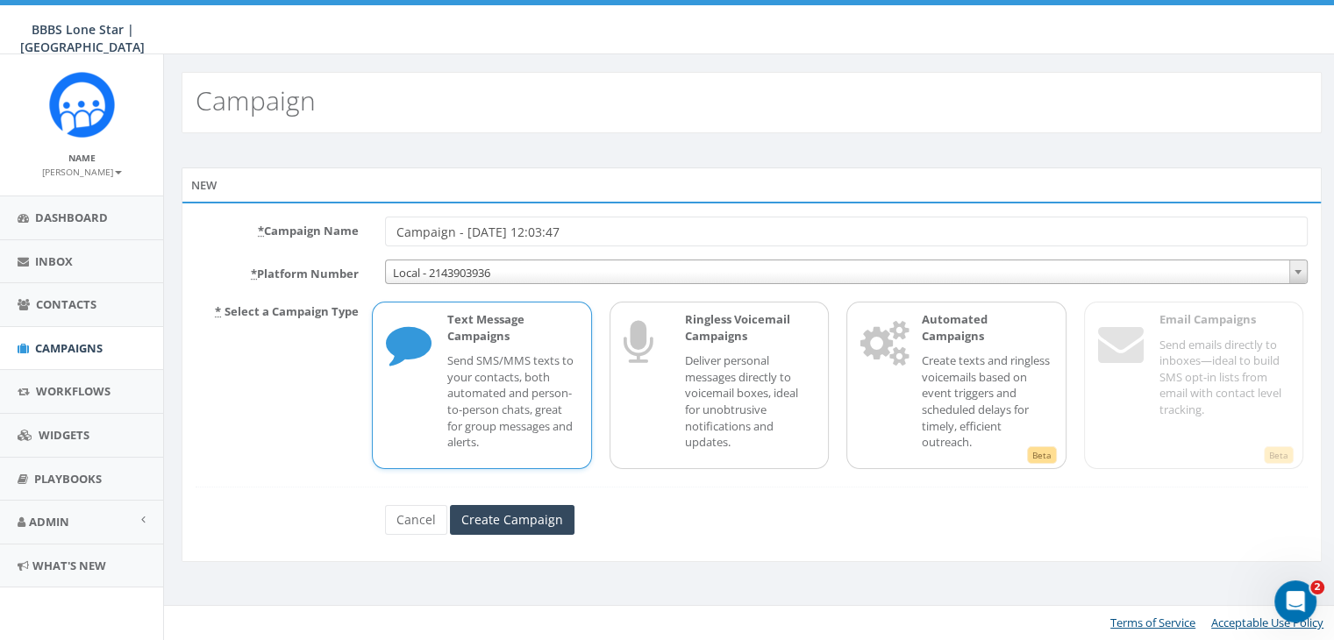
drag, startPoint x: 545, startPoint y: 224, endPoint x: 267, endPoint y: 232, distance: 278.1
click at [267, 232] on div "* Campaign Name Campaign - [DATE] 12:03:47" at bounding box center [751, 232] width 1138 height 30
type input "Reminder [PERSON_NAME]"
click at [459, 395] on p "Send SMS/MMS texts to your contacts, both automated and person-to-person chats,…" at bounding box center [512, 401] width 130 height 97
click at [495, 515] on input "Create Campaign" at bounding box center [512, 520] width 125 height 30
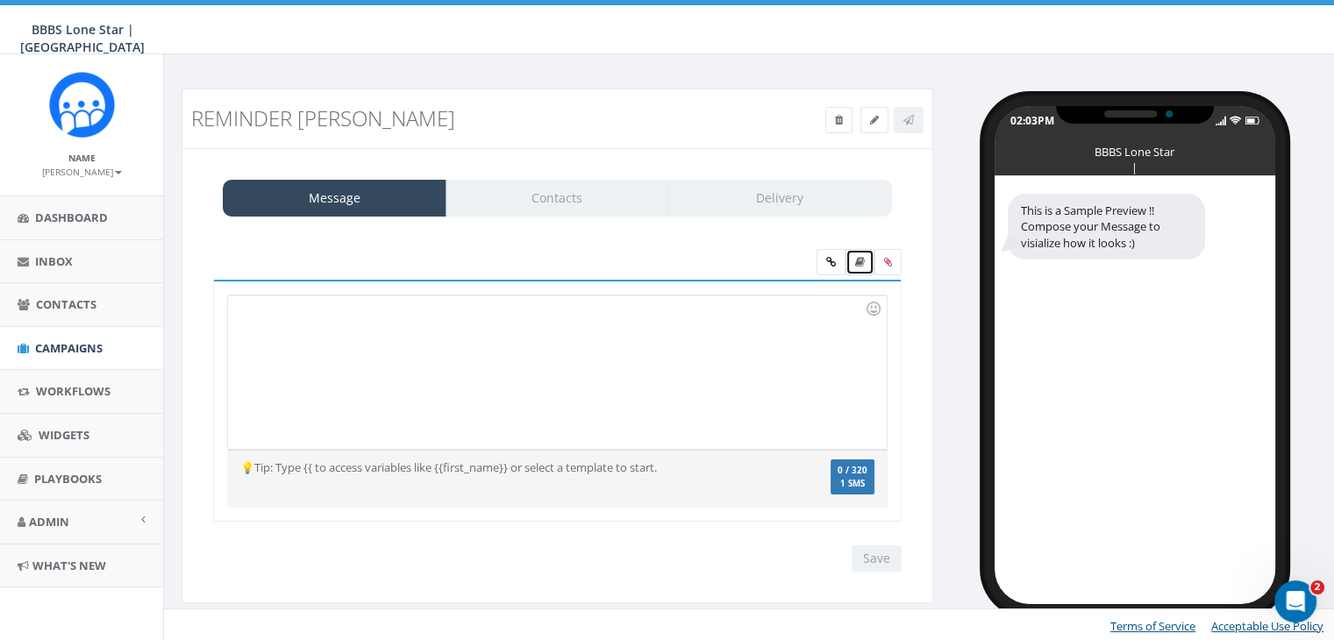
click at [861, 264] on icon at bounding box center [860, 262] width 10 height 11
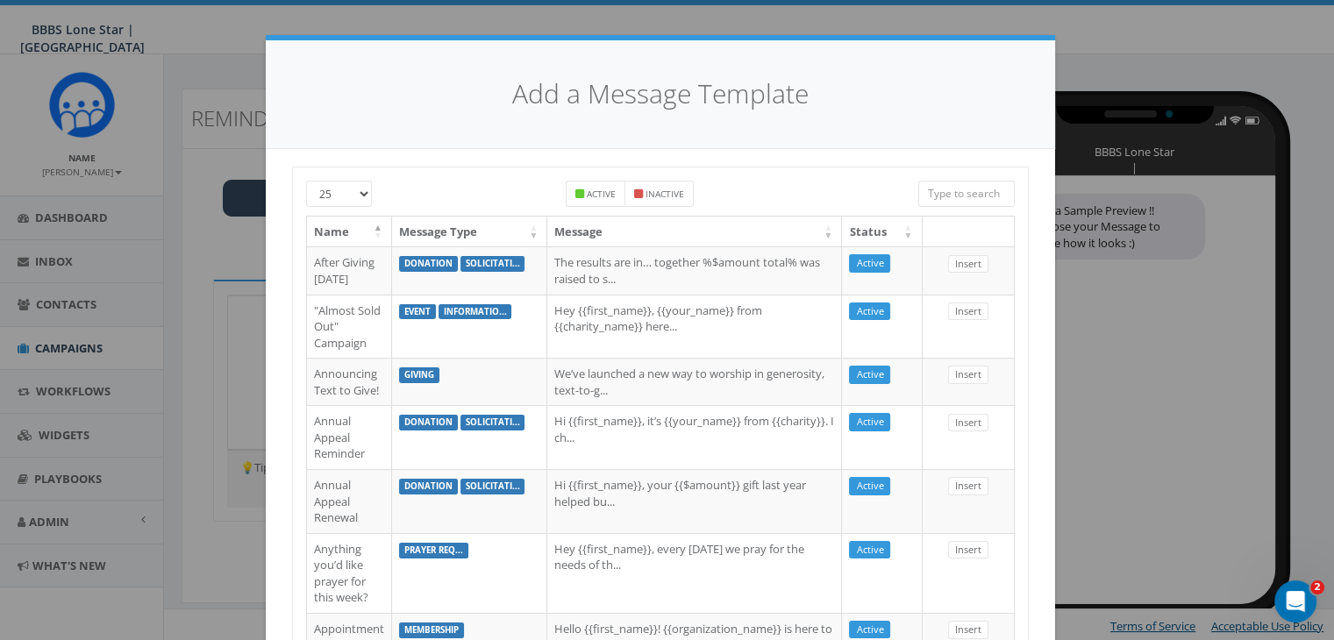
click at [965, 182] on input "search" at bounding box center [966, 194] width 96 height 26
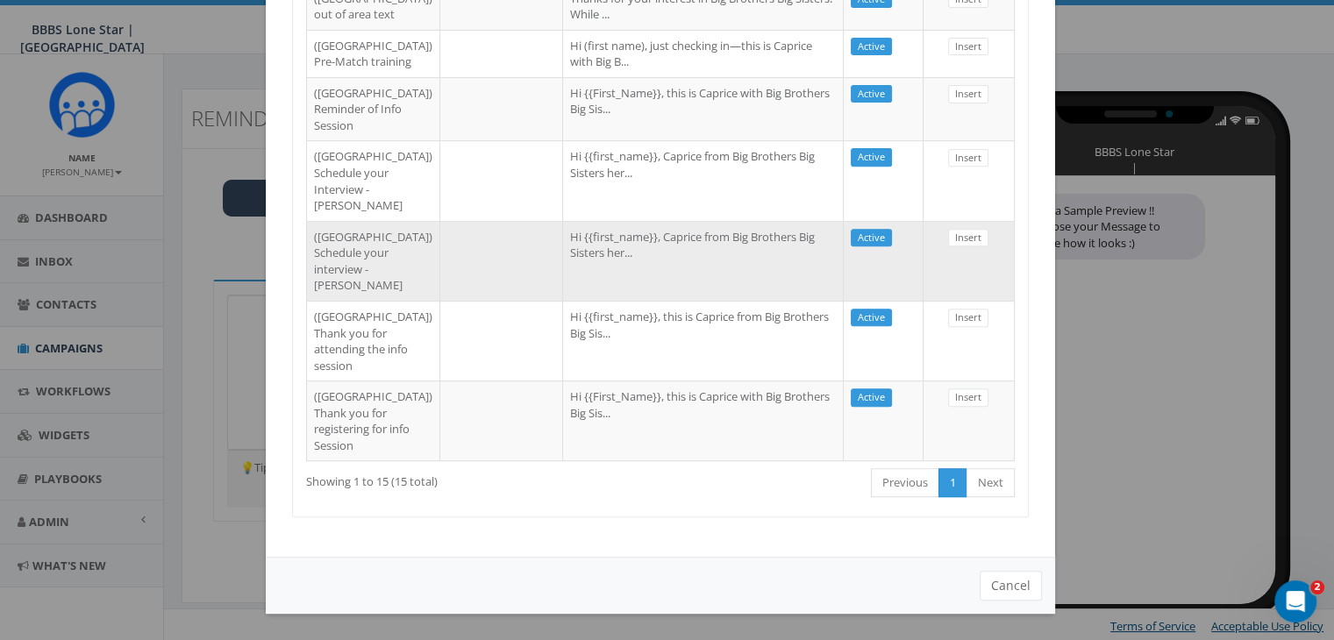
scroll to position [614, 0]
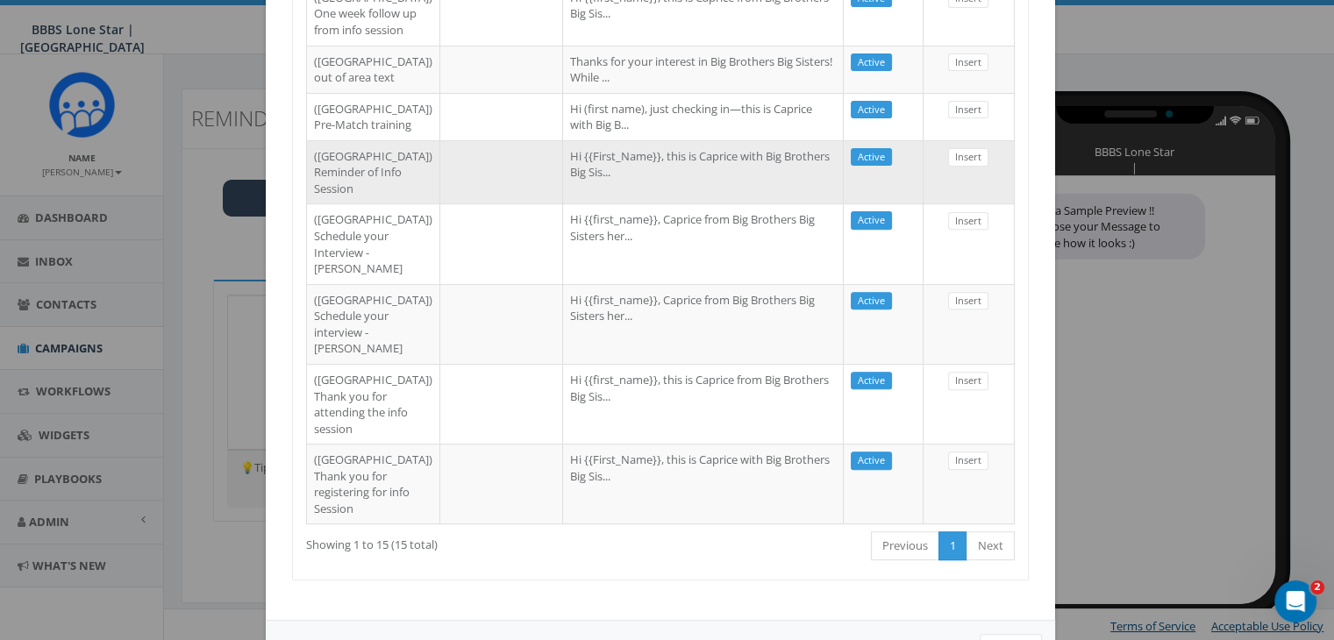
type input "dal"
click at [580, 204] on td "Hi {{First_Name}}, this is Caprice with Big Brothers Big Sis..." at bounding box center [703, 172] width 281 height 64
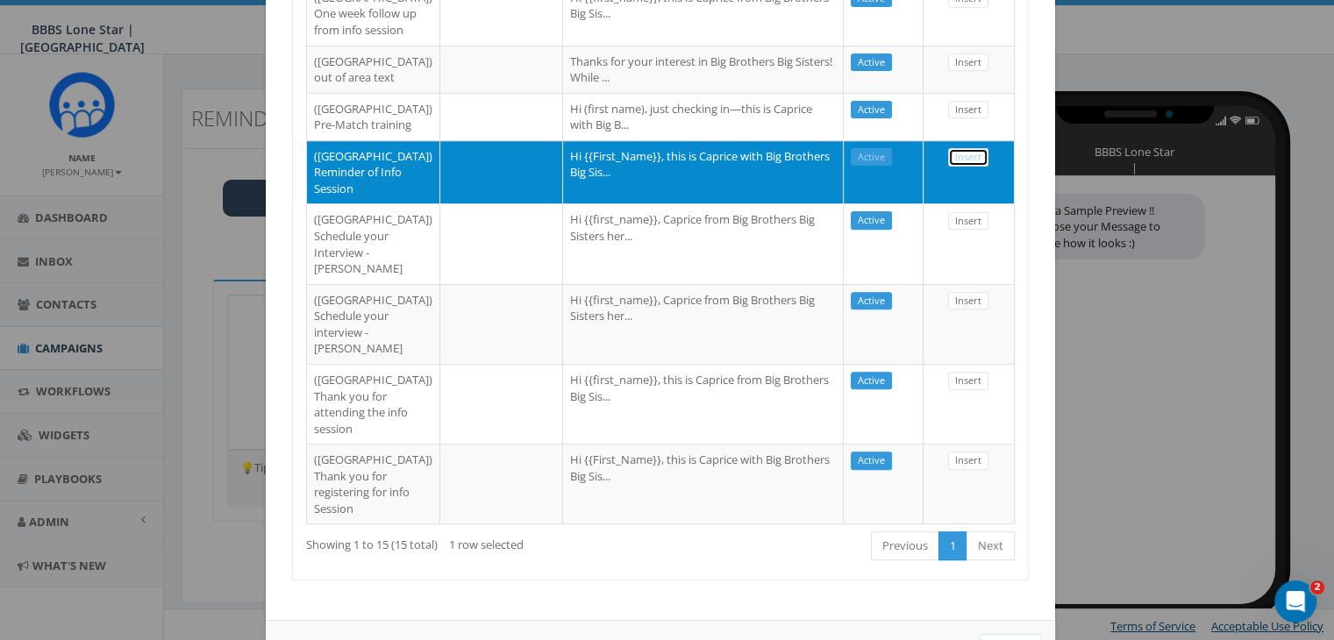
click at [963, 167] on link "Insert" at bounding box center [968, 157] width 40 height 18
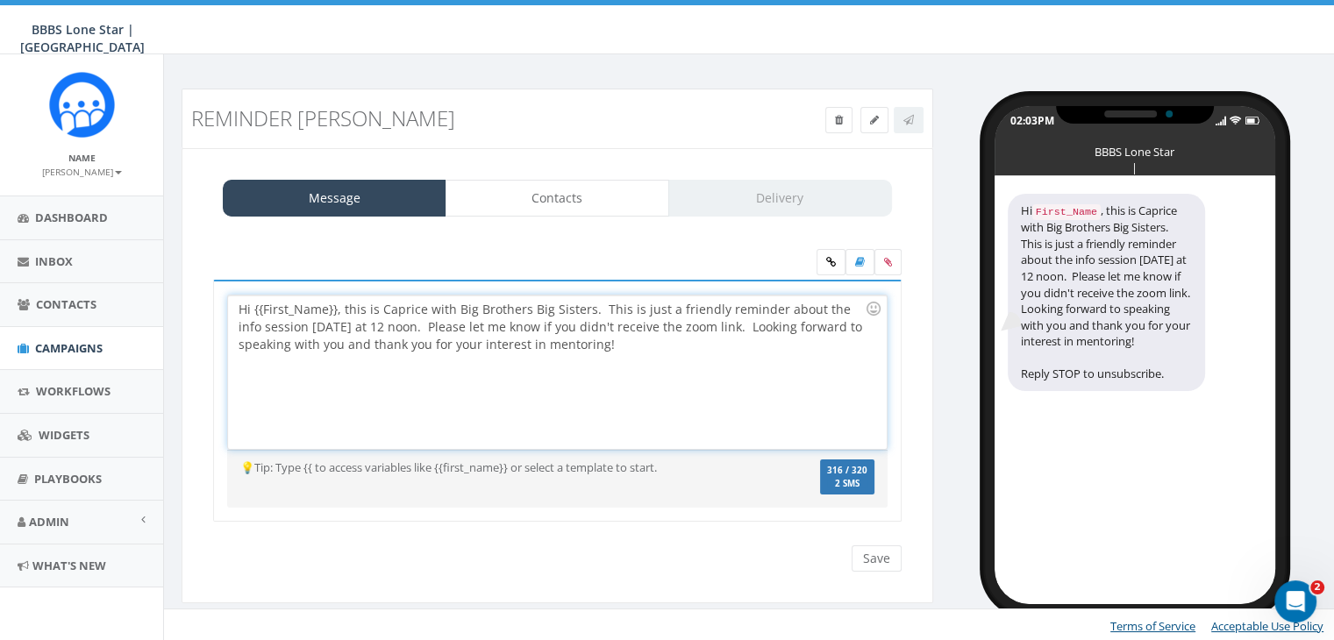
click at [333, 306] on div "Hi {{First_Name}}, this is Caprice with Big Brothers Big Sisters. This is just …" at bounding box center [557, 372] width 658 height 153
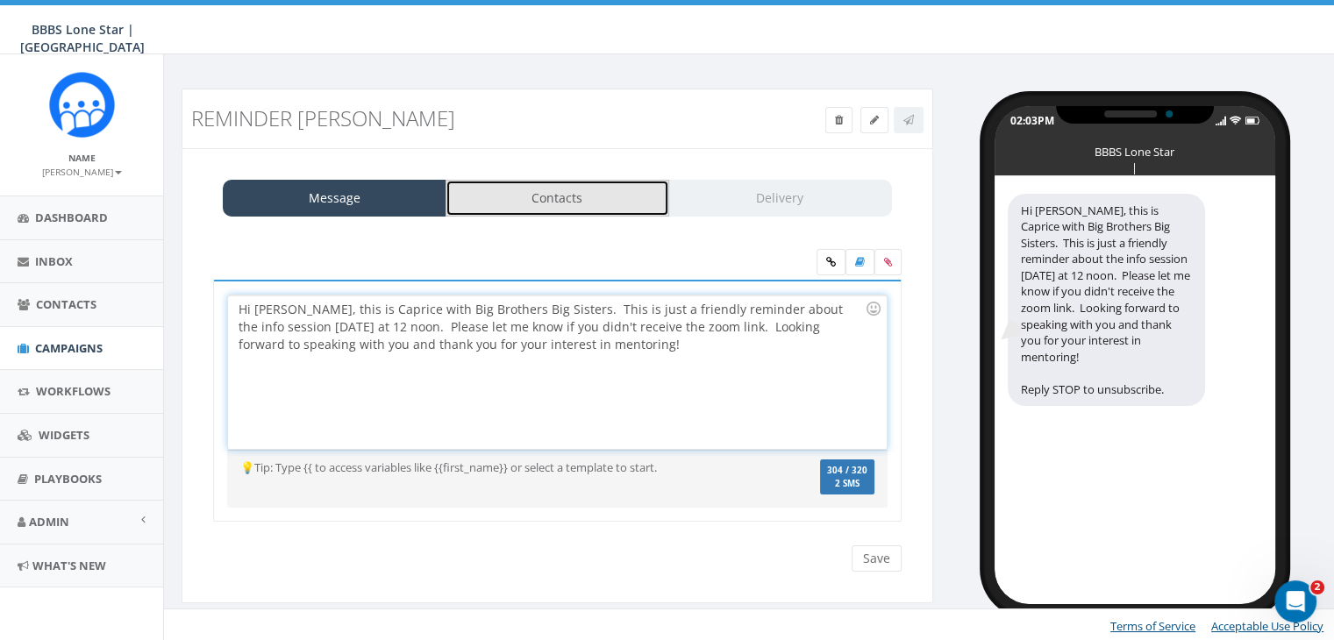
click at [505, 212] on link "Contacts" at bounding box center [557, 198] width 224 height 37
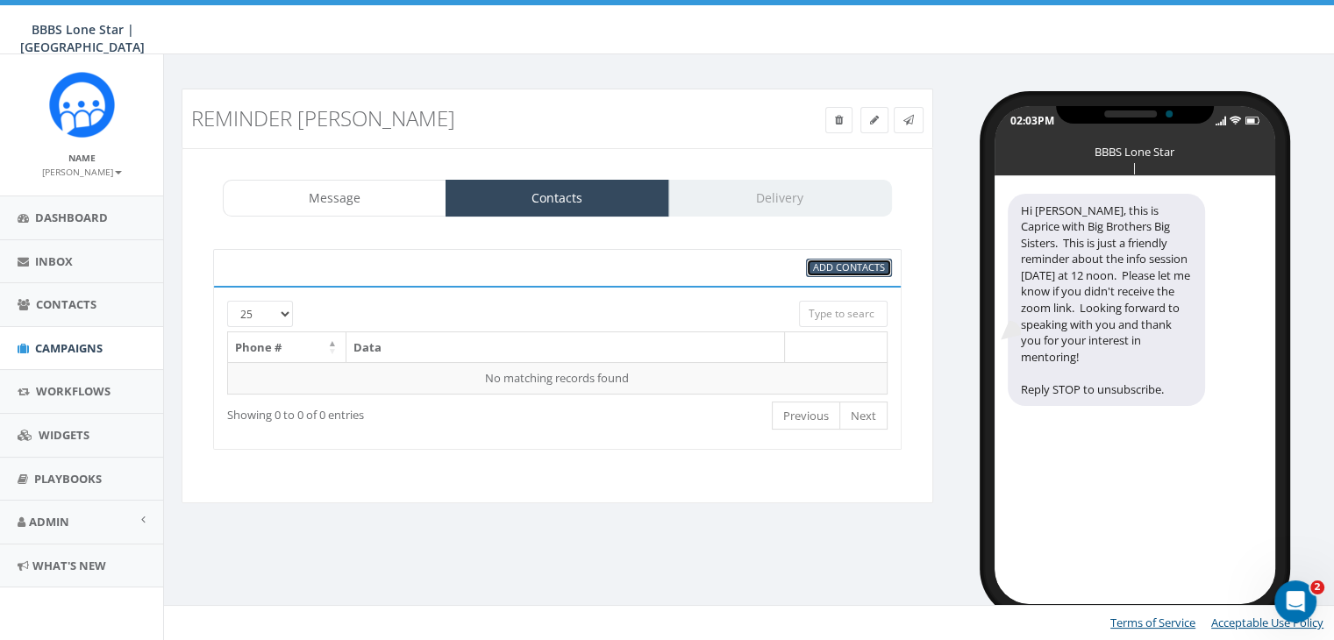
click at [843, 263] on span "Add Contacts" at bounding box center [849, 266] width 72 height 13
select select
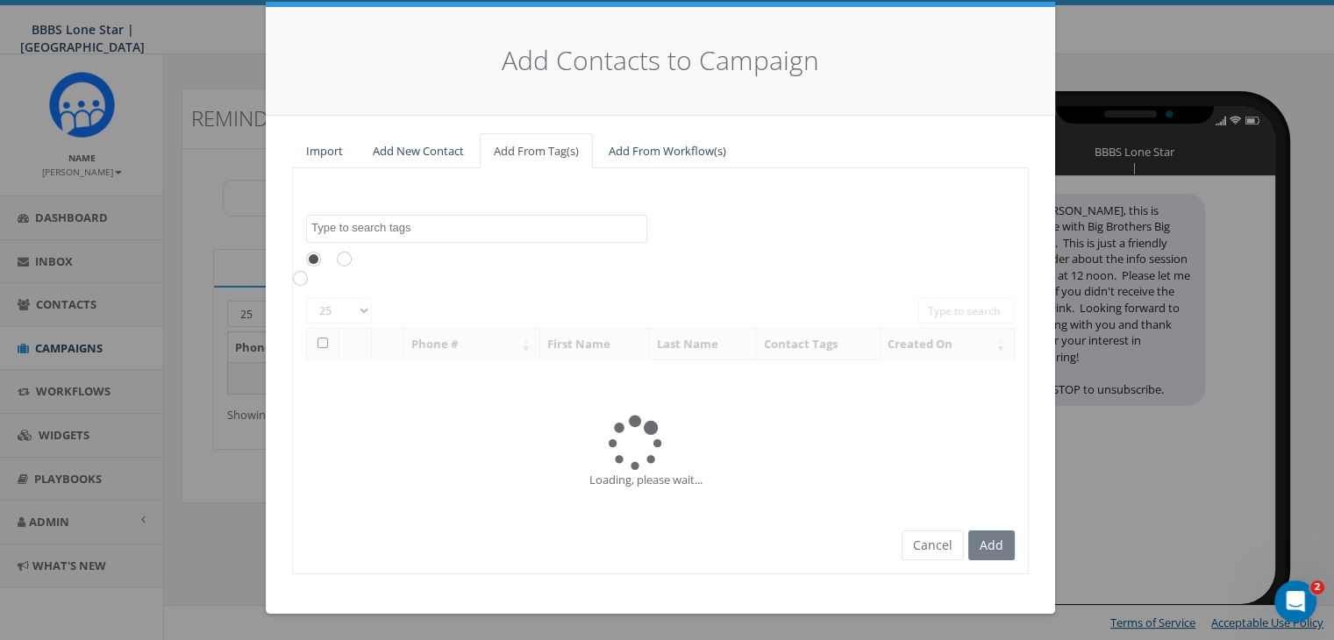
scroll to position [0, 0]
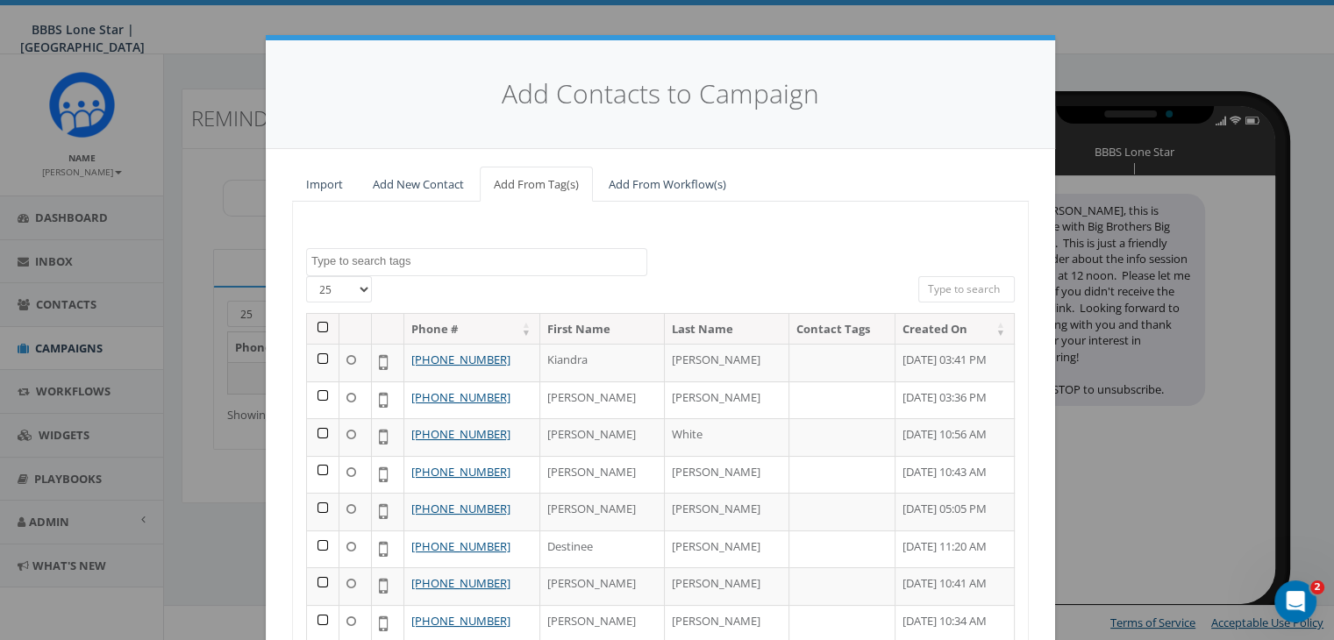
click at [963, 290] on input "search" at bounding box center [966, 289] width 96 height 26
paste input "972-754-5764"
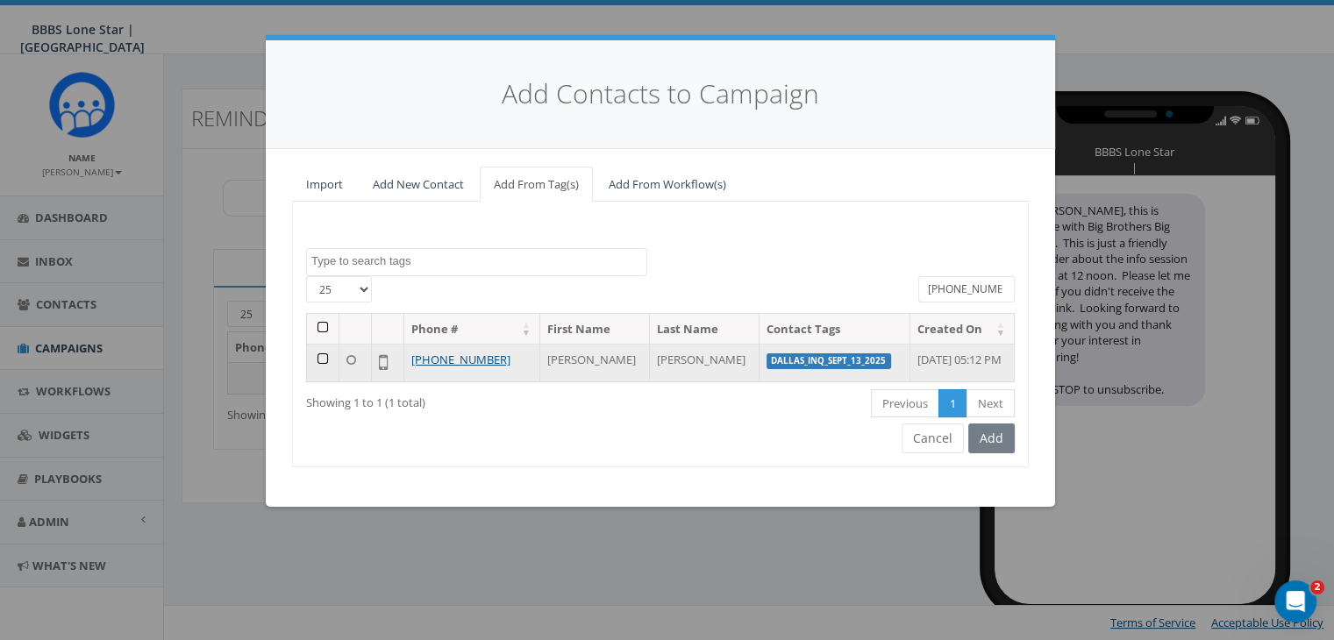
type input "972-754-5764"
click at [323, 357] on td at bounding box center [323, 363] width 32 height 38
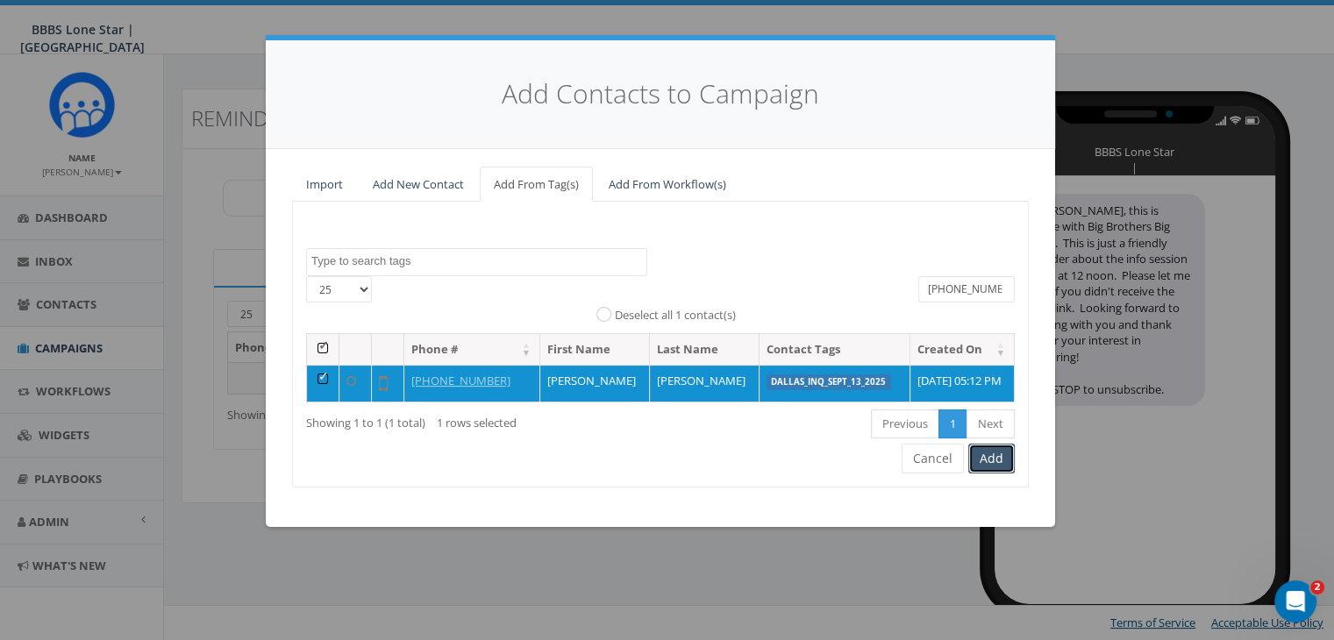
click at [990, 454] on button "Add" at bounding box center [991, 459] width 46 height 30
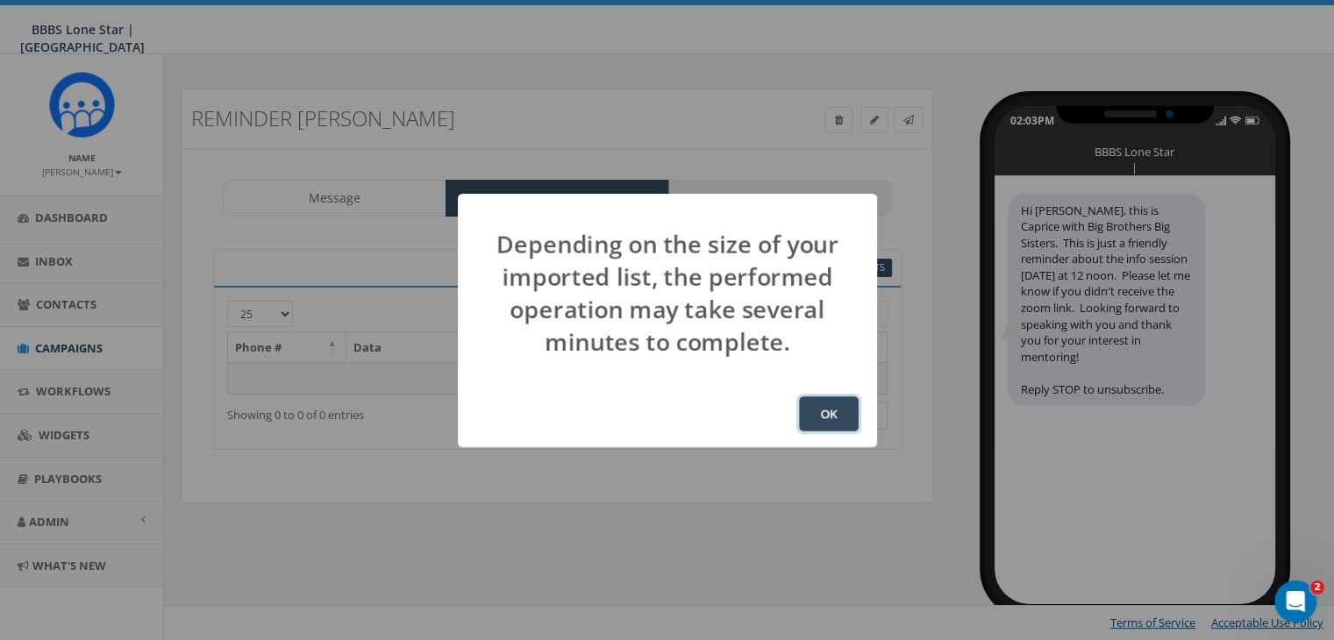
click at [841, 409] on button "OK" at bounding box center [829, 413] width 60 height 35
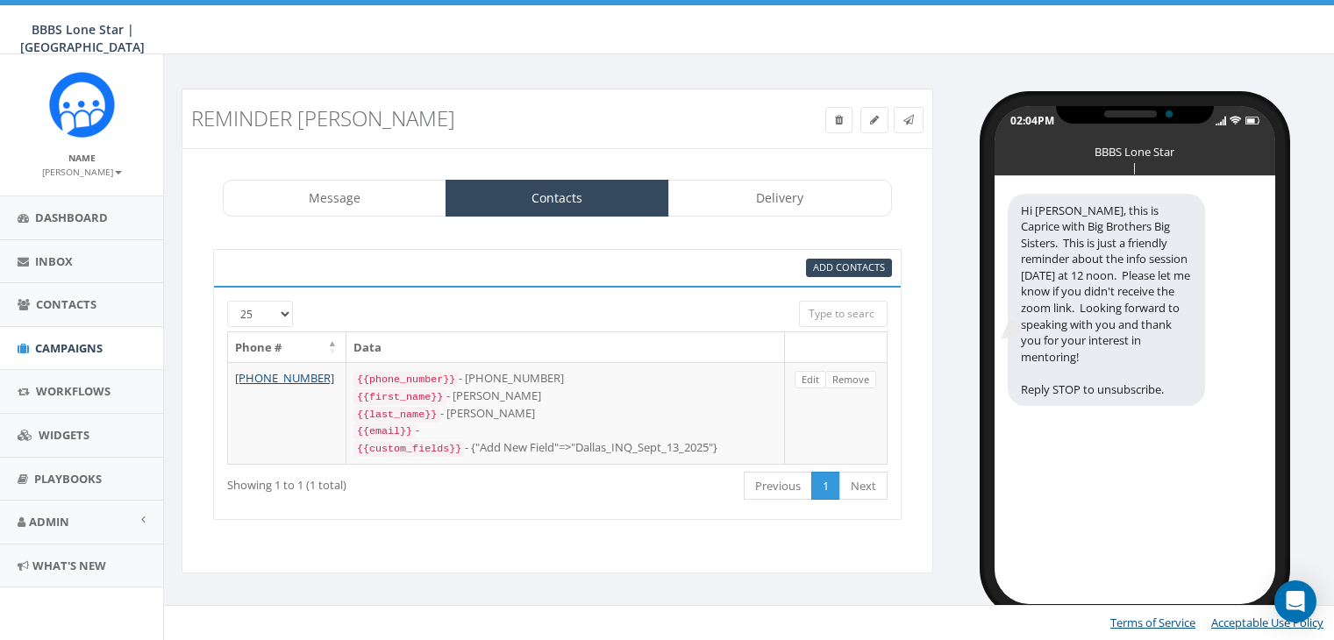
select select "1730"
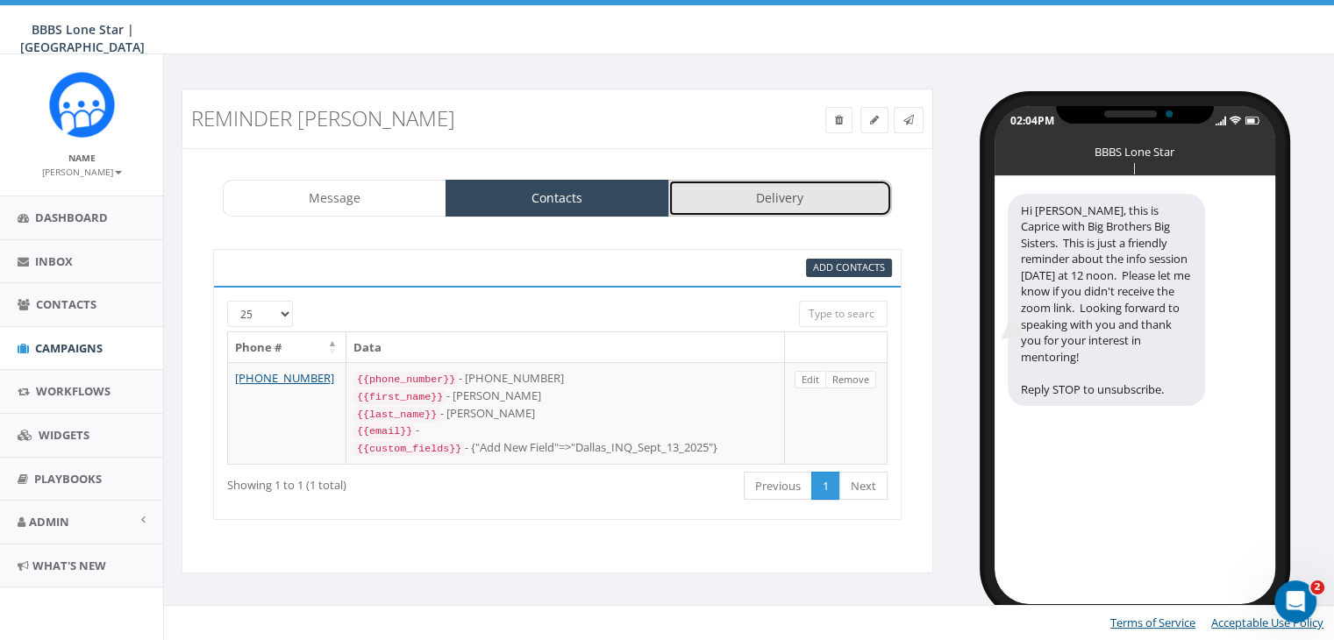
click at [773, 199] on link "Delivery" at bounding box center [780, 198] width 224 height 37
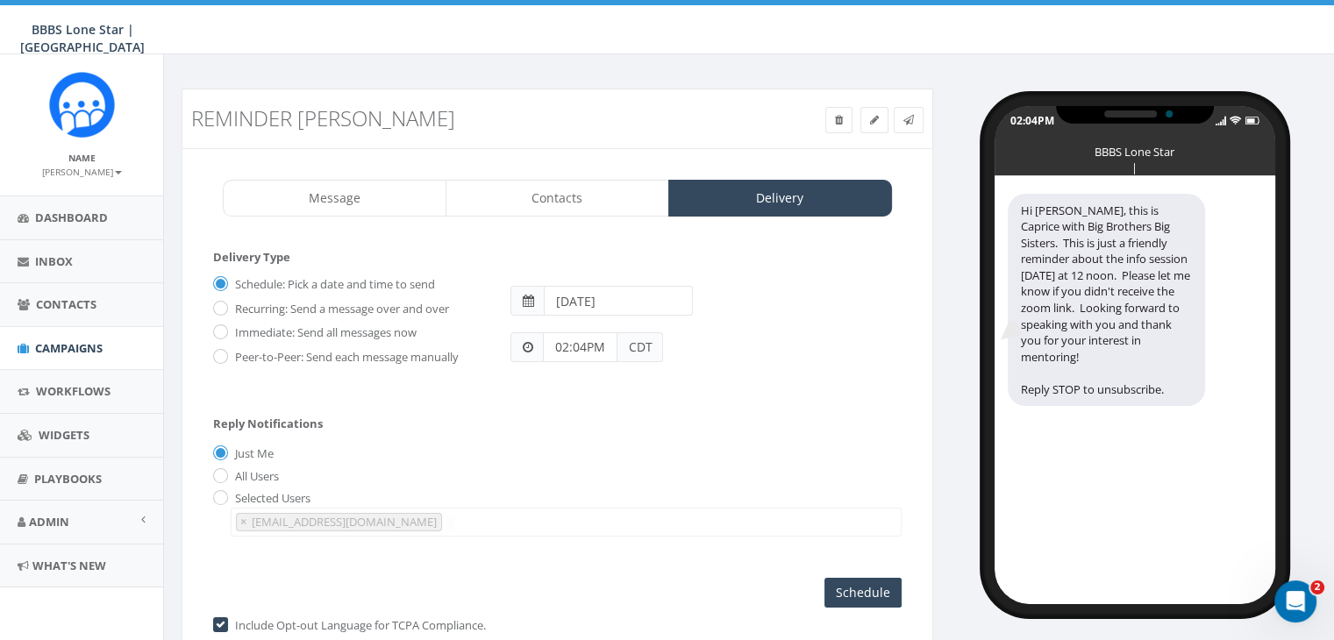
click at [652, 296] on input "2025-10-03" at bounding box center [618, 301] width 149 height 30
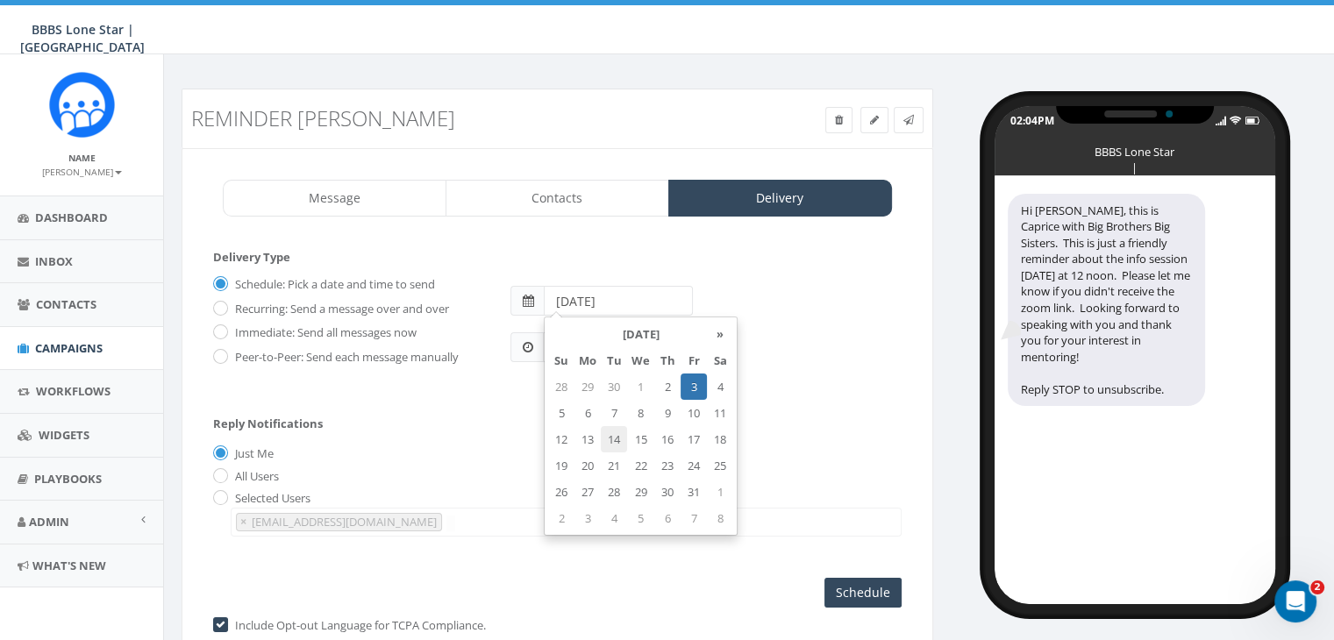
click at [618, 434] on td "14" at bounding box center [614, 439] width 26 height 26
type input "2025-10-14"
click at [463, 436] on div "Reply Notifications Just Me All Users Selected Users abruce@bbbstx.org chawkins…" at bounding box center [557, 473] width 688 height 146
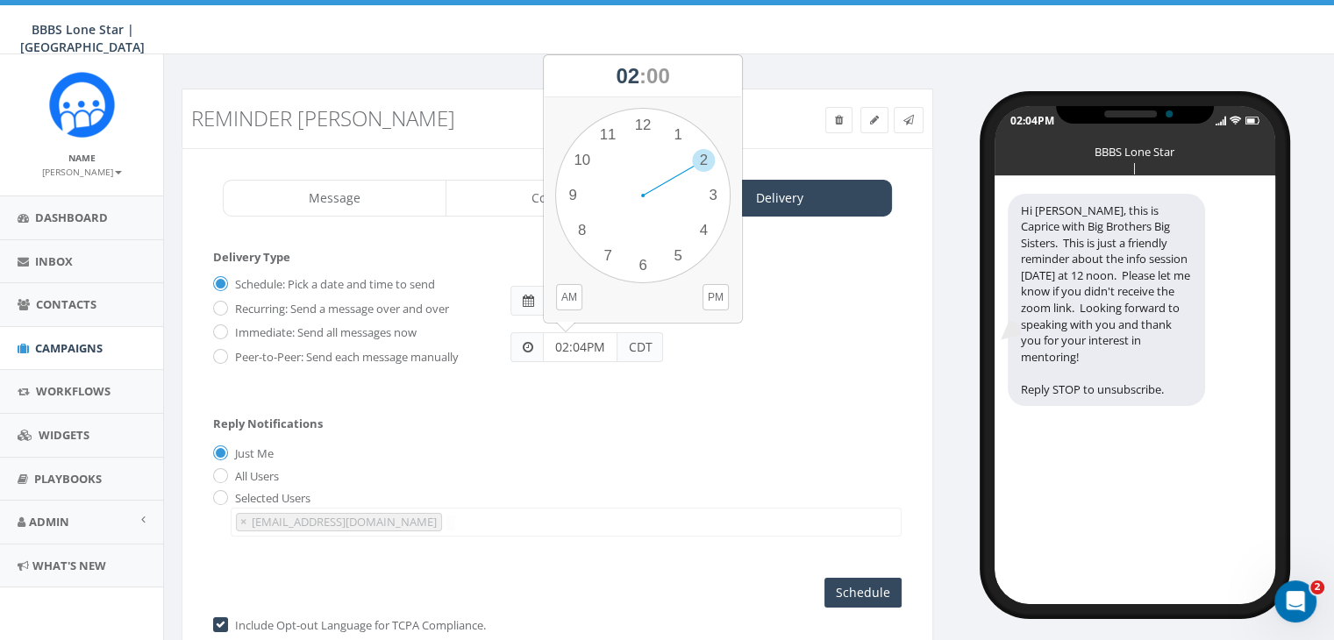
drag, startPoint x: 588, startPoint y: 342, endPoint x: 540, endPoint y: 346, distance: 48.4
click at [540, 346] on div "02:04PM CDT" at bounding box center [586, 347] width 153 height 30
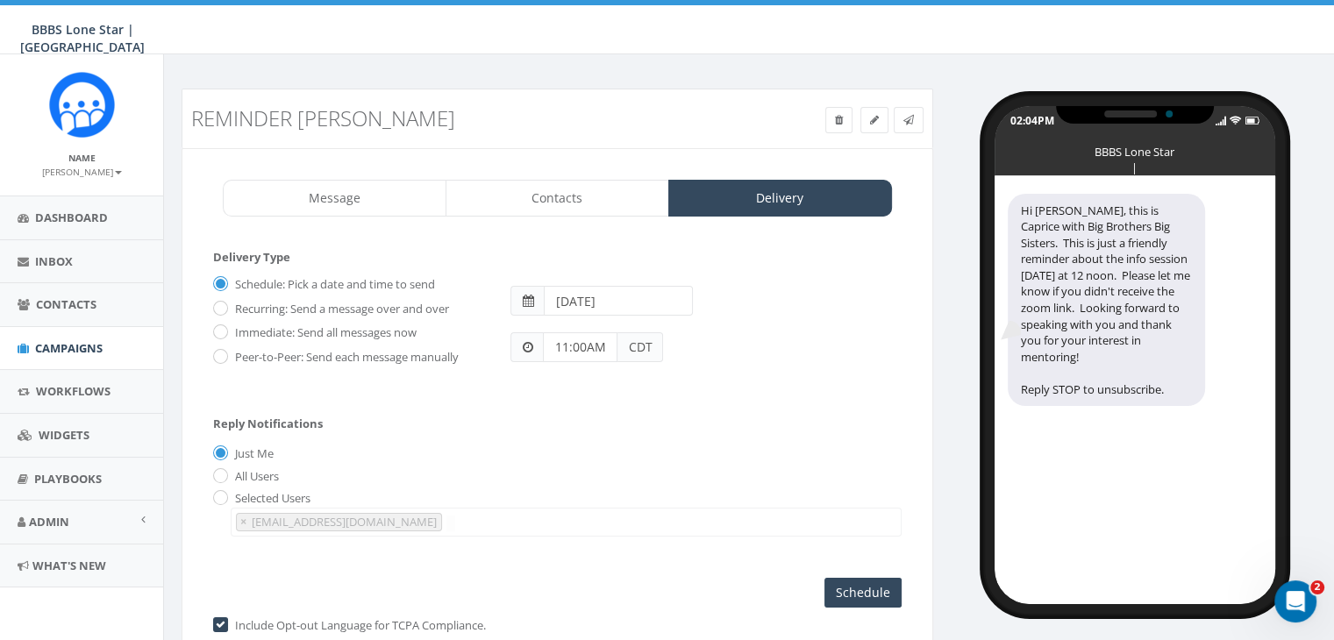
type input "11:00AM"
click at [576, 440] on div "Reply Notifications Just Me All Users Selected Users abruce@bbbstx.org chawkins…" at bounding box center [557, 473] width 688 height 146
click at [873, 583] on input "Schedule" at bounding box center [862, 593] width 77 height 30
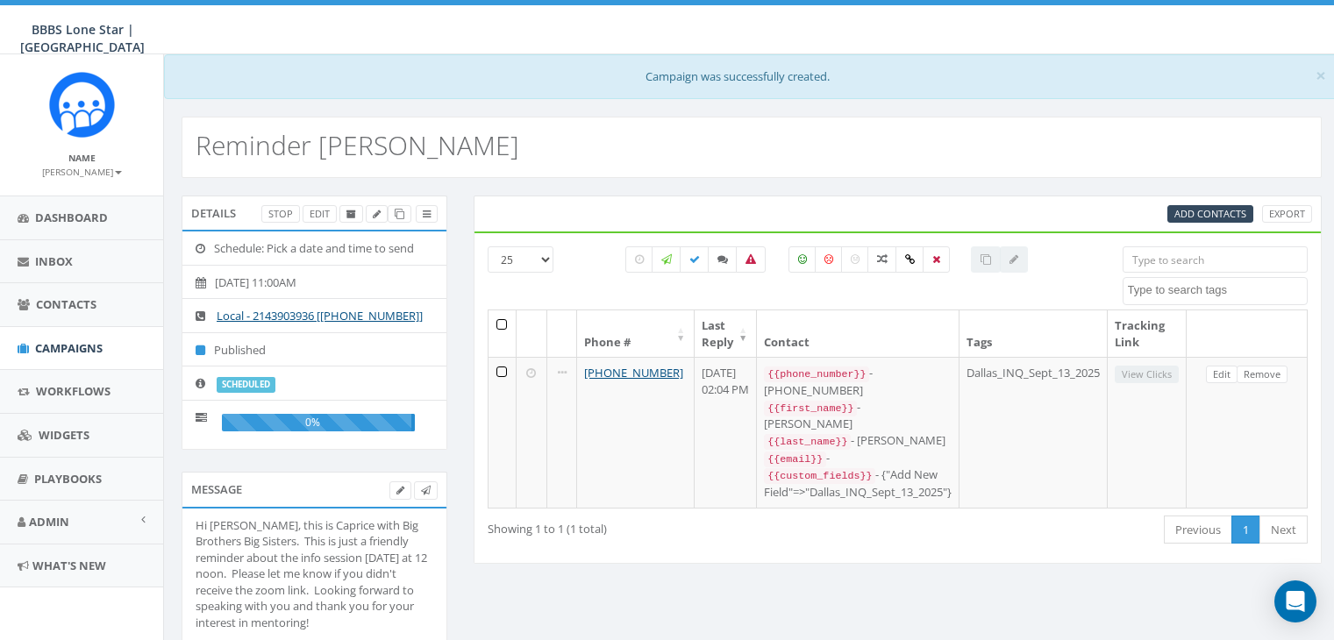
select select
click at [62, 350] on span "Campaigns" at bounding box center [69, 348] width 68 height 16
